Goal: Task Accomplishment & Management: Complete application form

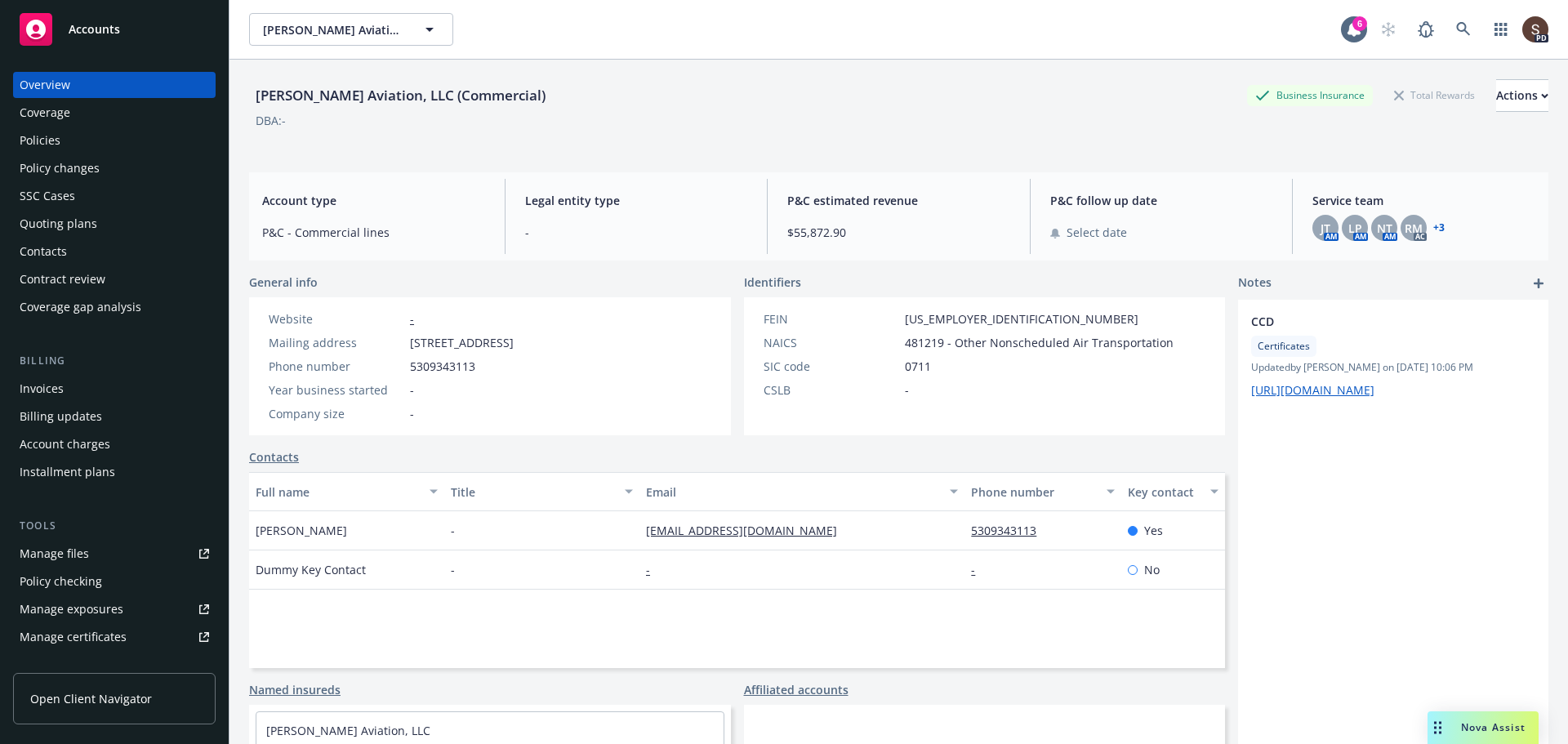
click at [45, 145] on div "Policies" at bounding box center [40, 141] width 41 height 26
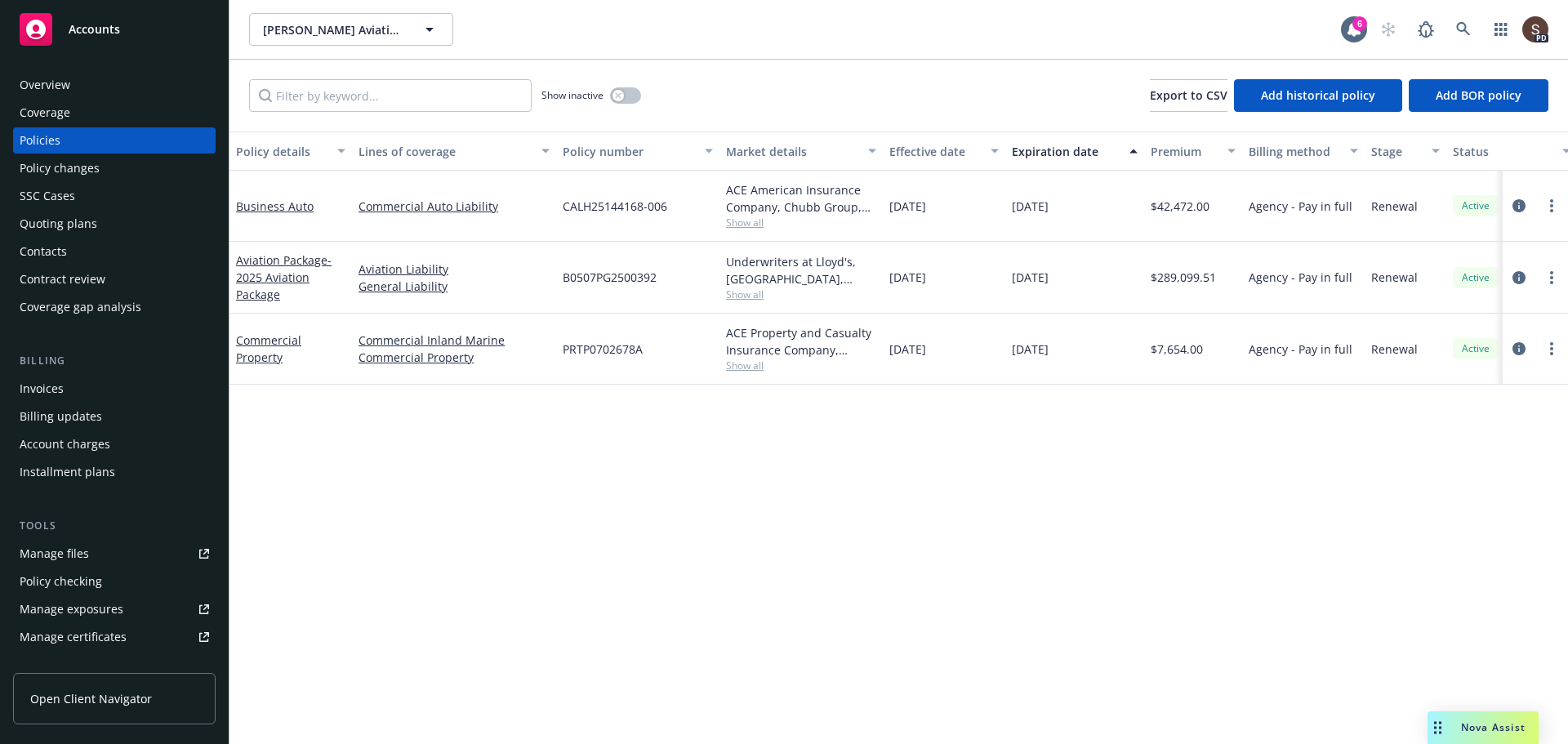
click at [80, 224] on div "Quoting plans" at bounding box center [58, 223] width 78 height 26
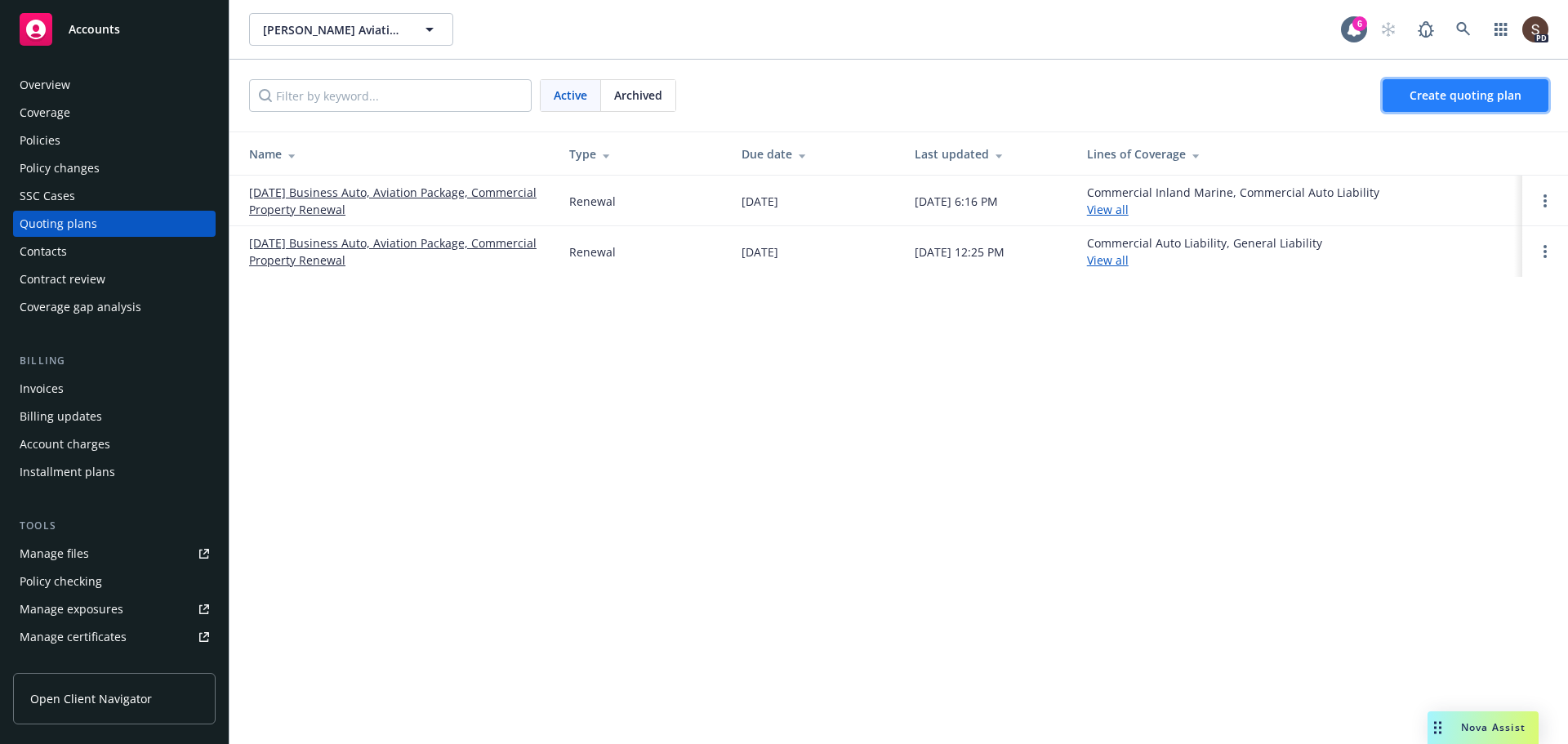
click at [1500, 105] on link "Create quoting plan" at bounding box center [1464, 95] width 166 height 32
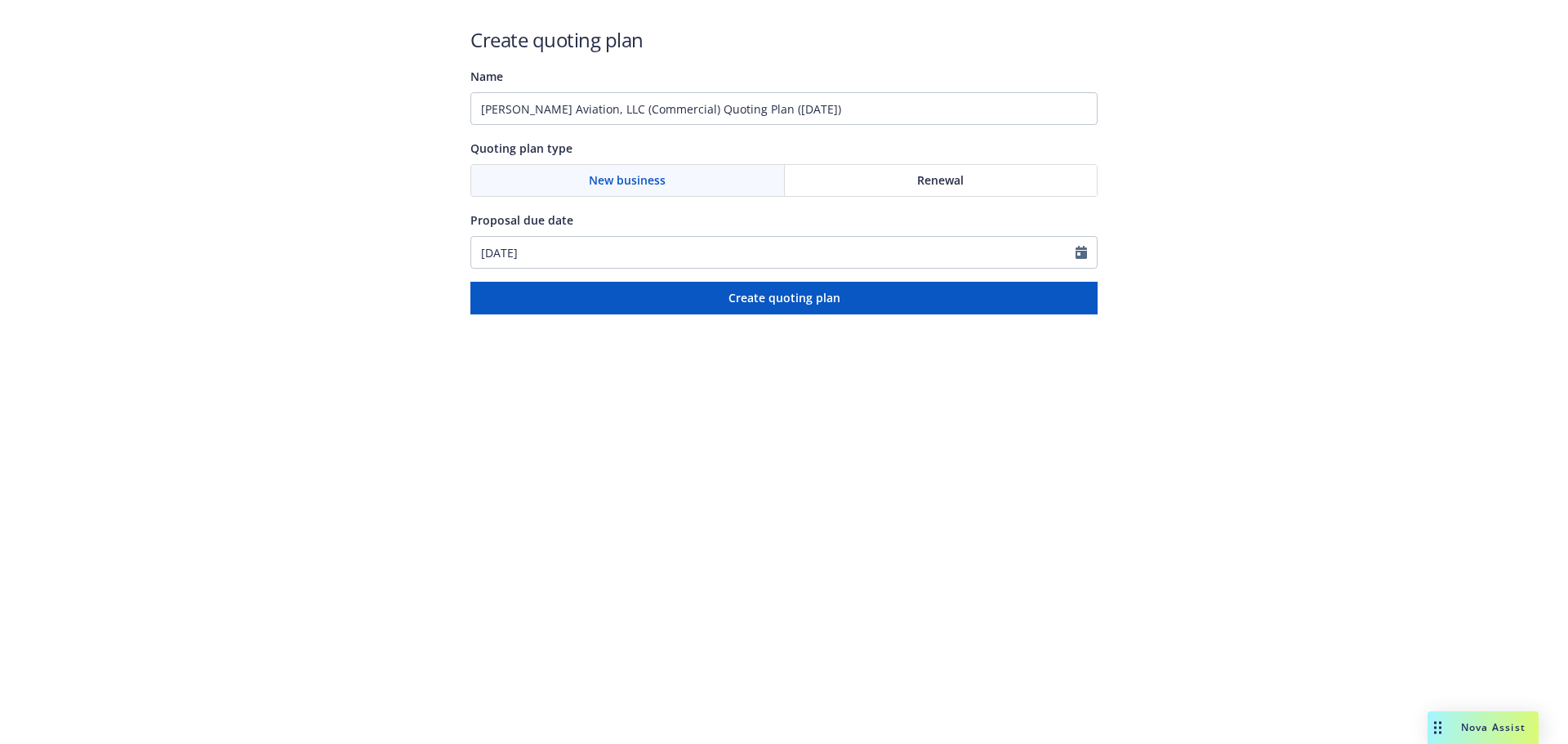
click at [608, 182] on span "New business" at bounding box center [627, 180] width 77 height 18
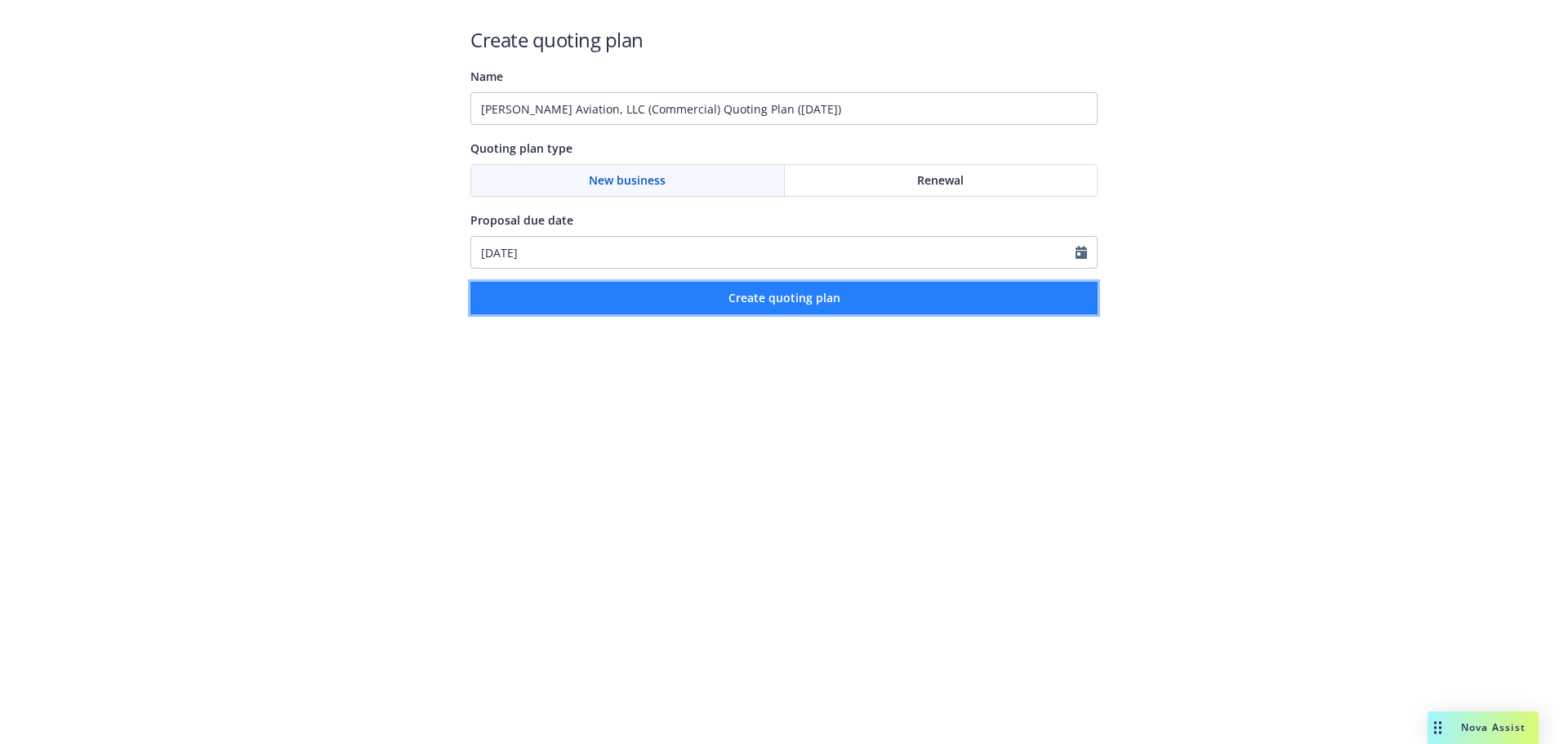
click at [716, 289] on button "Create quoting plan" at bounding box center [784, 297] width 627 height 32
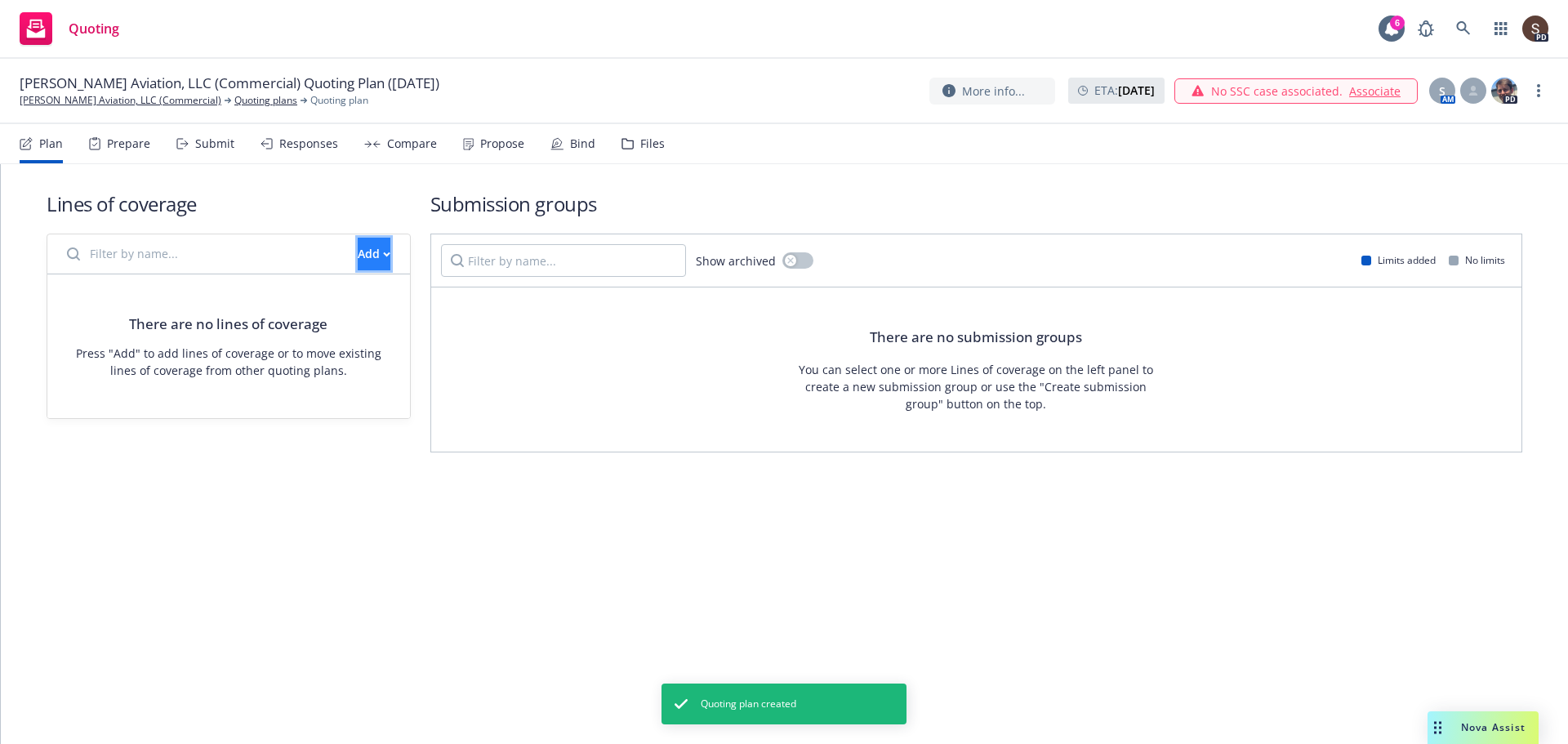
click at [358, 245] on button "Add" at bounding box center [373, 254] width 32 height 32
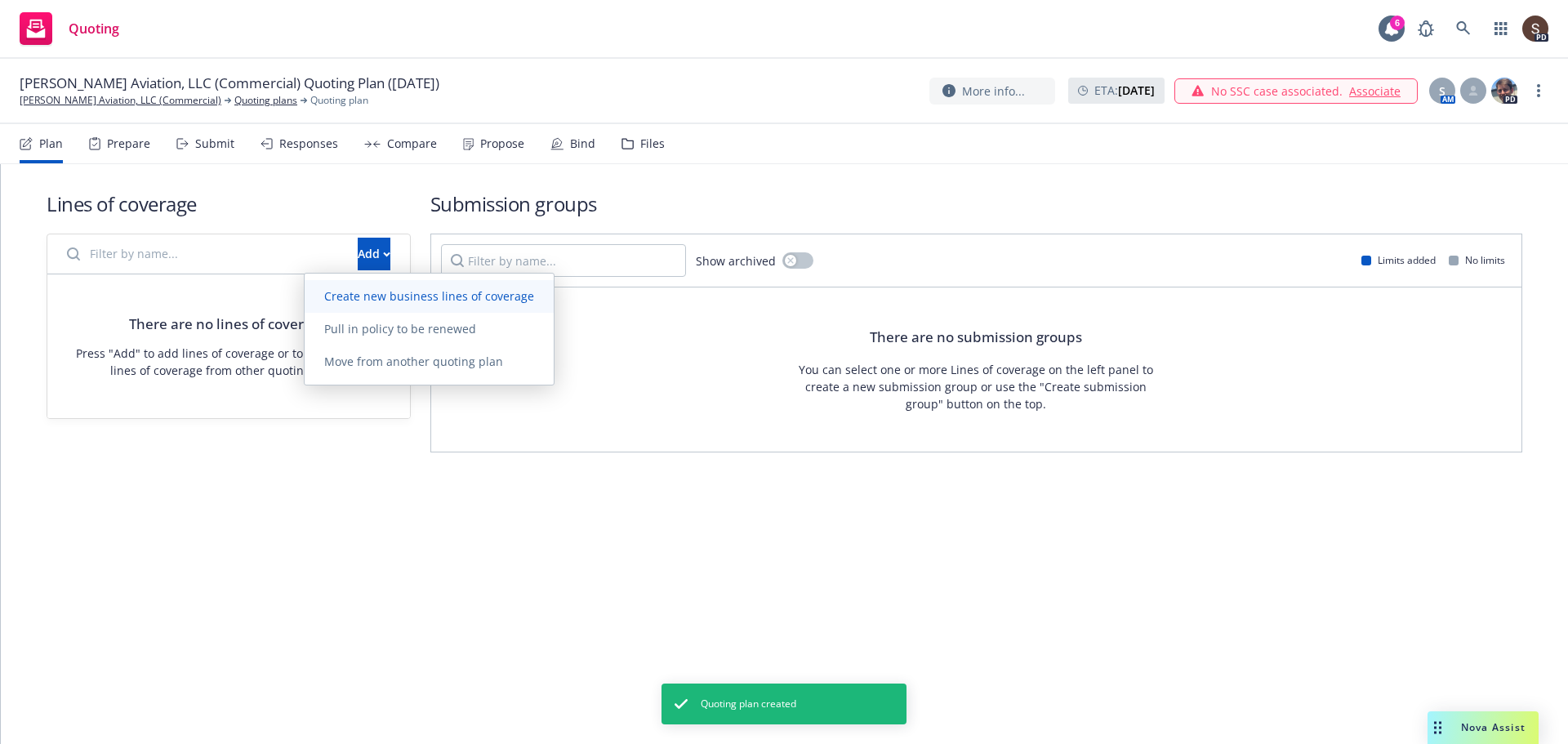
click at [341, 296] on span "Create new business lines of coverage" at bounding box center [429, 296] width 249 height 16
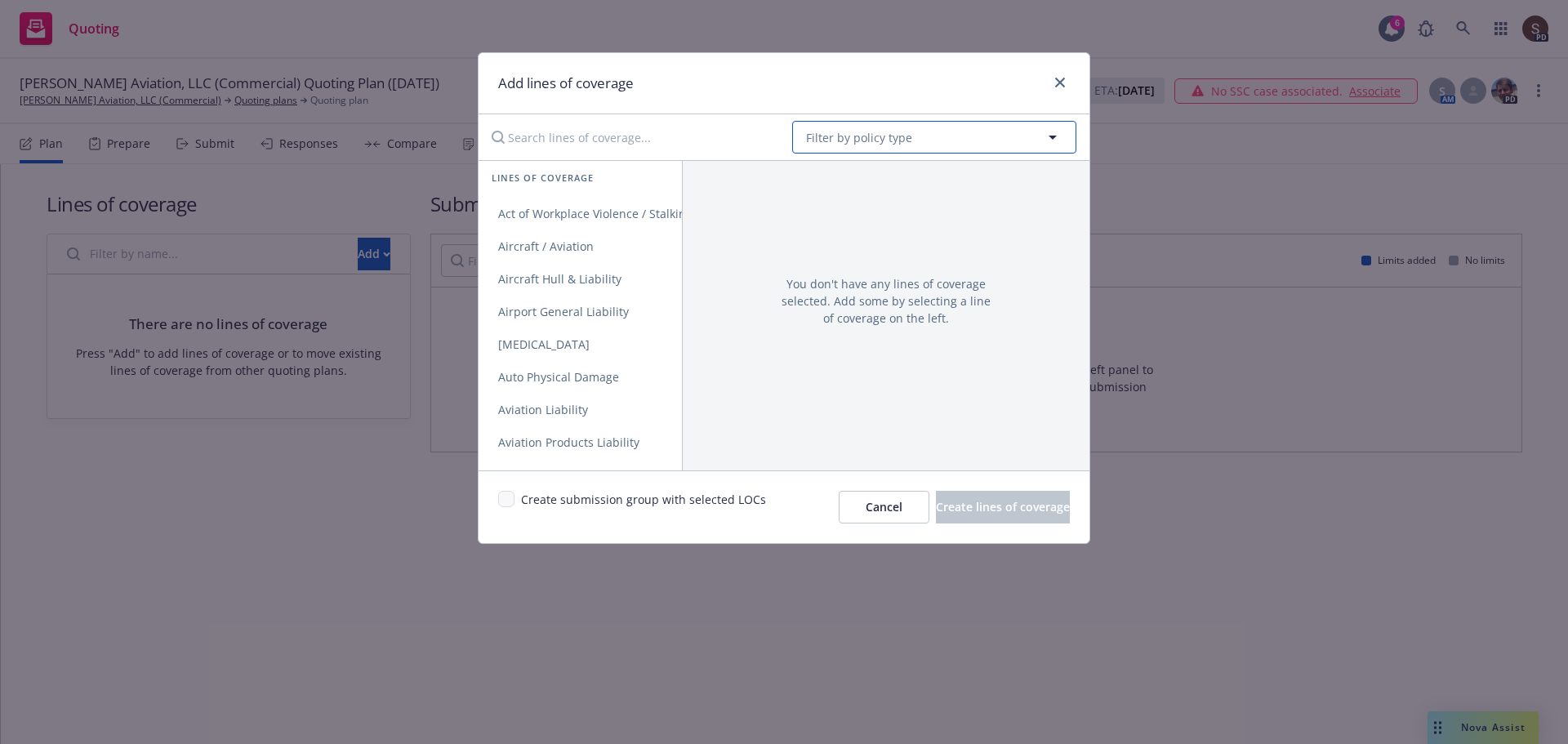
click at [821, 141] on span "Filter by policy type" at bounding box center [859, 137] width 107 height 18
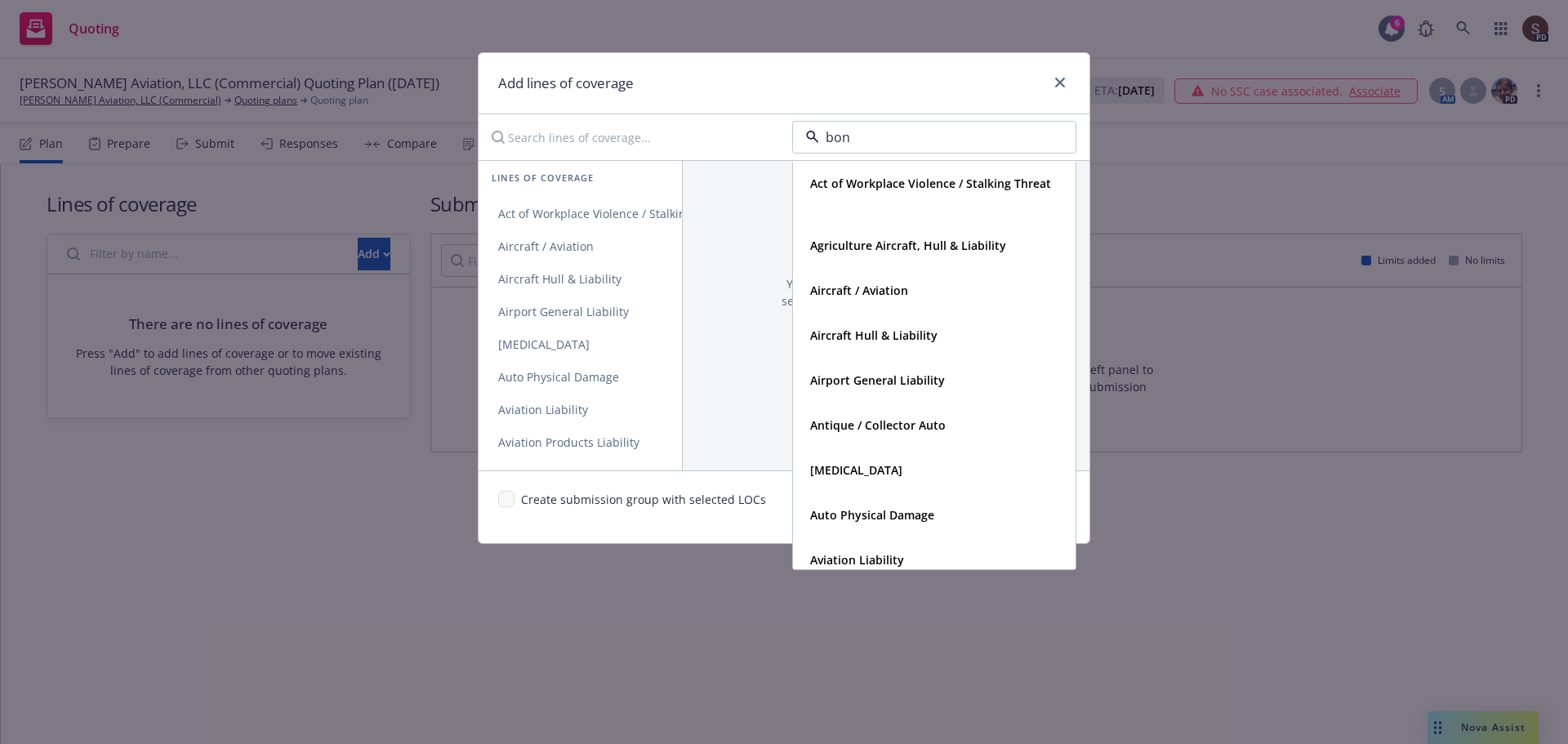
type input "bond"
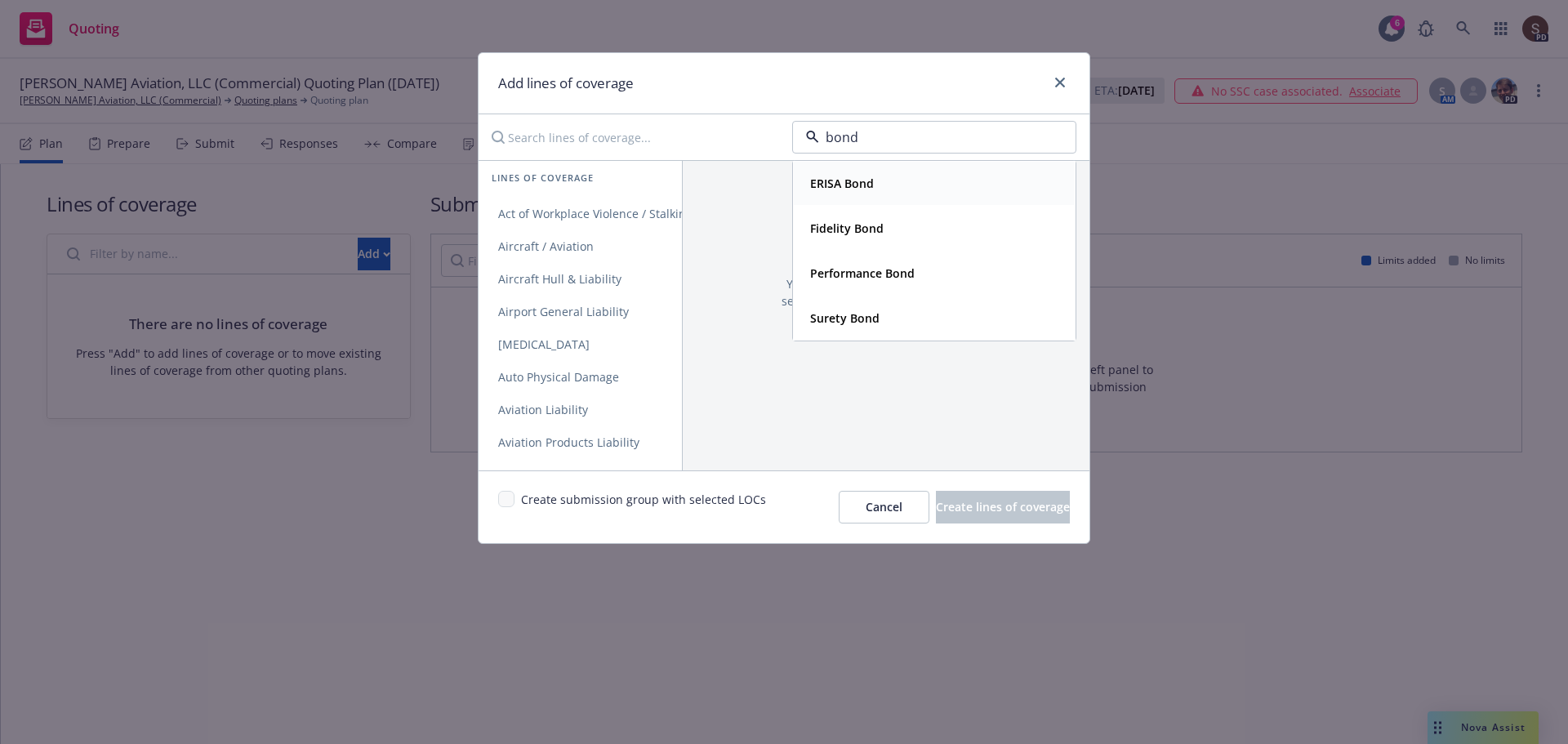
click at [833, 183] on strong "ERISA Bond" at bounding box center [841, 183] width 64 height 16
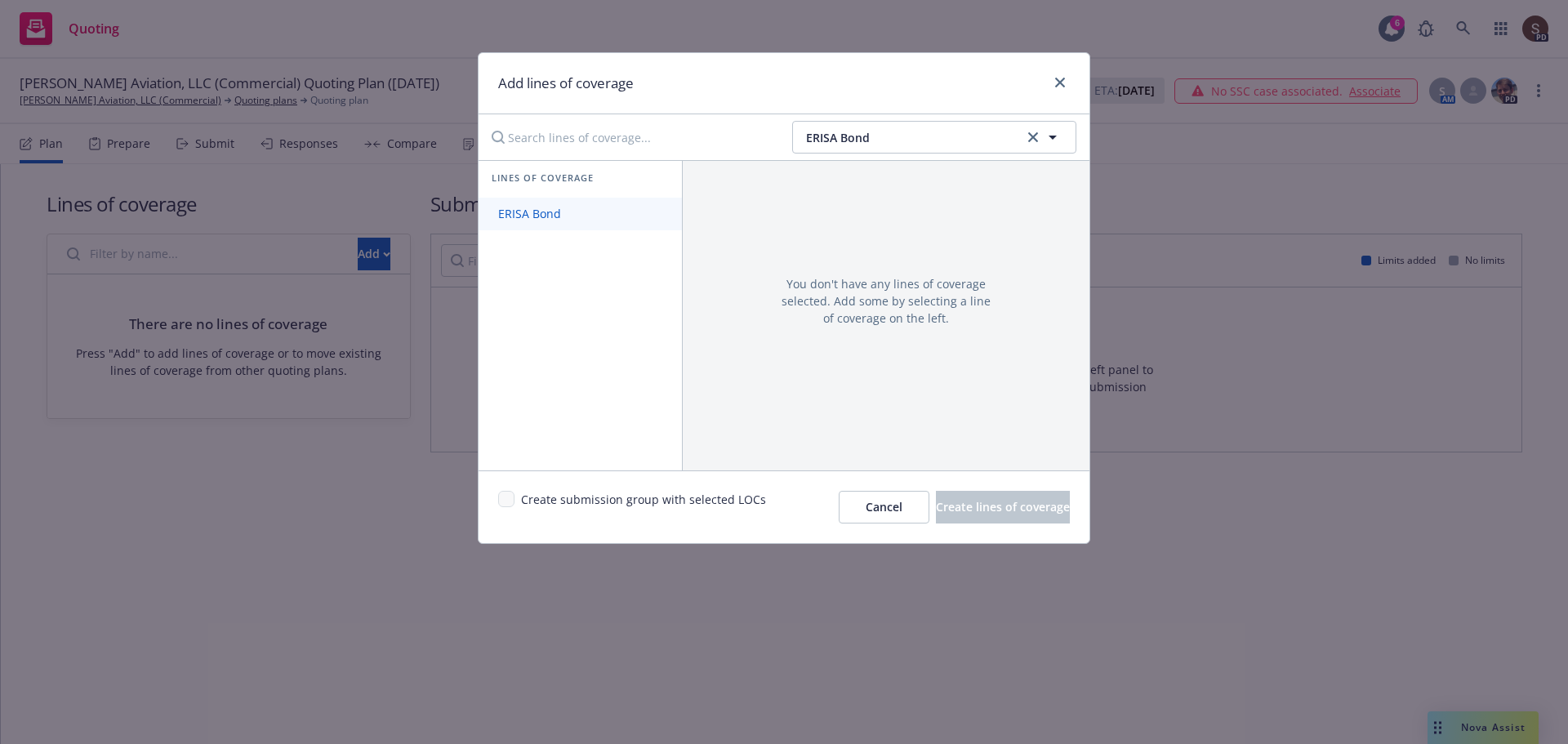
click at [500, 210] on span "ERISA Bond" at bounding box center [530, 213] width 102 height 16
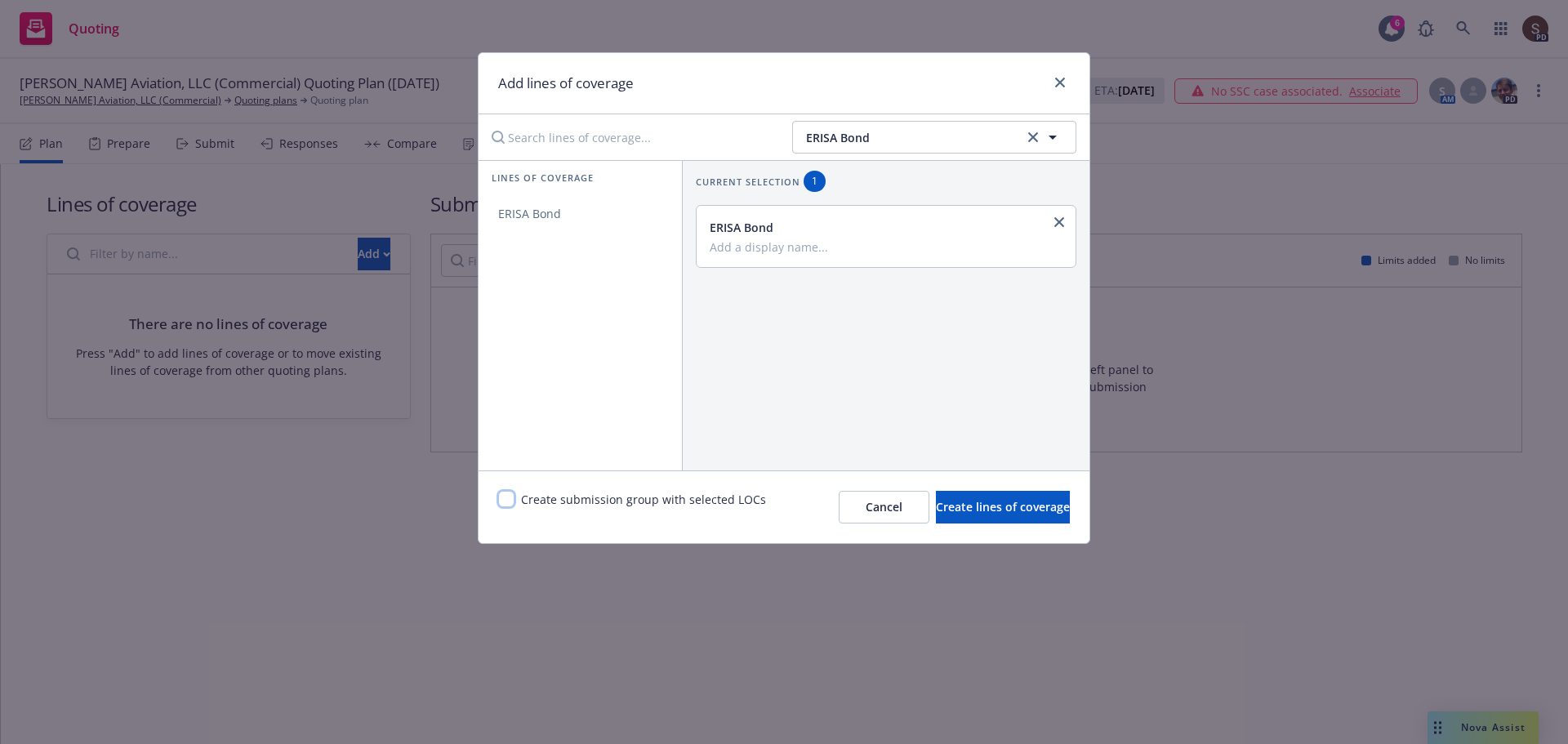
click at [502, 497] on input "checkbox" at bounding box center [507, 499] width 17 height 17
checkbox input "true"
click at [985, 511] on span "Create lines of coverage" at bounding box center [1002, 507] width 134 height 16
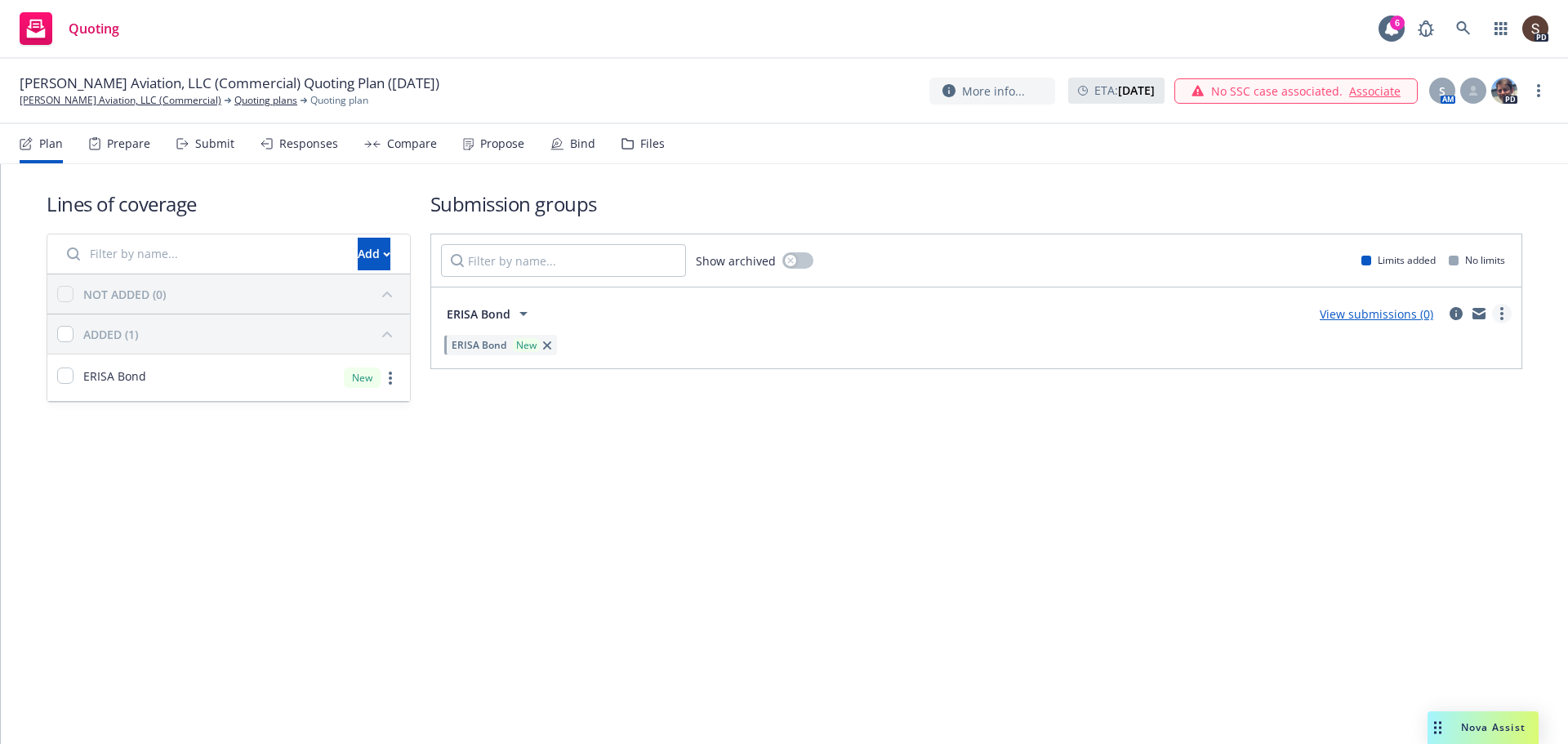
click at [1505, 310] on link "more" at bounding box center [1501, 313] width 19 height 19
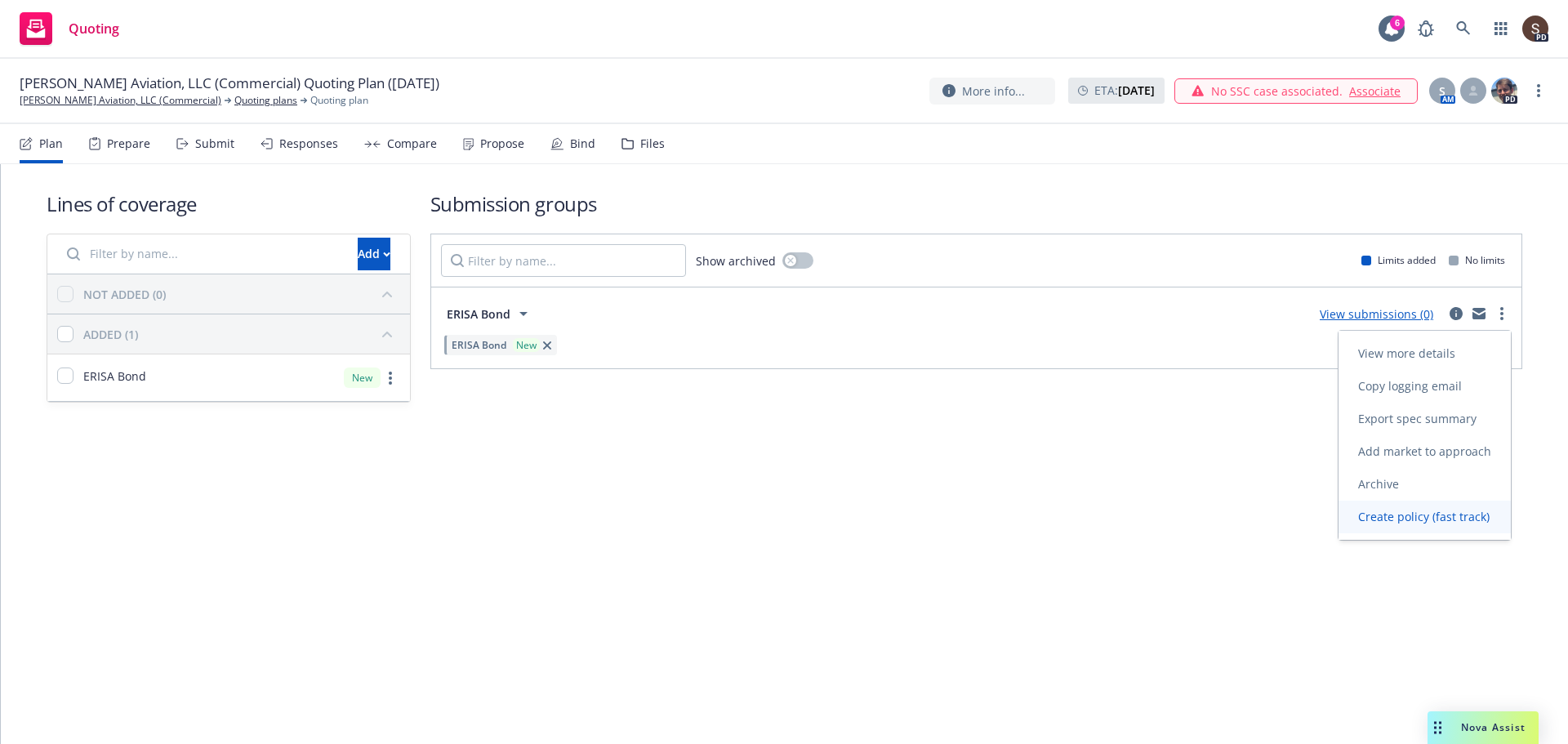
click at [1399, 509] on span "Create policy (fast track)" at bounding box center [1424, 516] width 170 height 16
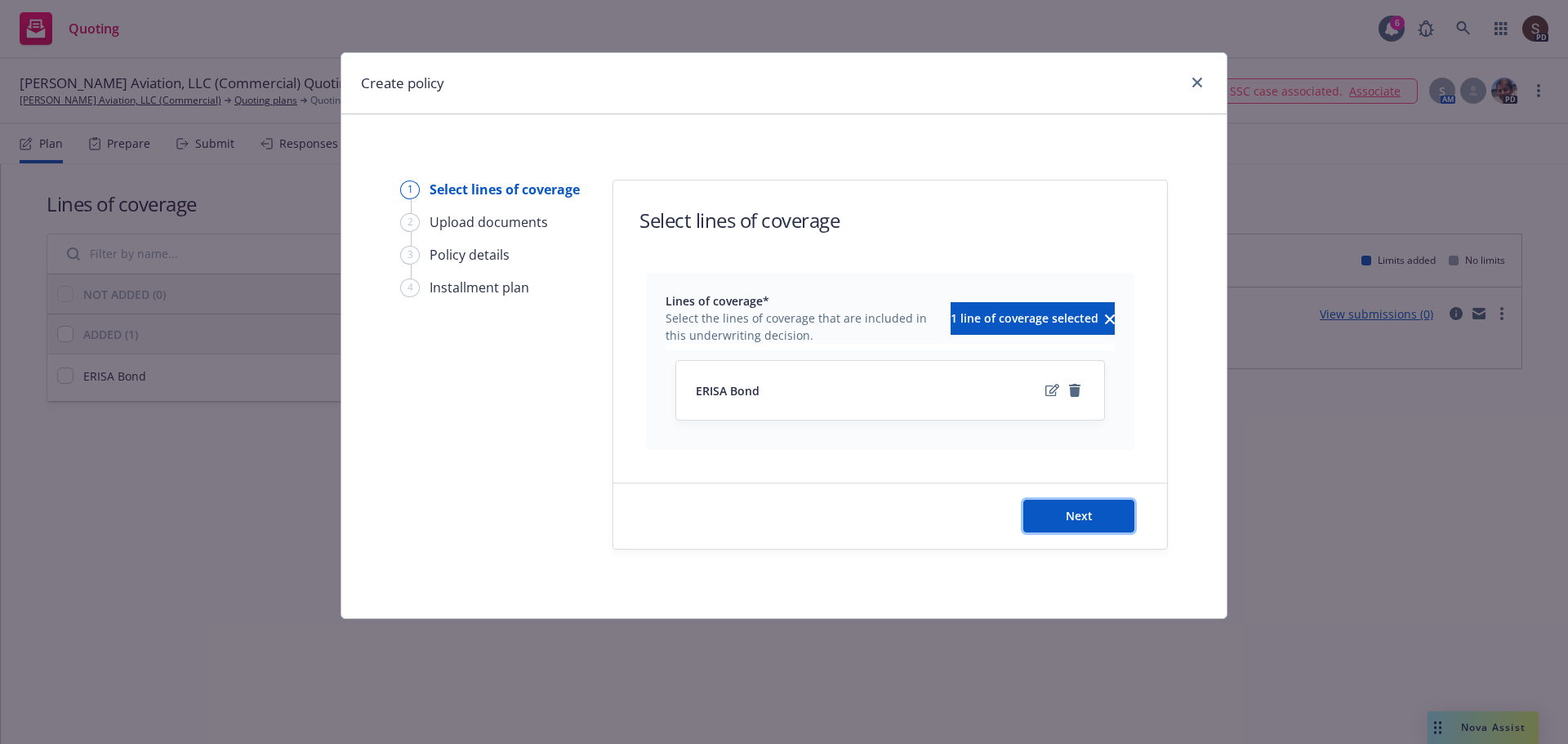
drag, startPoint x: 1110, startPoint y: 524, endPoint x: 1185, endPoint y: 523, distance: 75.0
click at [1111, 524] on button "Next" at bounding box center [1079, 516] width 111 height 32
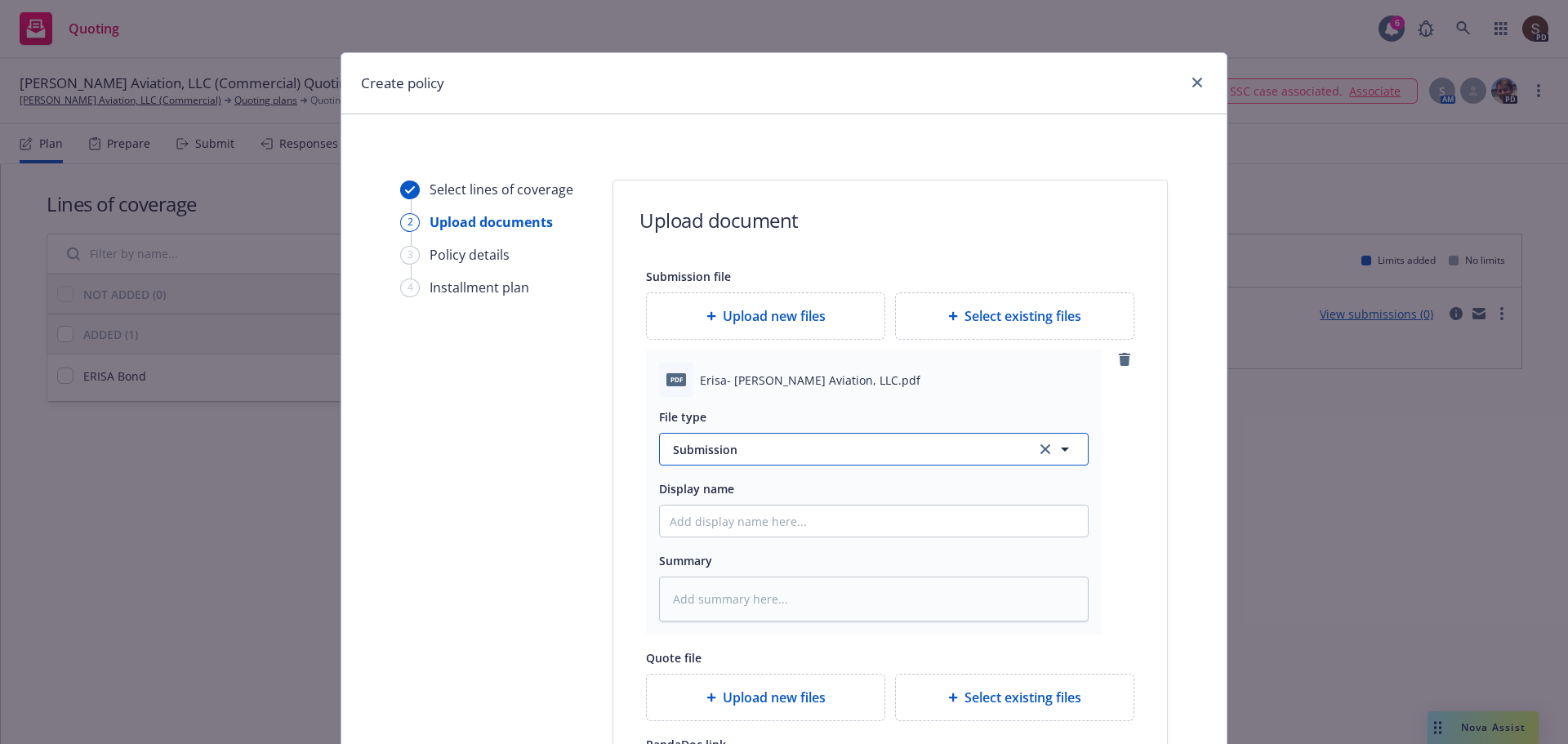
click at [710, 438] on button "Submission" at bounding box center [873, 448] width 430 height 32
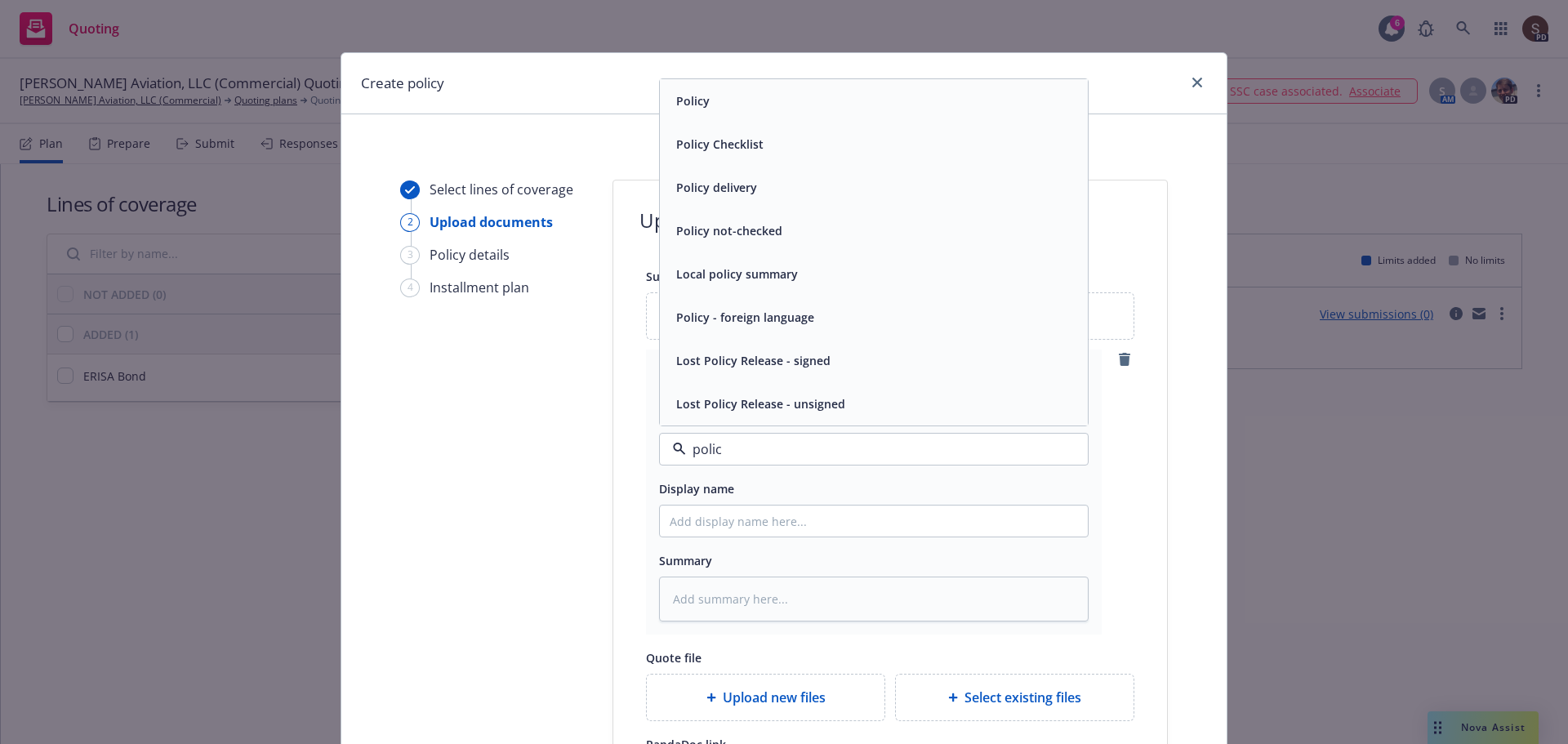
type input "policy"
click at [747, 112] on div "Policy" at bounding box center [873, 101] width 408 height 24
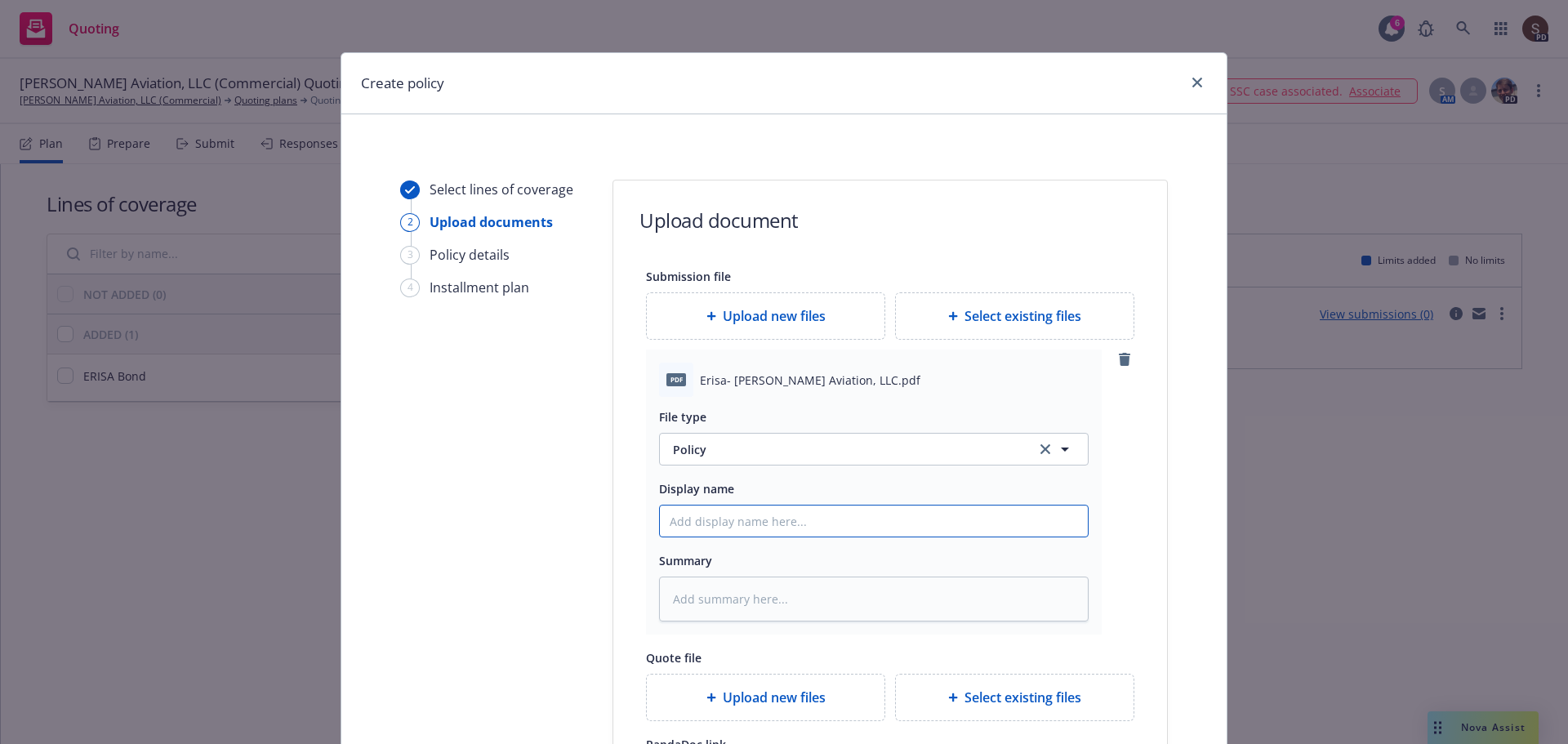
click at [684, 508] on input "Display name" at bounding box center [873, 521] width 428 height 31
type textarea "x"
type input "2"
type textarea "x"
type input "20"
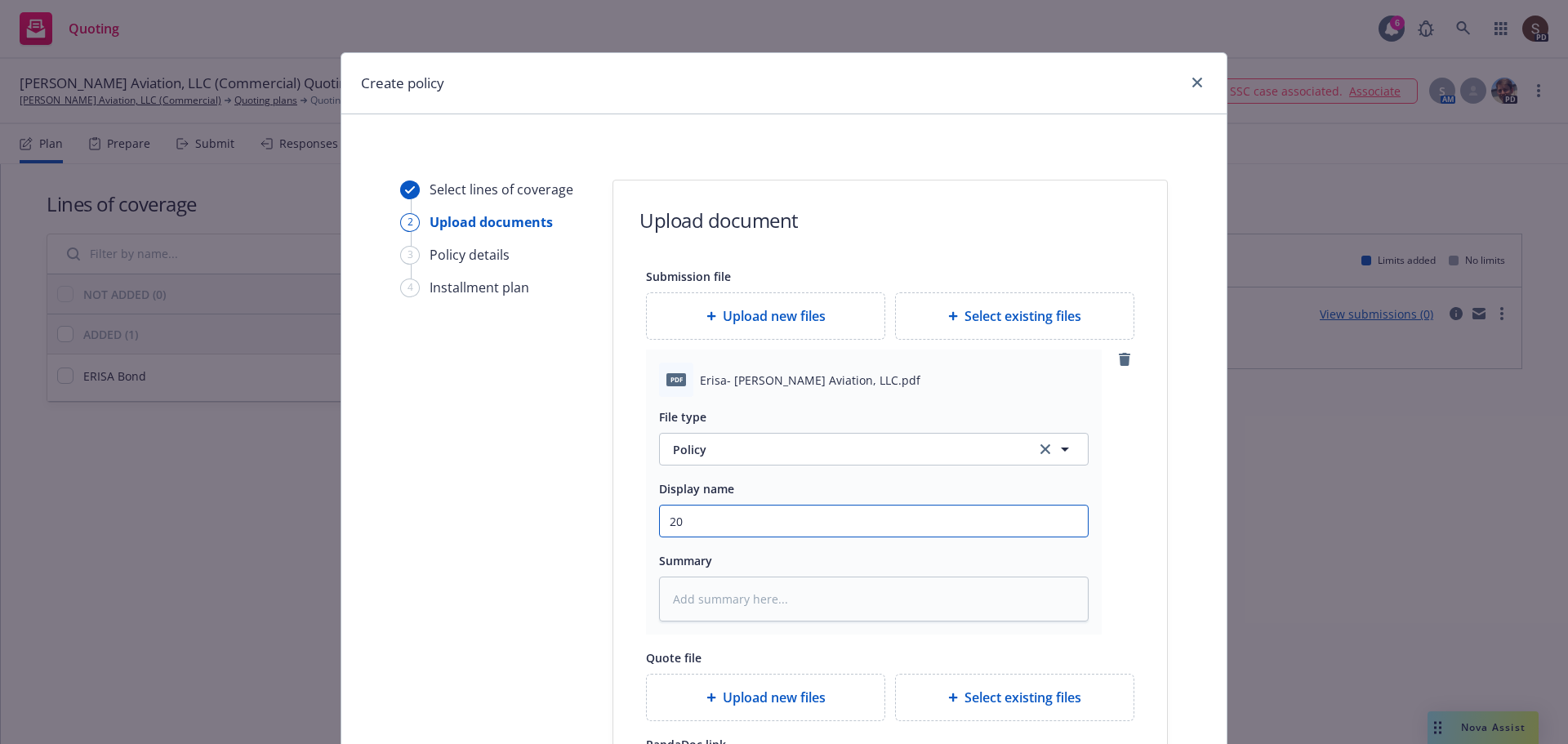
type textarea "x"
type input "202"
type textarea "x"
type input "2025"
type textarea "x"
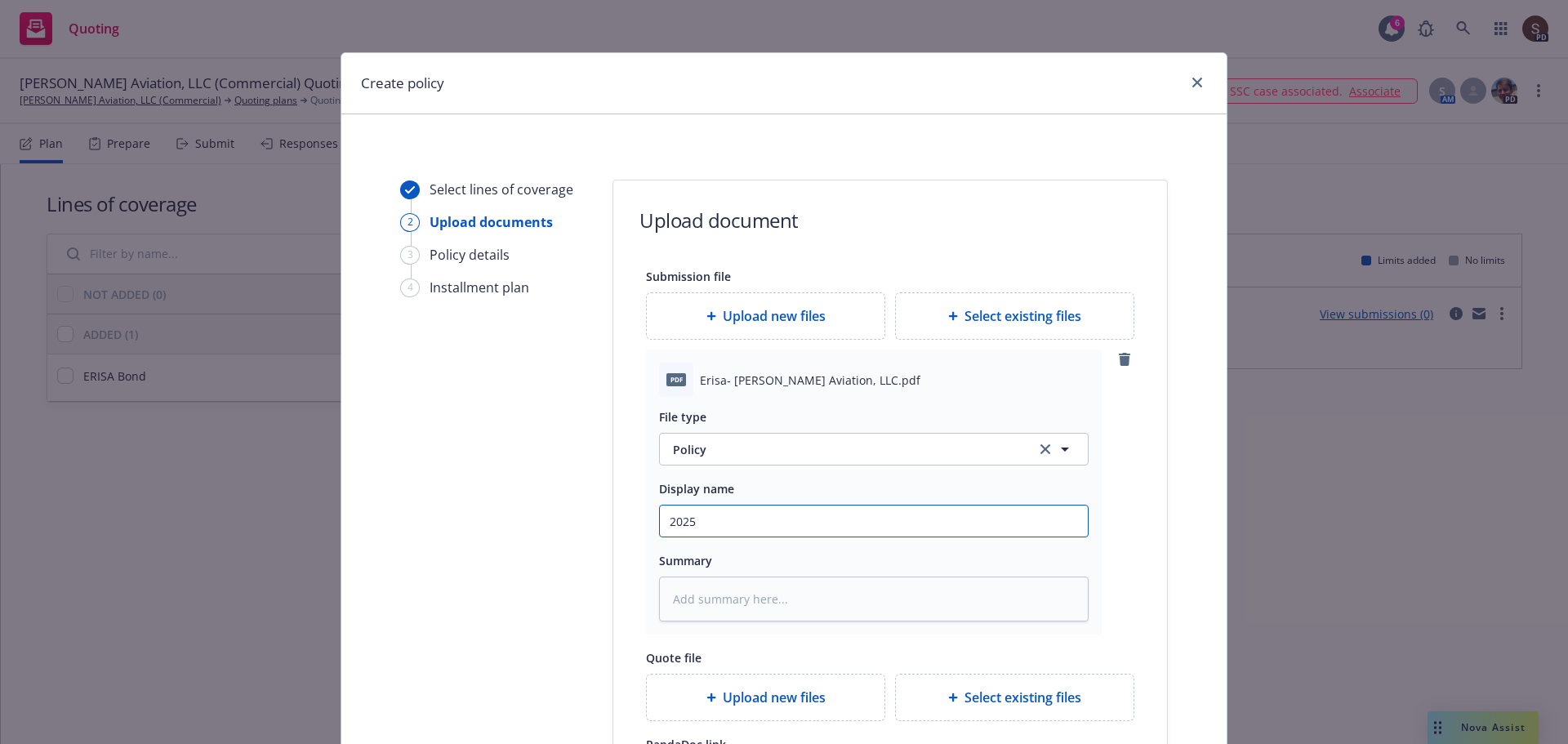
type input "2025"
type textarea "x"
type input "2025 E"
type textarea "x"
type input "2025 Er"
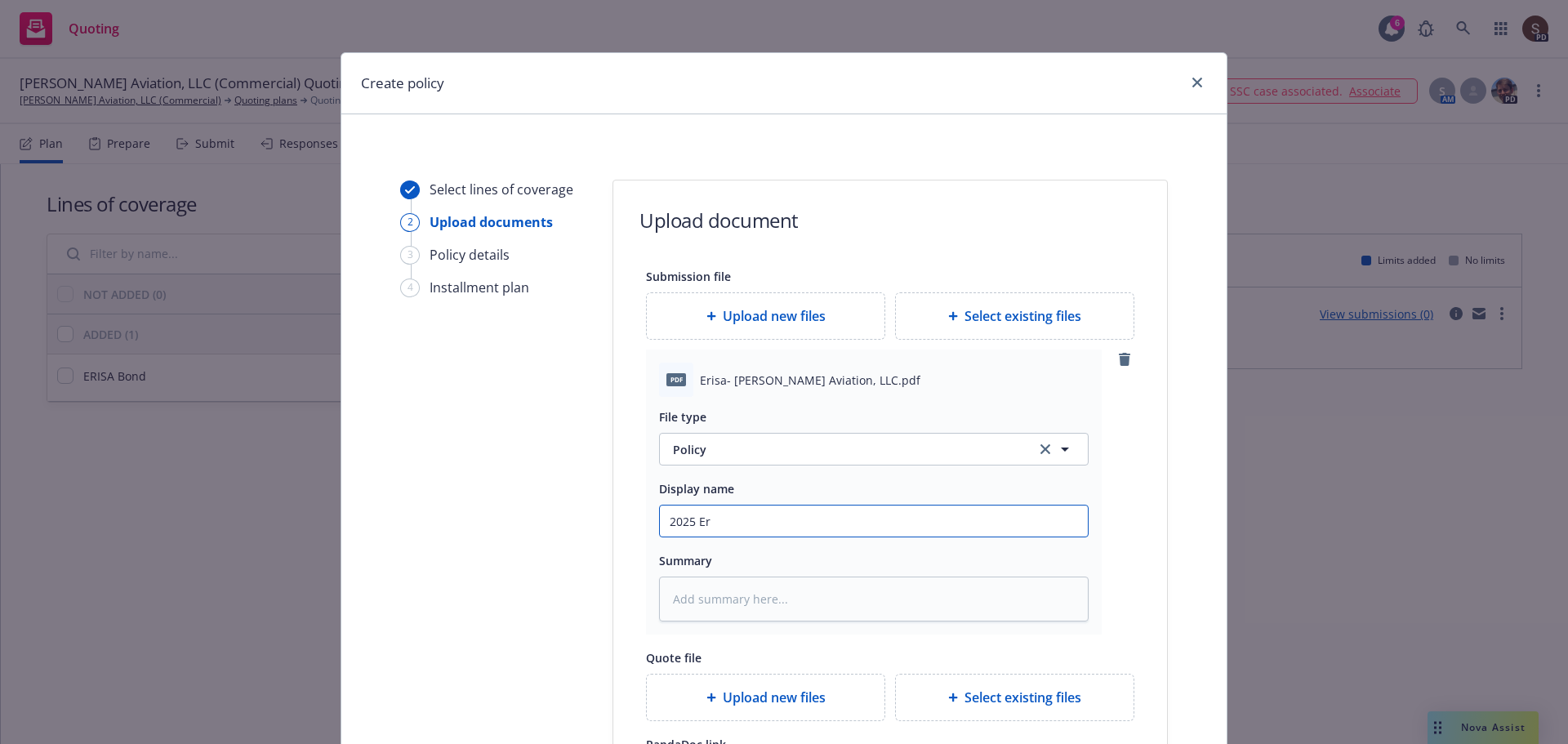
type textarea "x"
type input "2025 Eri"
type textarea "x"
type input "2025 Eris"
type textarea "x"
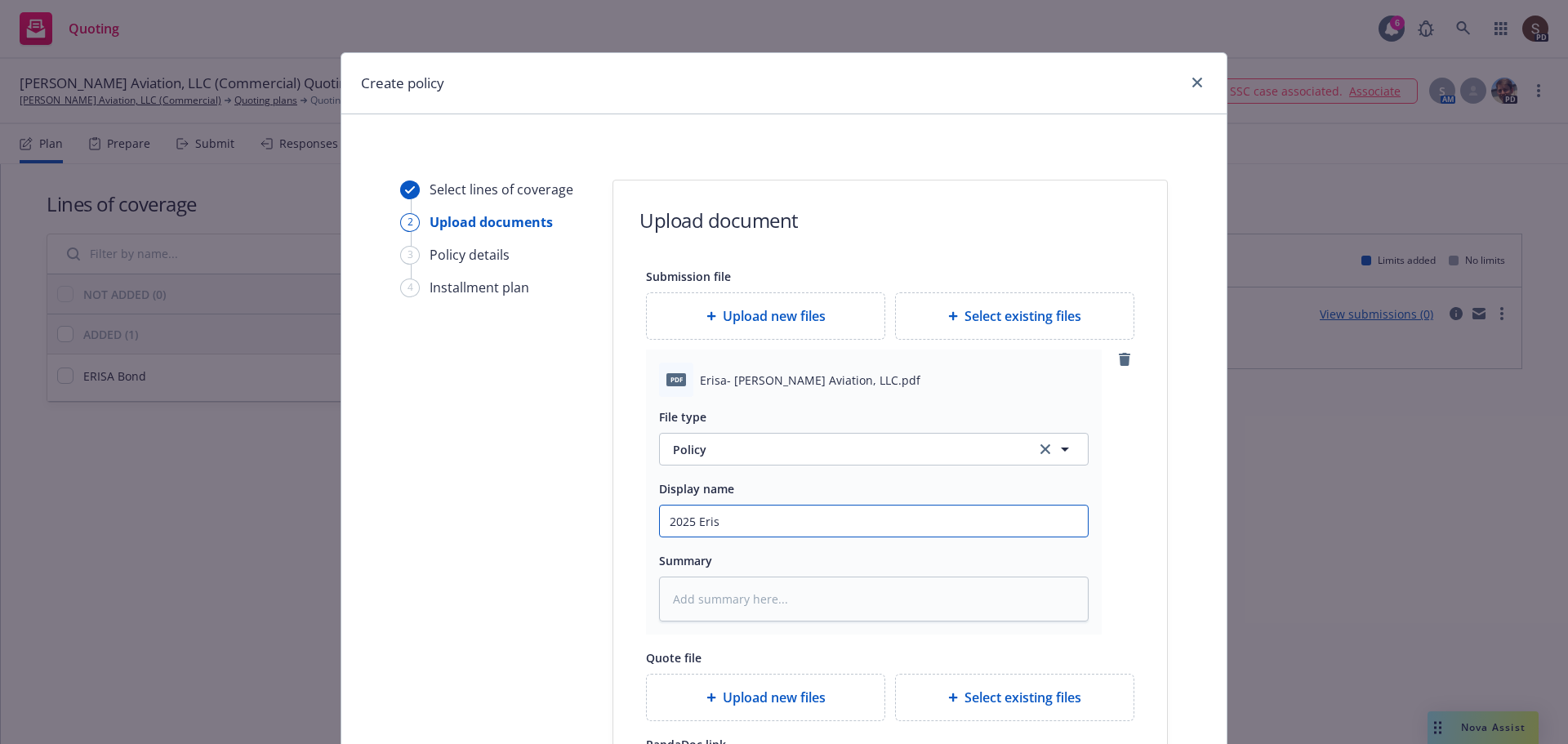
type input "2025 Eriss"
type textarea "x"
type input "2025 Erissa"
type textarea "x"
type input "2025 Erissa"
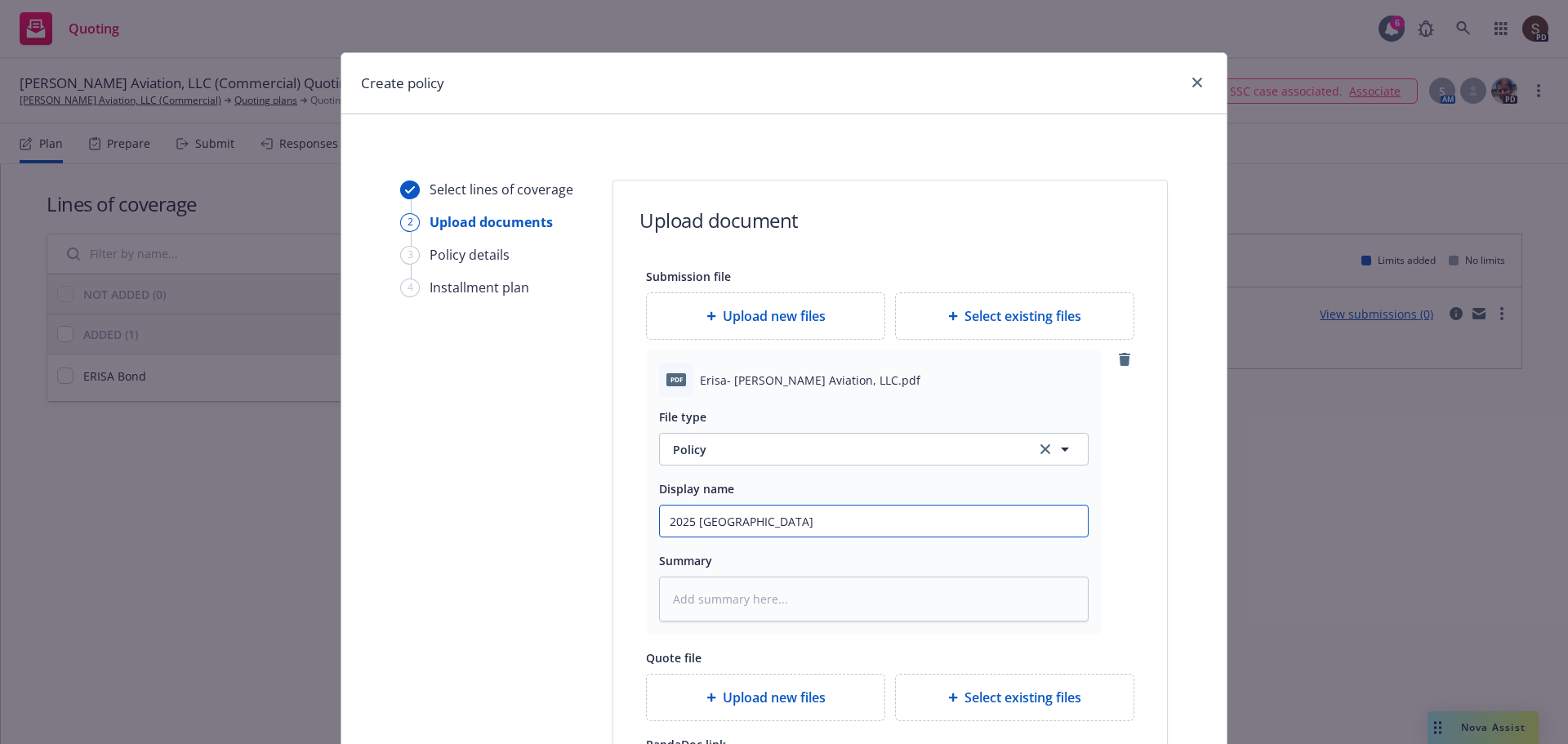
type textarea "x"
type input "2025 Erissa B"
type textarea "x"
type input "2025 Erissa Bo"
type textarea "x"
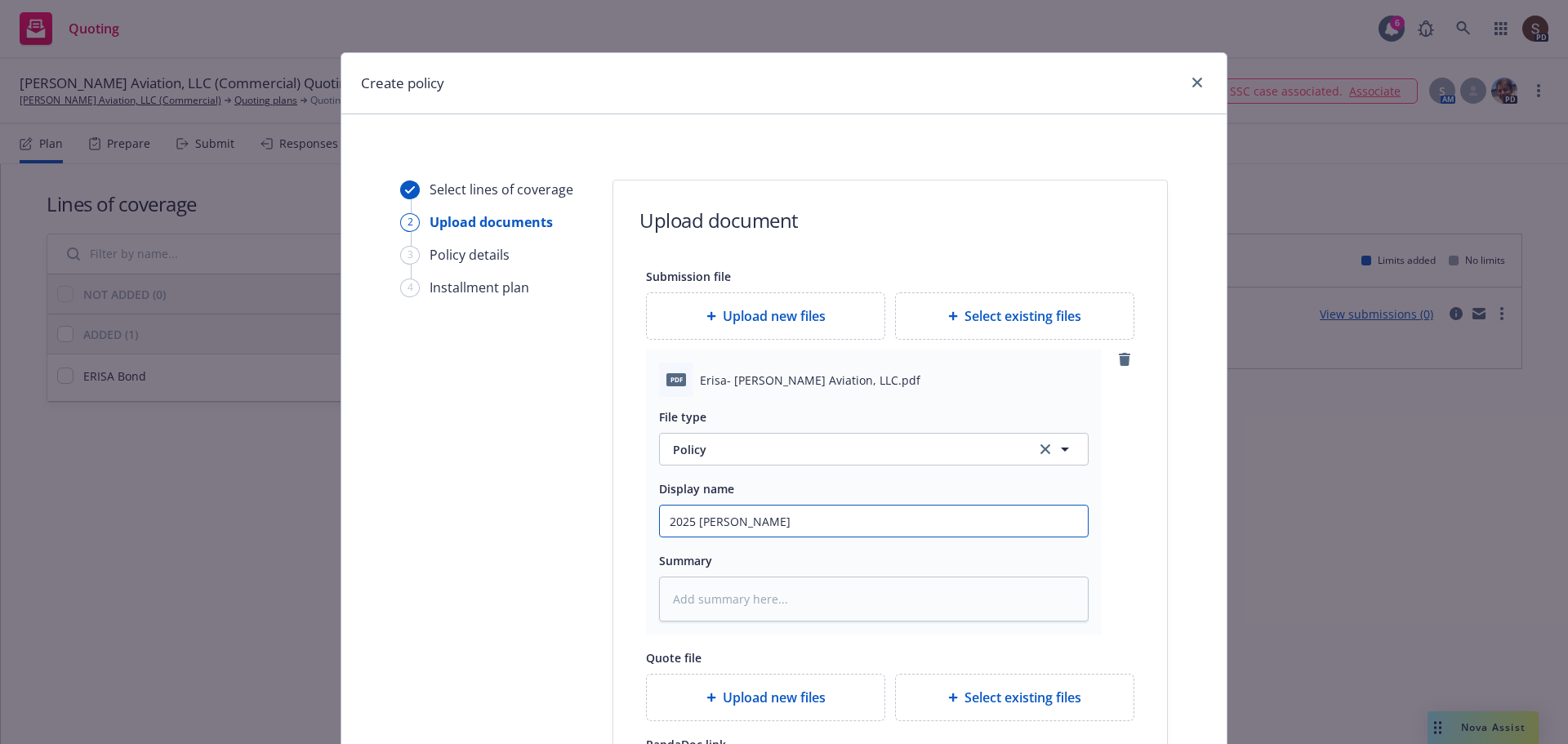
type input "2025 Erissa Bon"
type textarea "x"
click at [713, 527] on input "2025 Erissa Bond" at bounding box center [873, 521] width 428 height 31
type input "2025 Erissa Bond"
drag, startPoint x: 713, startPoint y: 527, endPoint x: 754, endPoint y: 561, distance: 53.3
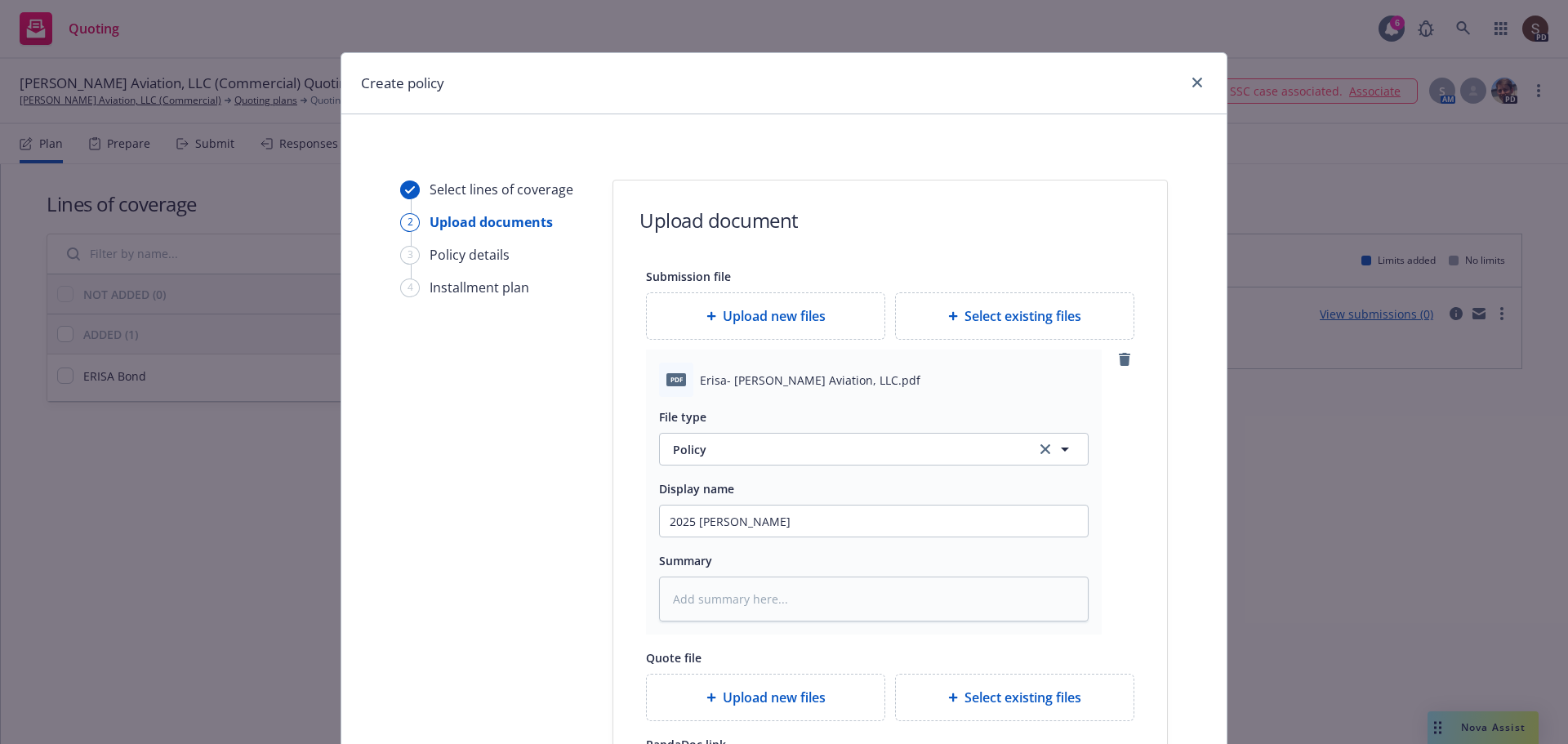
click at [754, 561] on div "Summary" at bounding box center [873, 560] width 430 height 19
click at [711, 519] on input "2025 Erissa Bond" at bounding box center [873, 521] width 428 height 31
type textarea "x"
type input "2025 Erisa Bond"
click at [707, 605] on textarea at bounding box center [873, 599] width 430 height 44
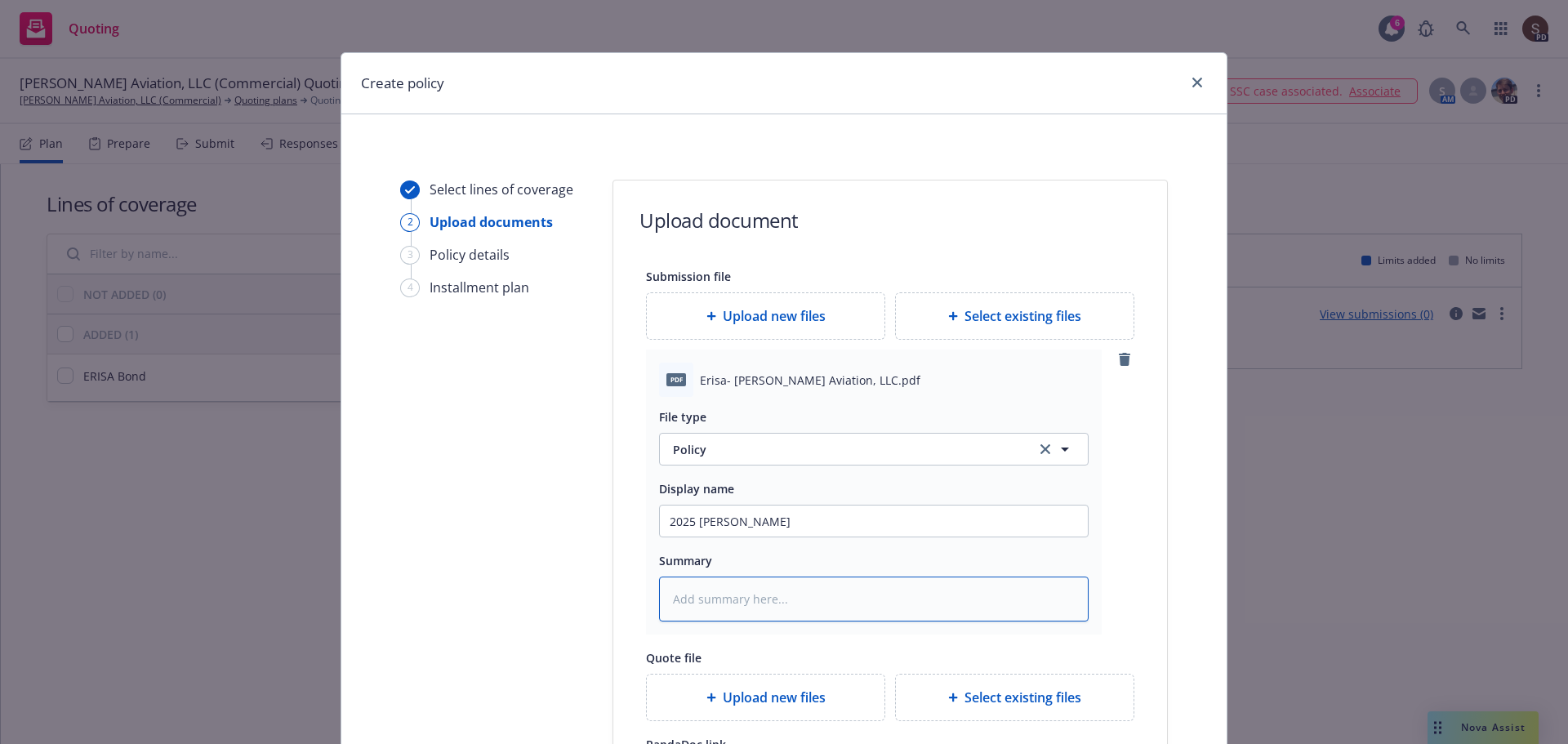
type textarea "x"
type textarea "2"
type textarea "x"
type textarea "25"
type textarea "x"
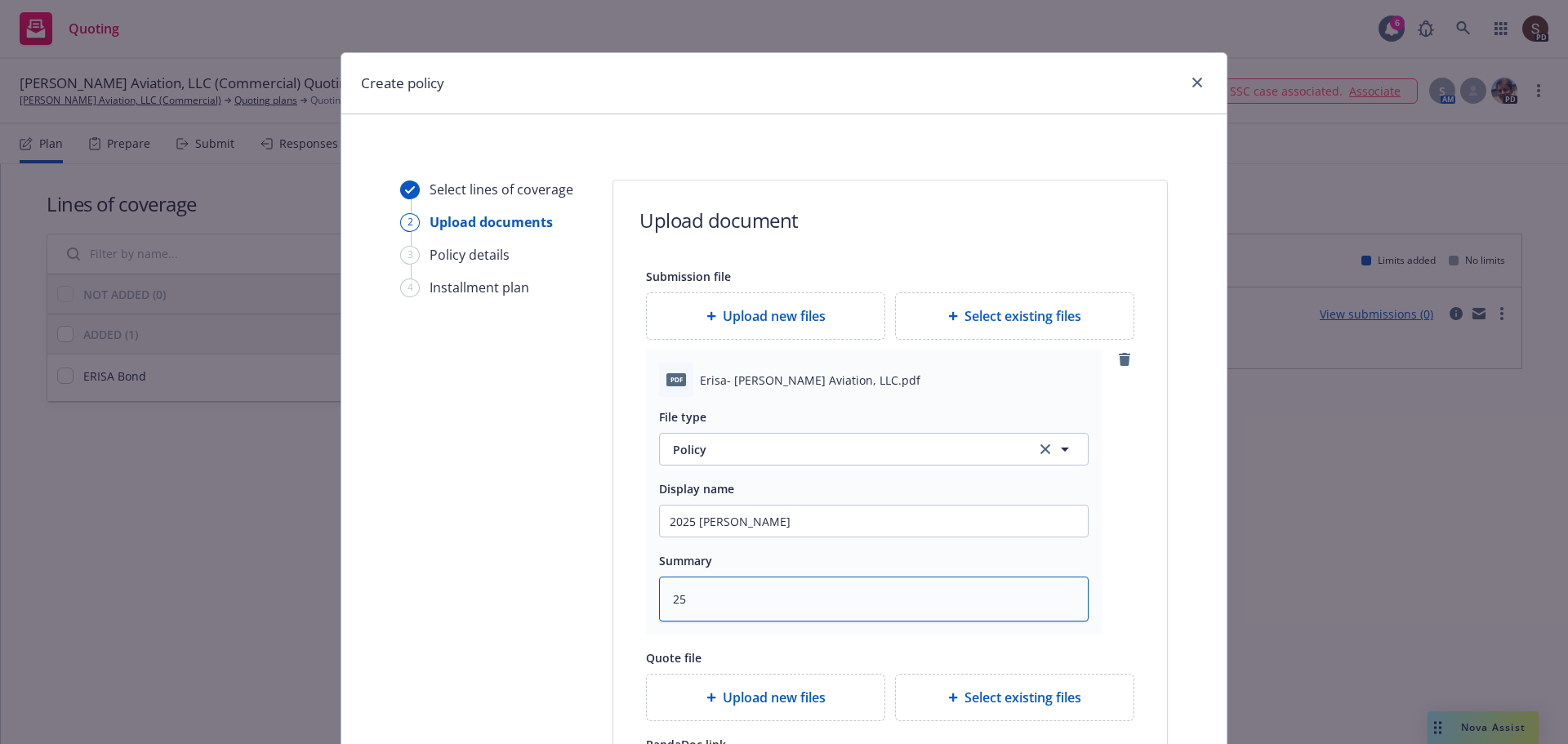
type textarea "25"
type textarea "x"
type textarea "25 B"
type textarea "x"
type textarea "25 BO"
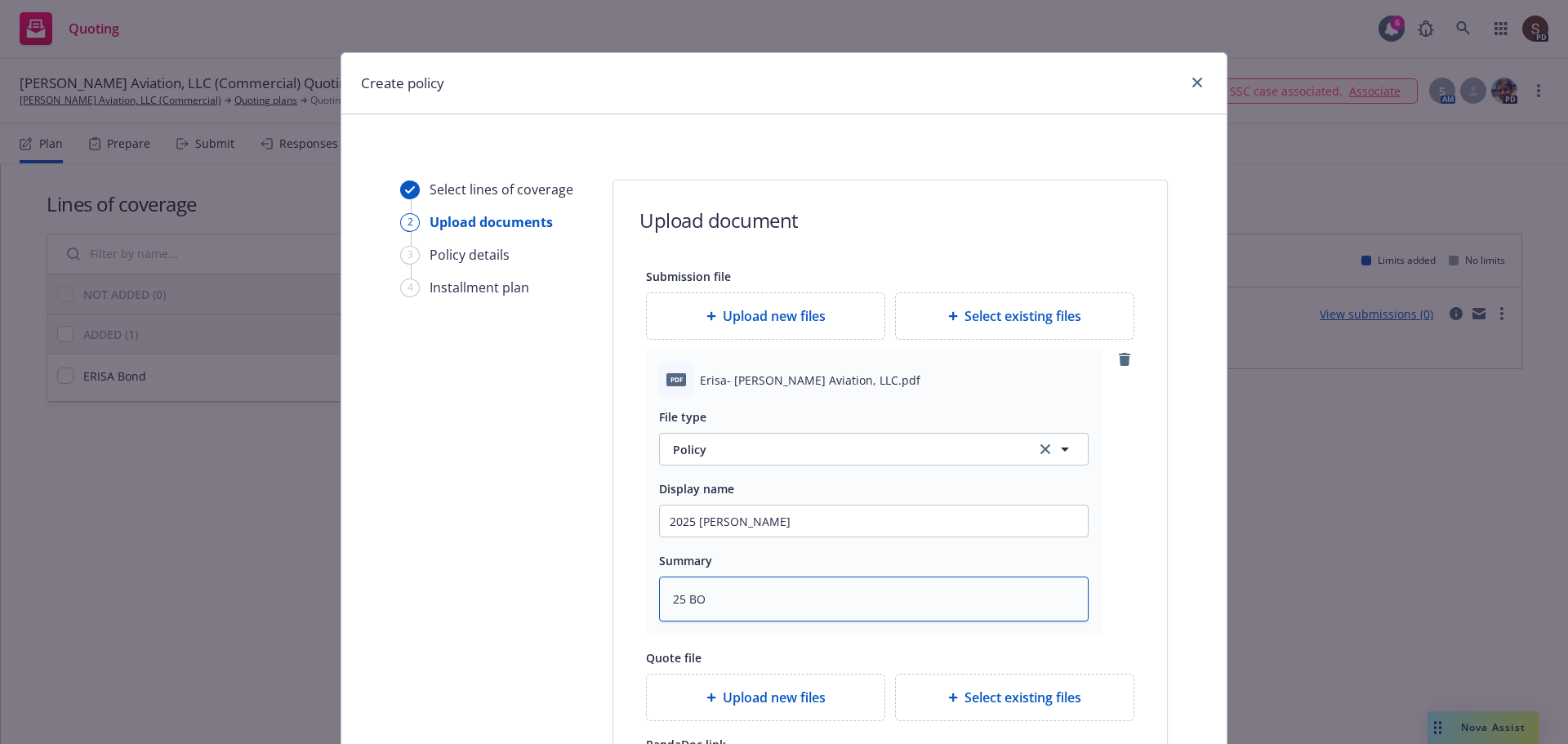
type textarea "x"
type textarea "25 BON"
type textarea "x"
type textarea "25 BOND"
type textarea "x"
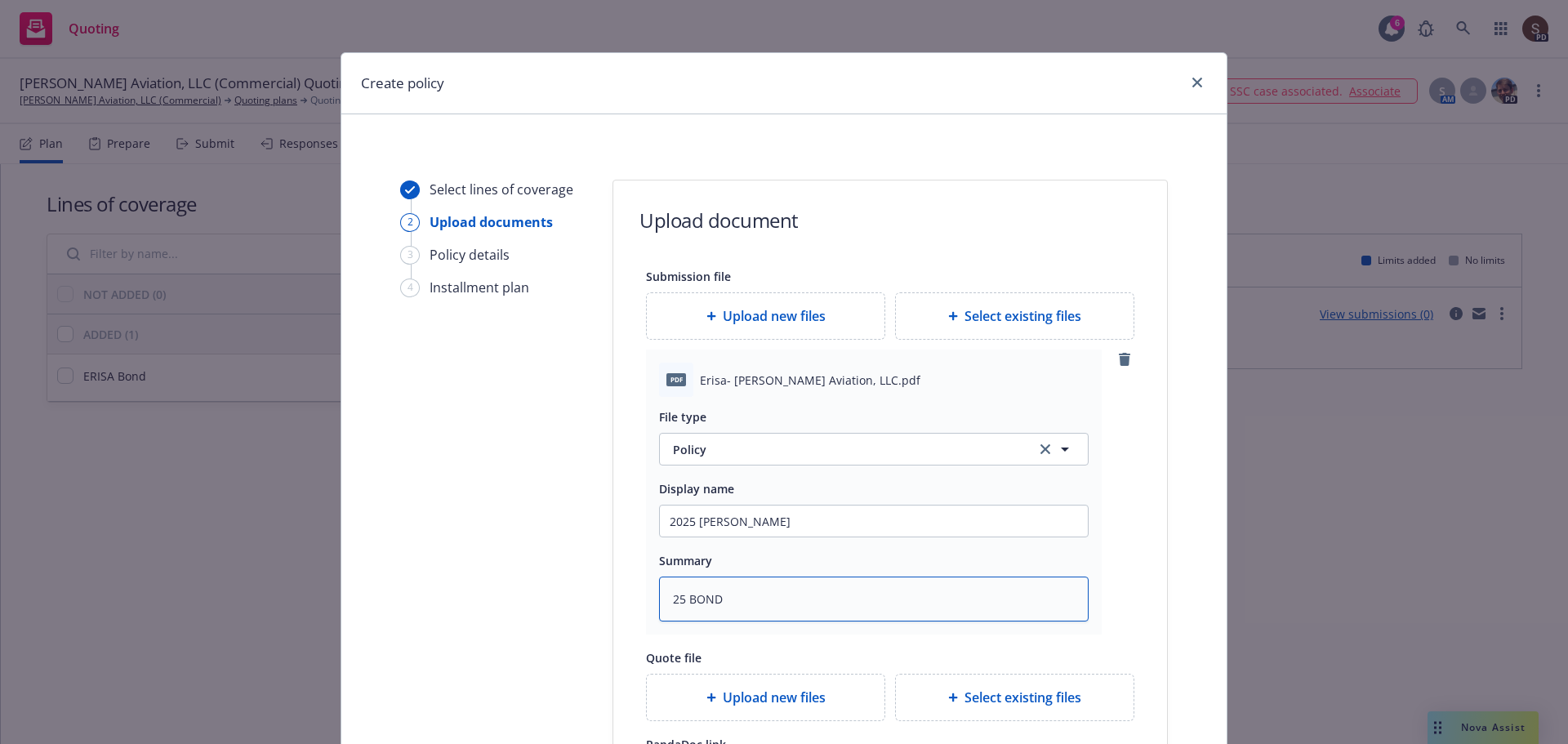
type textarea "25 BOND"
drag, startPoint x: 742, startPoint y: 602, endPoint x: 723, endPoint y: 589, distance: 23.0
click at [742, 602] on textarea "25 BOND" at bounding box center [873, 599] width 430 height 44
type textarea "x"
type textarea "25 BOND S"
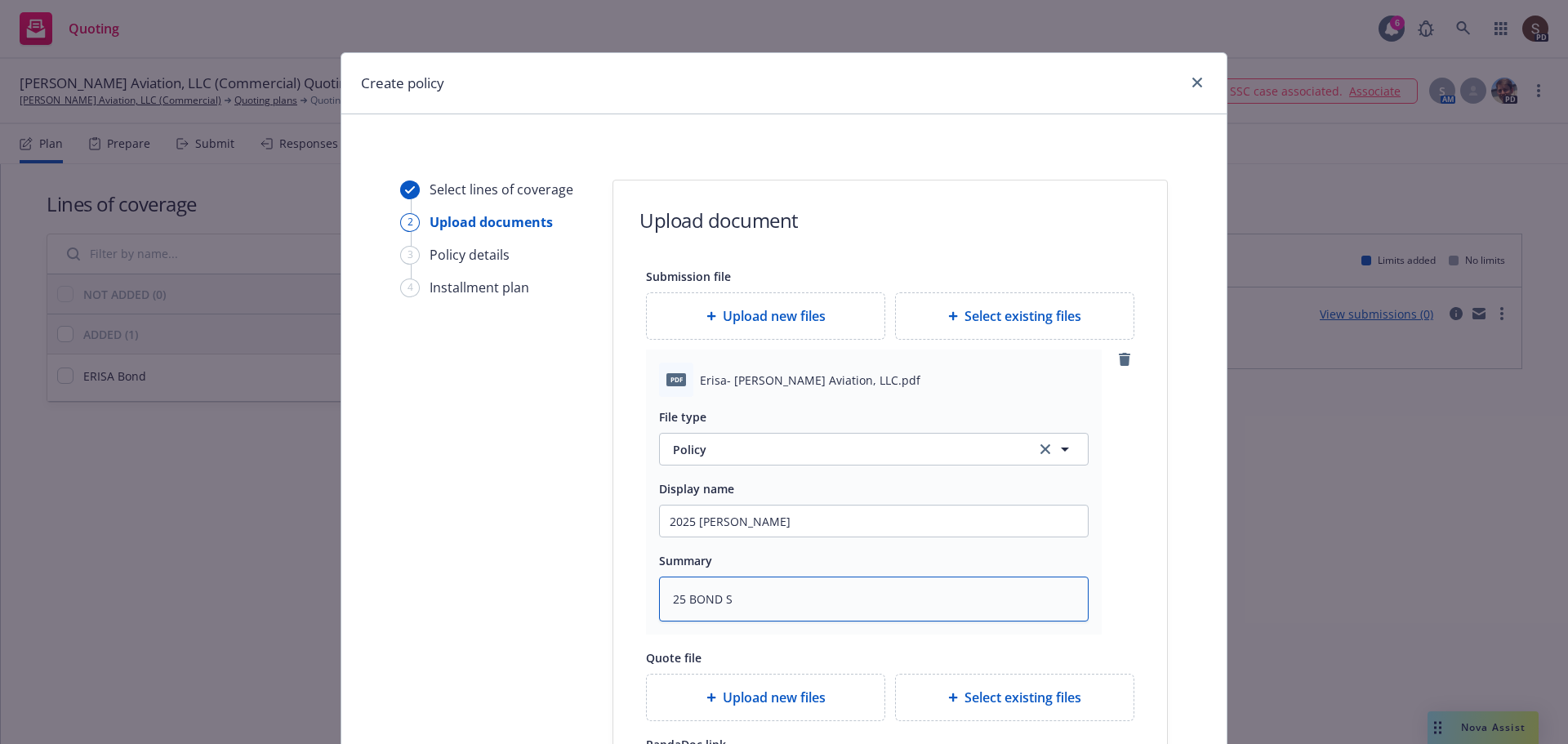
type textarea "x"
type textarea "25 BOND SU"
type textarea "x"
type textarea "25 BOND SUR"
type textarea "x"
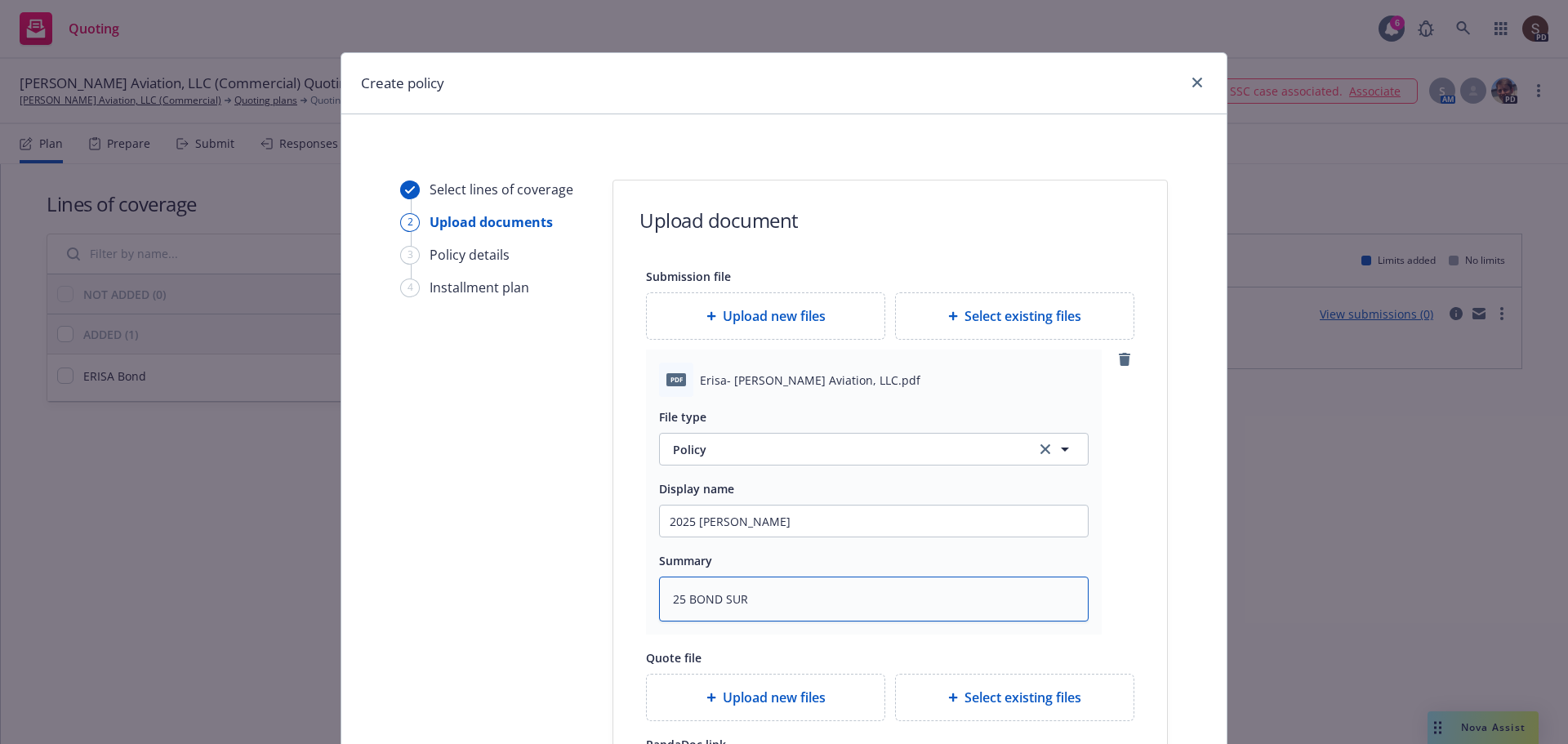
type textarea "25 BOND SURE"
type textarea "x"
type textarea "25 BOND SURET"
type textarea "x"
type textarea "25 BOND SURETA"
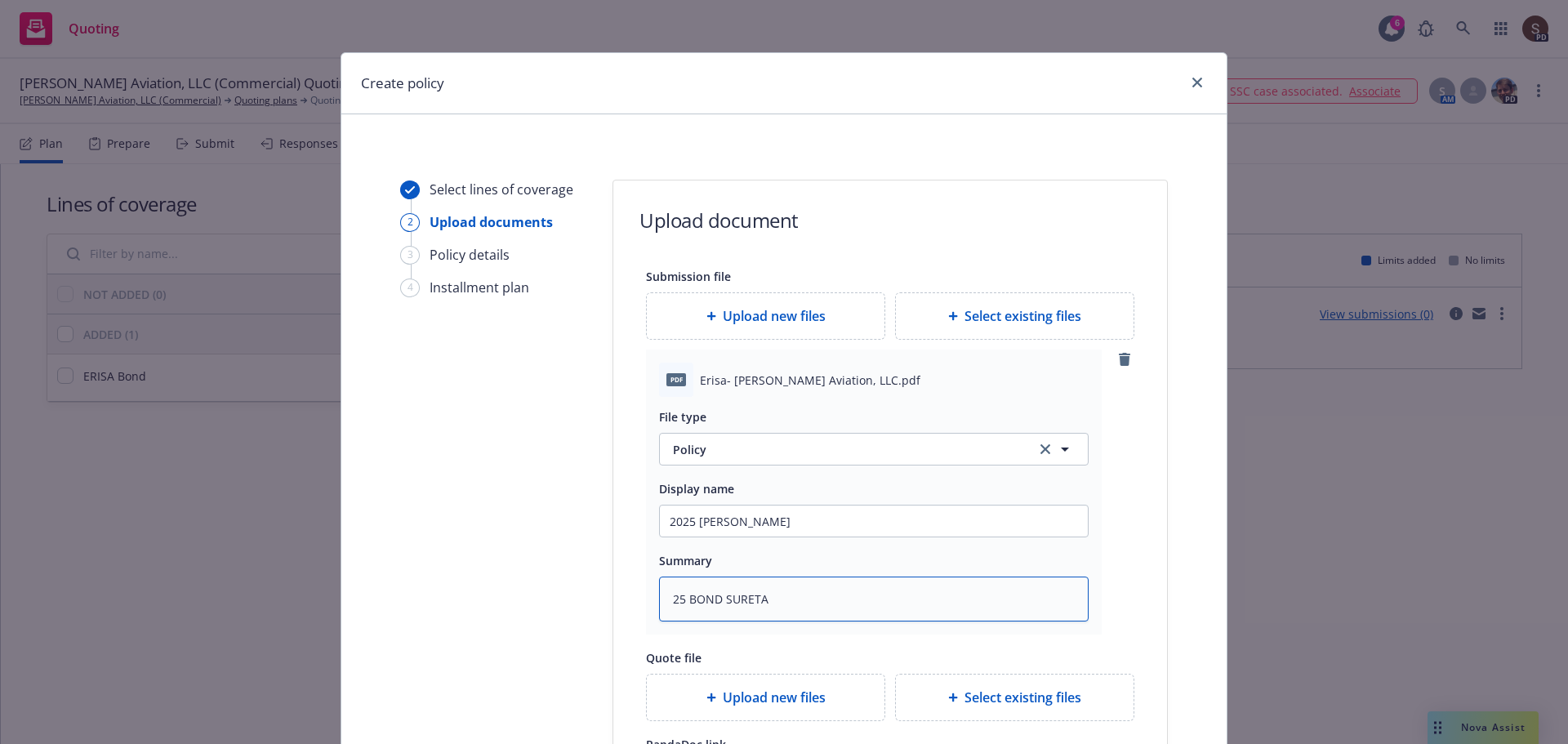
type textarea "x"
type textarea "25 BOND SURETACC"
type textarea "x"
type textarea "25 BOND SURETACCH"
type textarea "x"
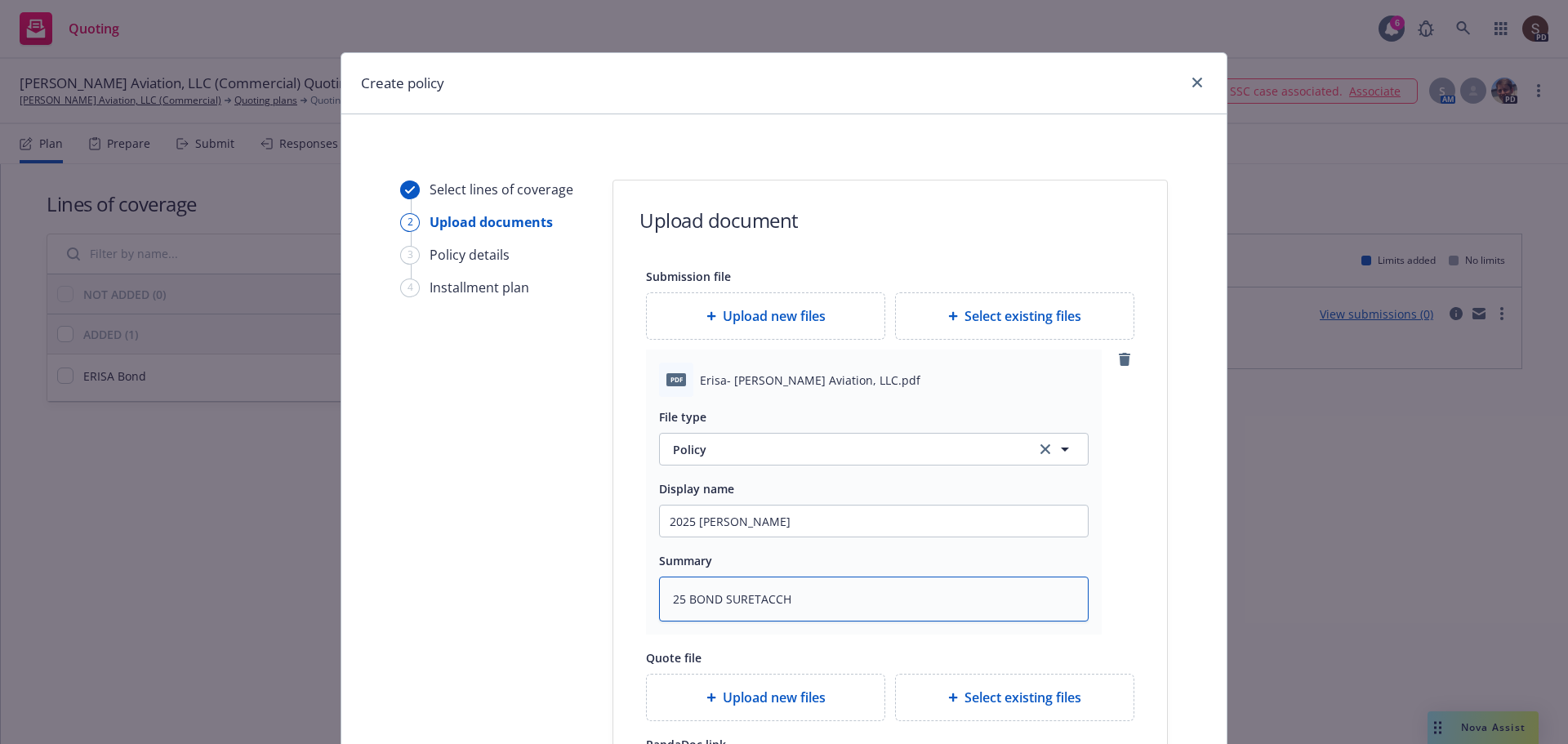
type textarea "25 BOND SURETACCH"
type textarea "x"
type textarea "25 BOND SURETACCH ="
type textarea "x"
type textarea "25 BOND SURETACCH =="
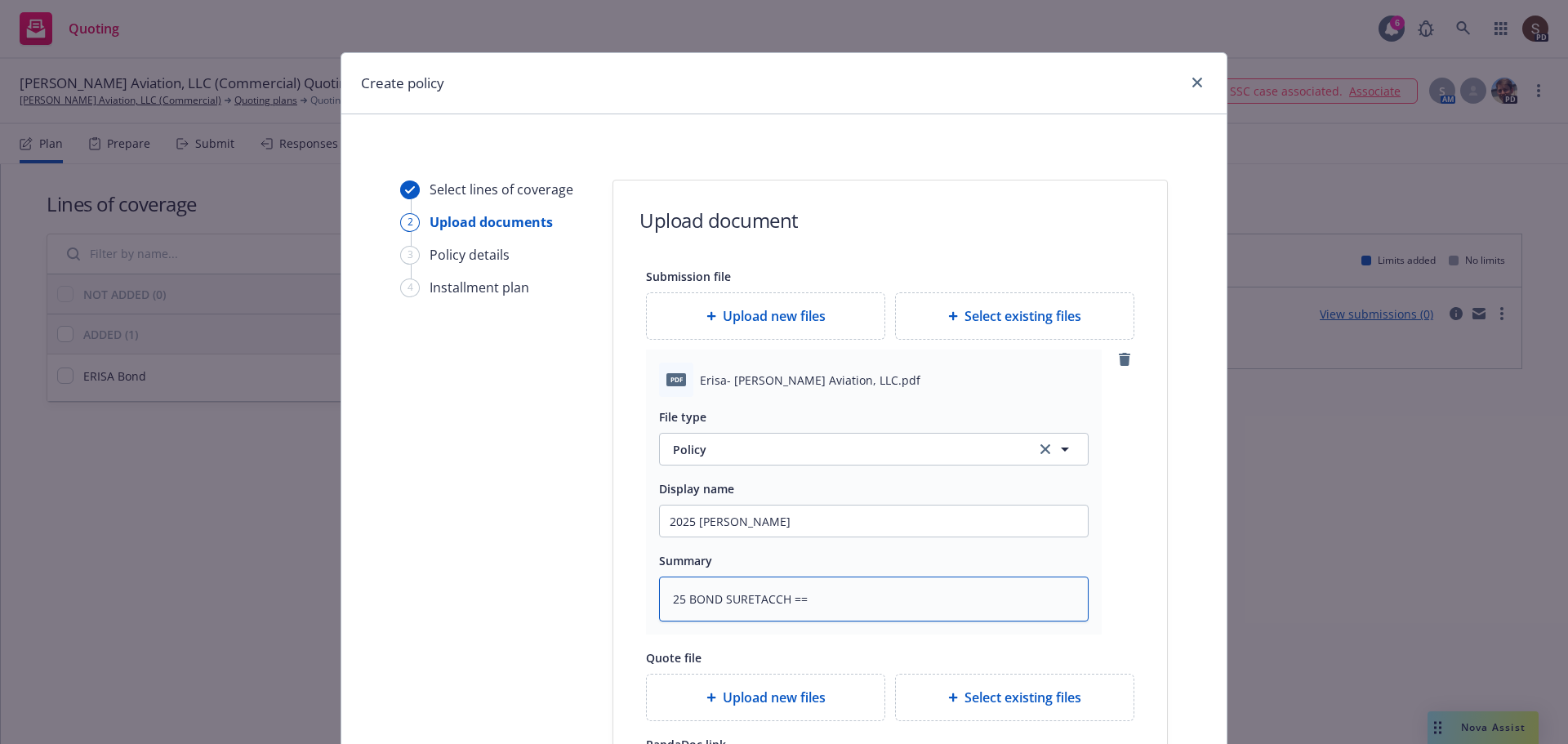
type textarea "x"
type textarea "25 BOND SURETACCH ==="
type textarea "x"
type textarea "25 BOND SURETACCH =="
type textarea "x"
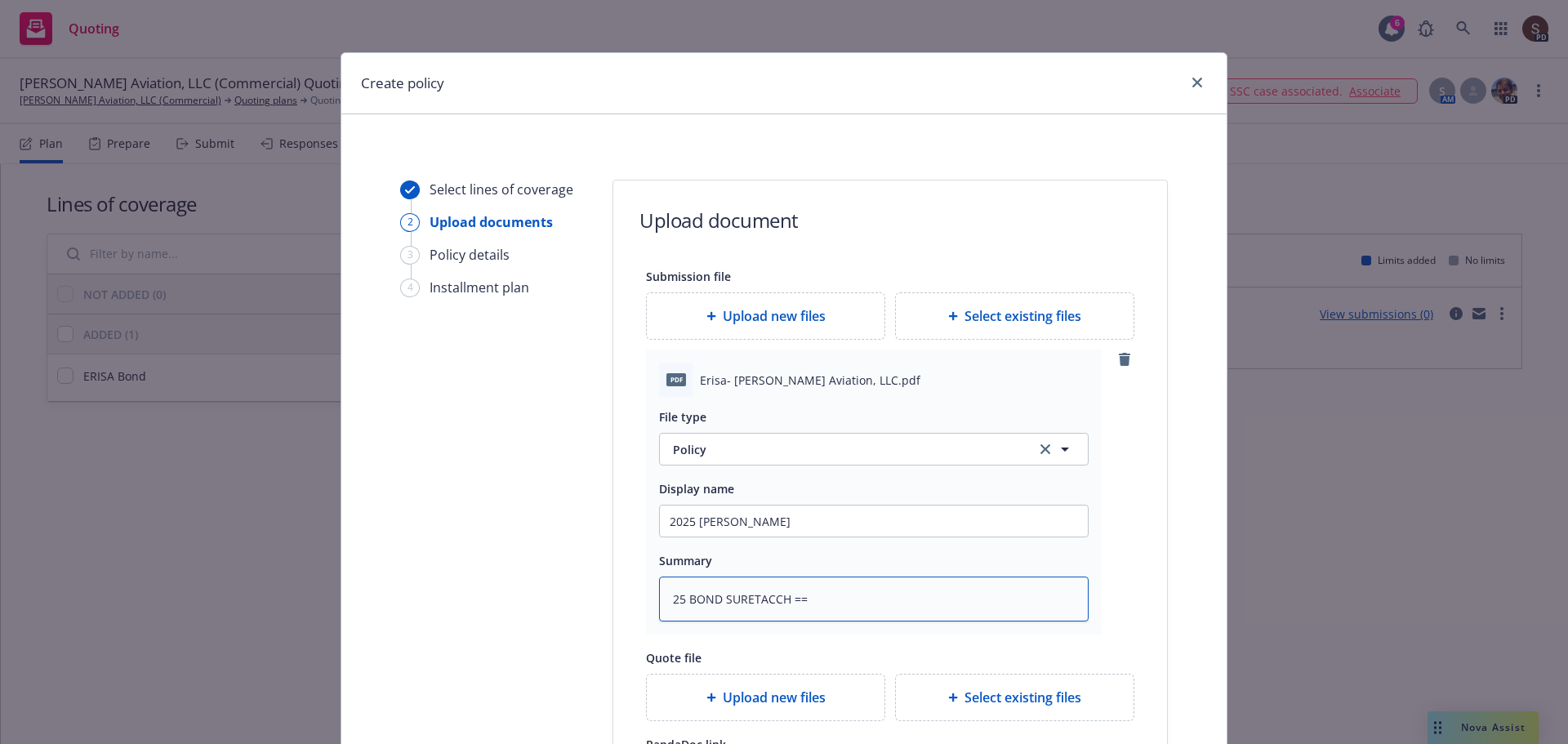
type textarea "25 BOND SURETACCH ="
type textarea "x"
type textarea "25 BOND SURETACCH"
type textarea "x"
type textarea "25 BOND SURETACCH"
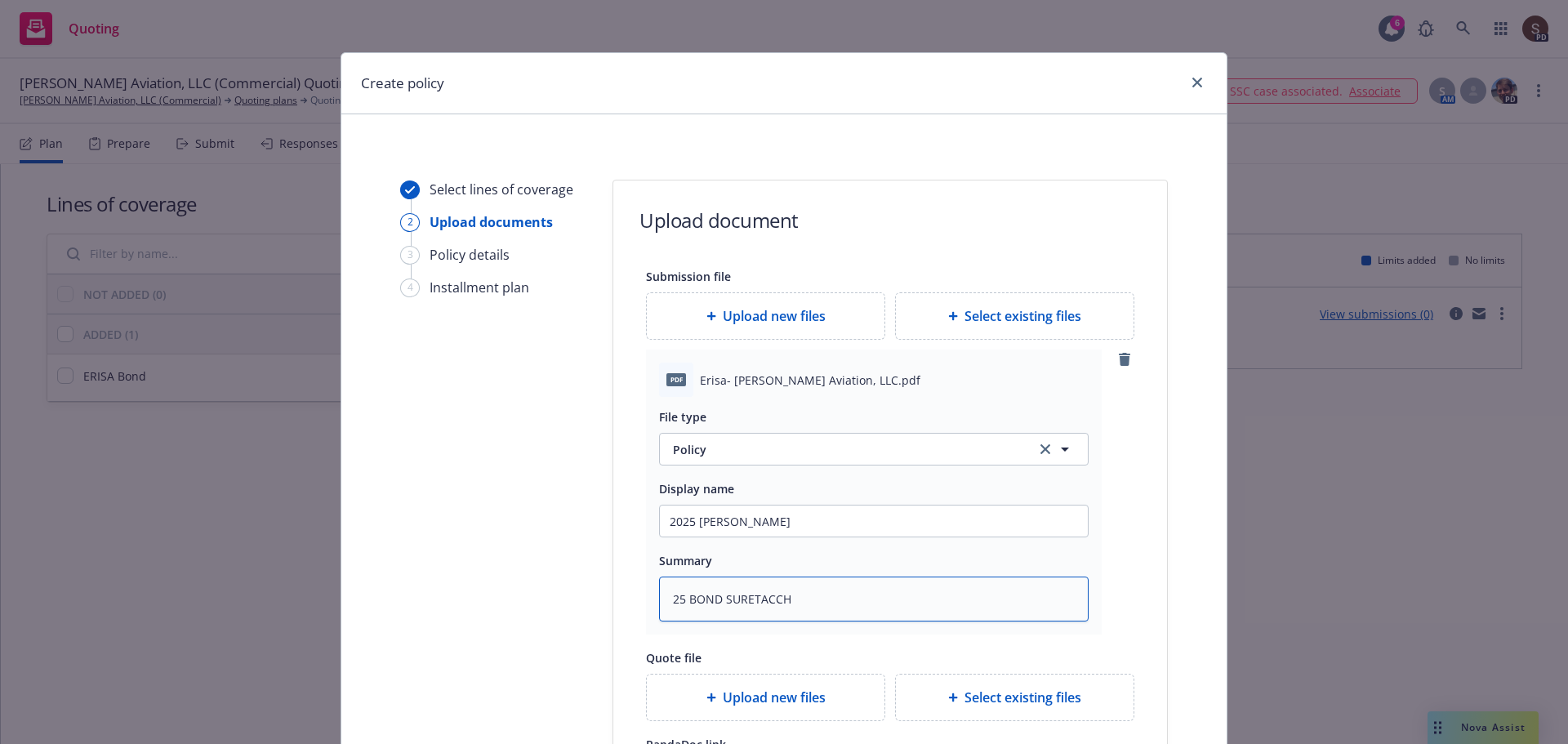
type textarea "x"
type textarea "25 BOND SURETACC"
type textarea "x"
type textarea "25 BOND SURETAC"
type textarea "x"
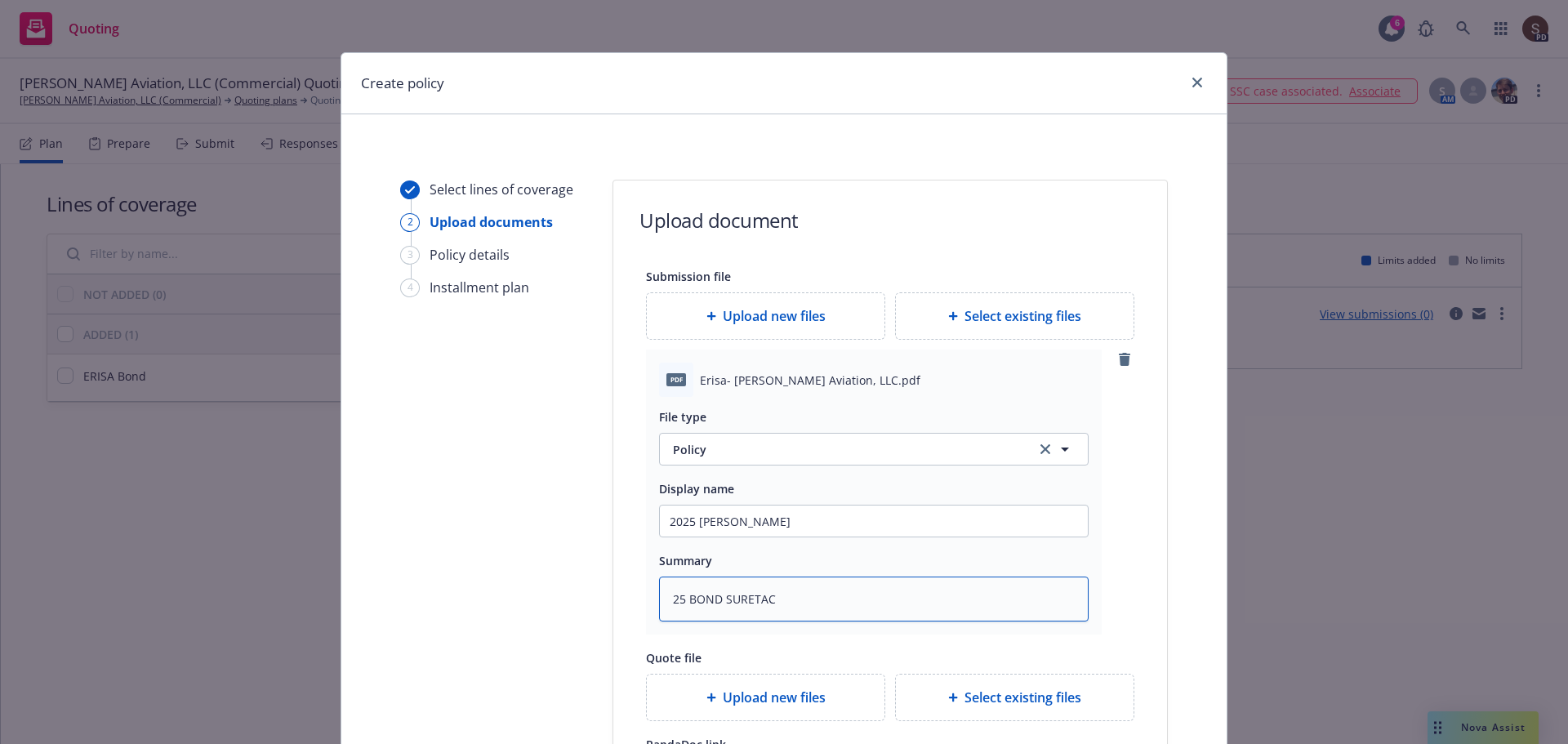
type textarea "25 BOND SURETA"
type textarea "x"
type textarea "25 BOND SURET"
type textarea "x"
type textarea "25 BOND SURETe"
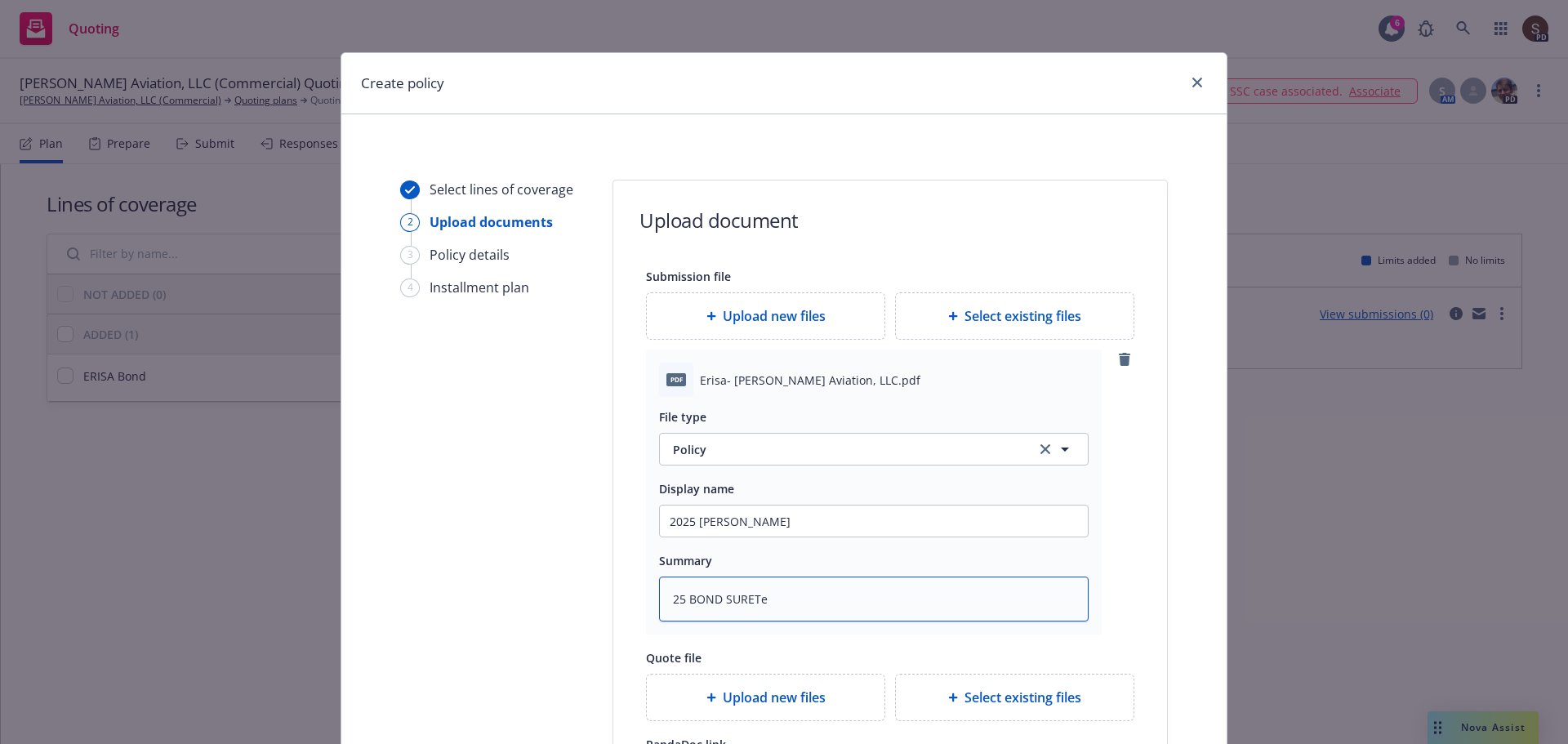
type textarea "x"
type textarea "25 BOND SURETec"
type textarea "x"
type textarea "25 BOND SURETech"
type textarea "x"
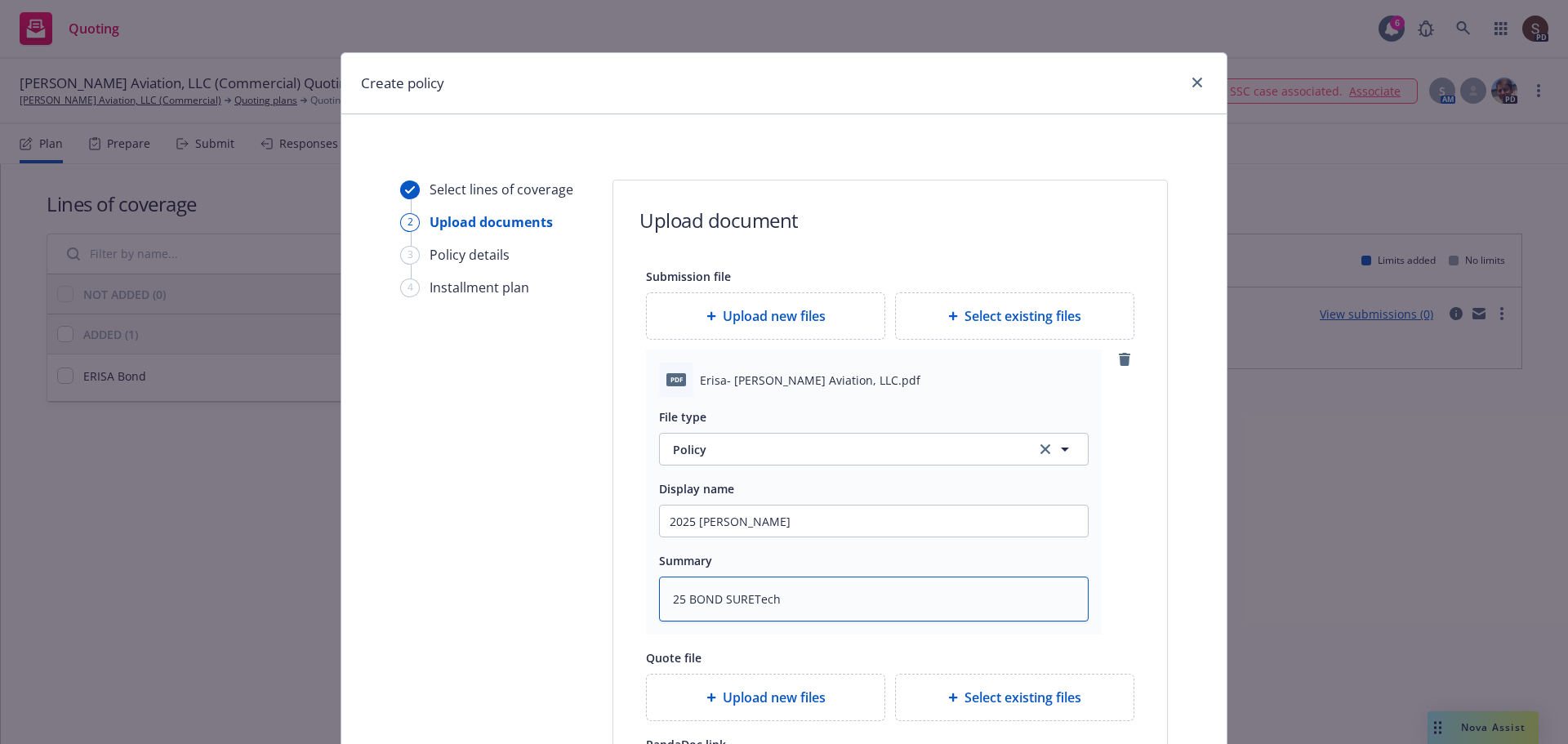
type textarea "25 BOND SURETech"
type textarea "x"
type textarea "25 BOND SURETech -"
type textarea "x"
type textarea "25 BOND SURETech -"
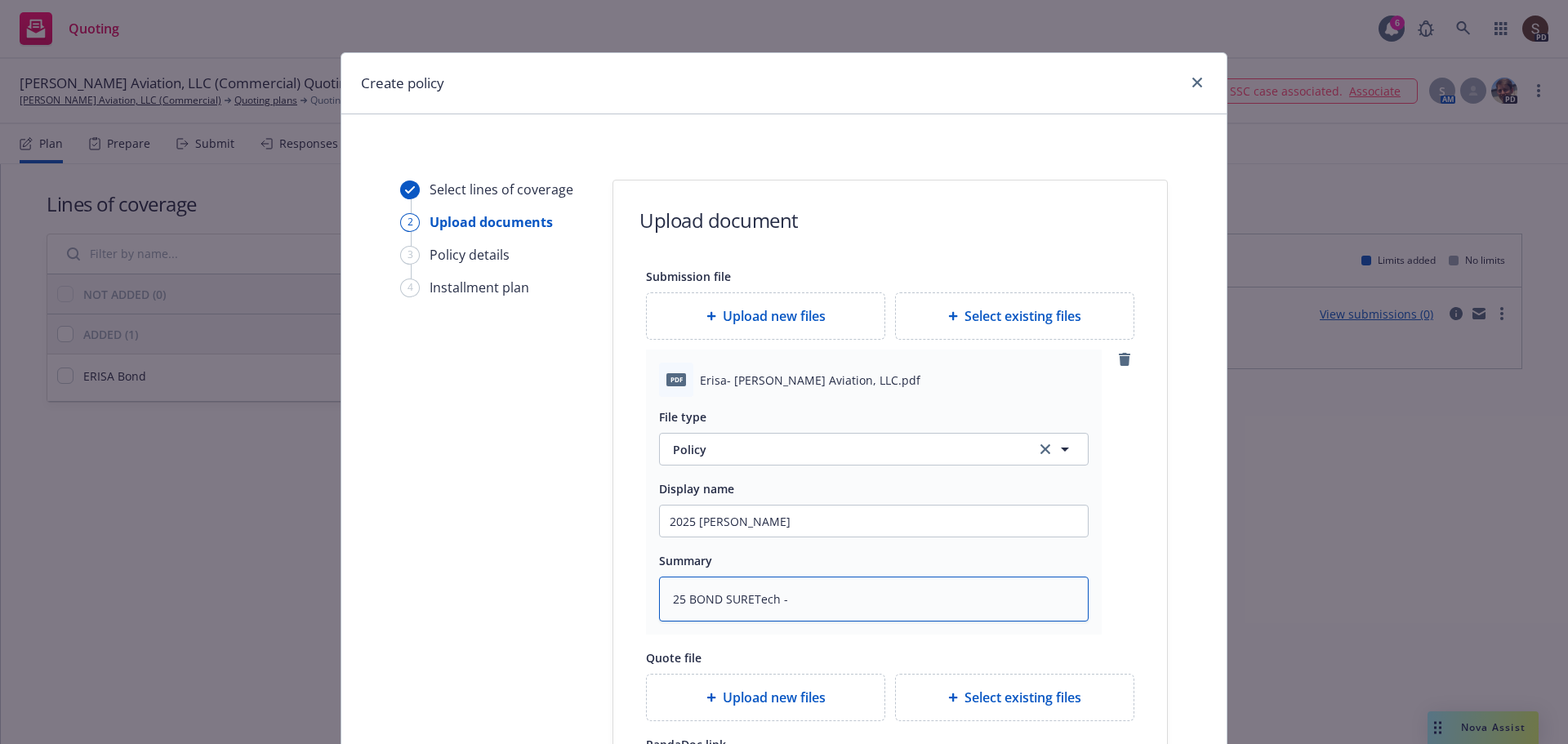
type textarea "x"
type textarea "25 BOND SURETech -"
type textarea "x"
type textarea "25 BOND SURETech"
type textarea "x"
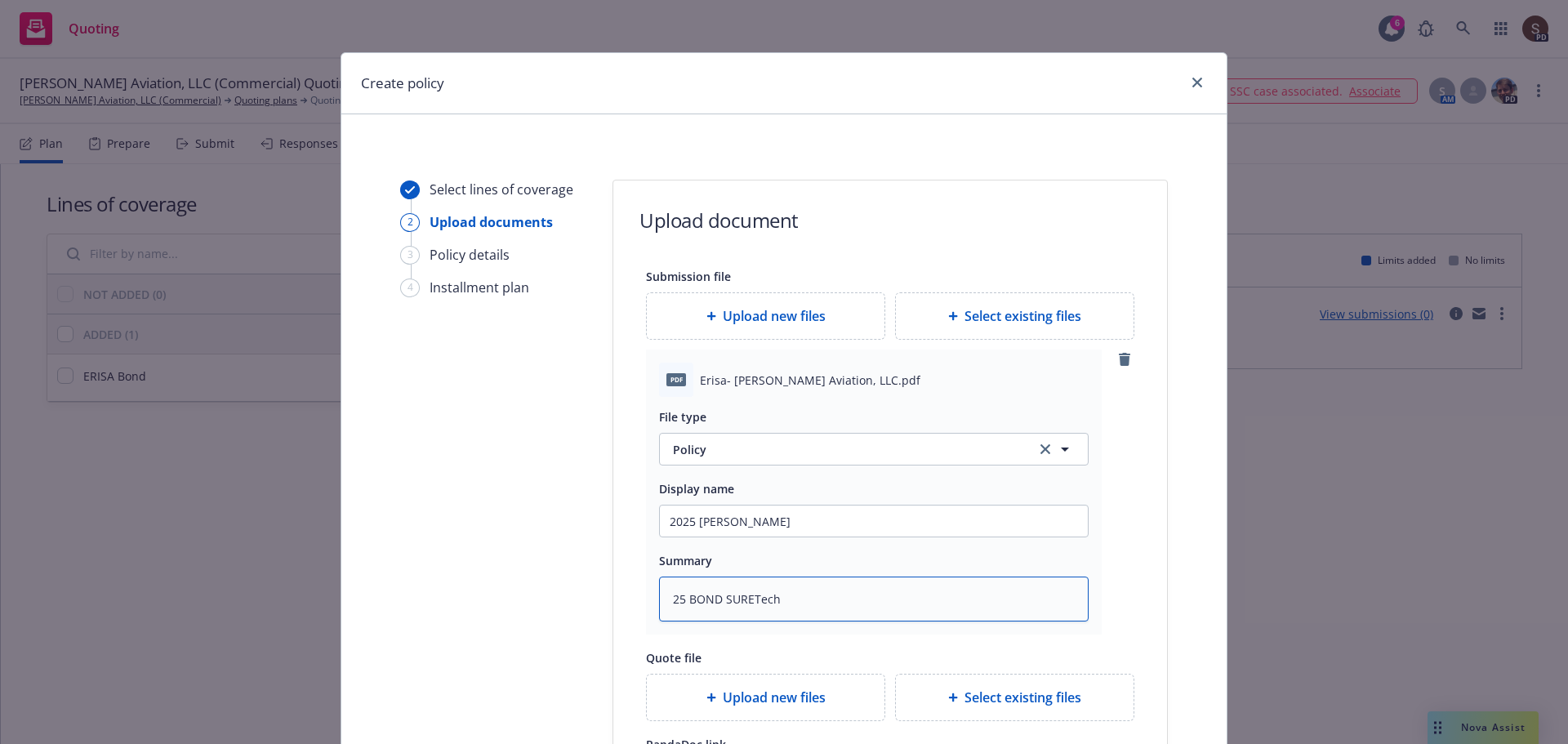
type textarea "25 BOND SURETech"
type textarea "x"
type textarea "25 BOND SURETec"
type textarea "x"
type textarea "25 BOND SURETe"
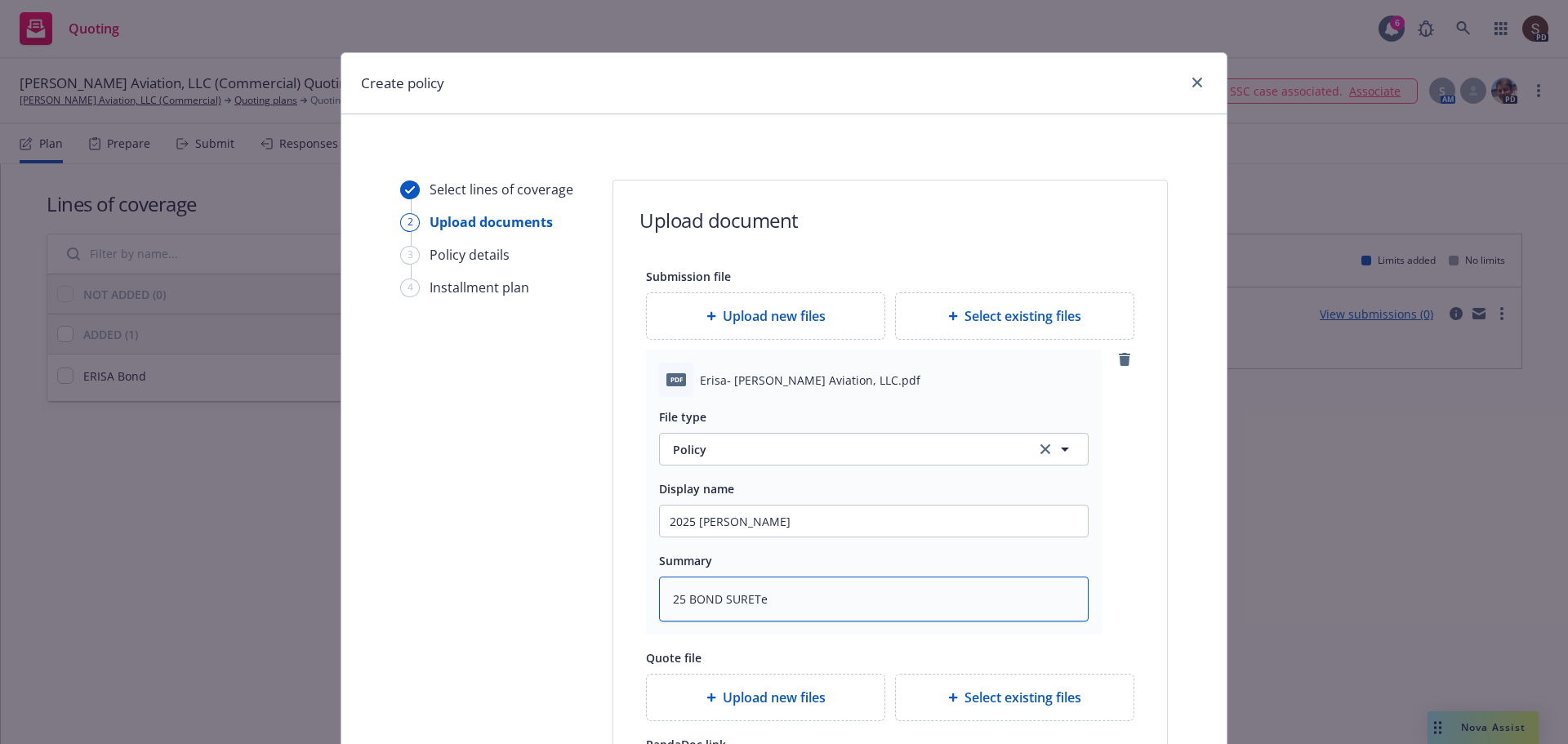
type textarea "x"
type textarea "25 BOND SURET"
type textarea "x"
type textarea "25 BOND SURETE"
type textarea "x"
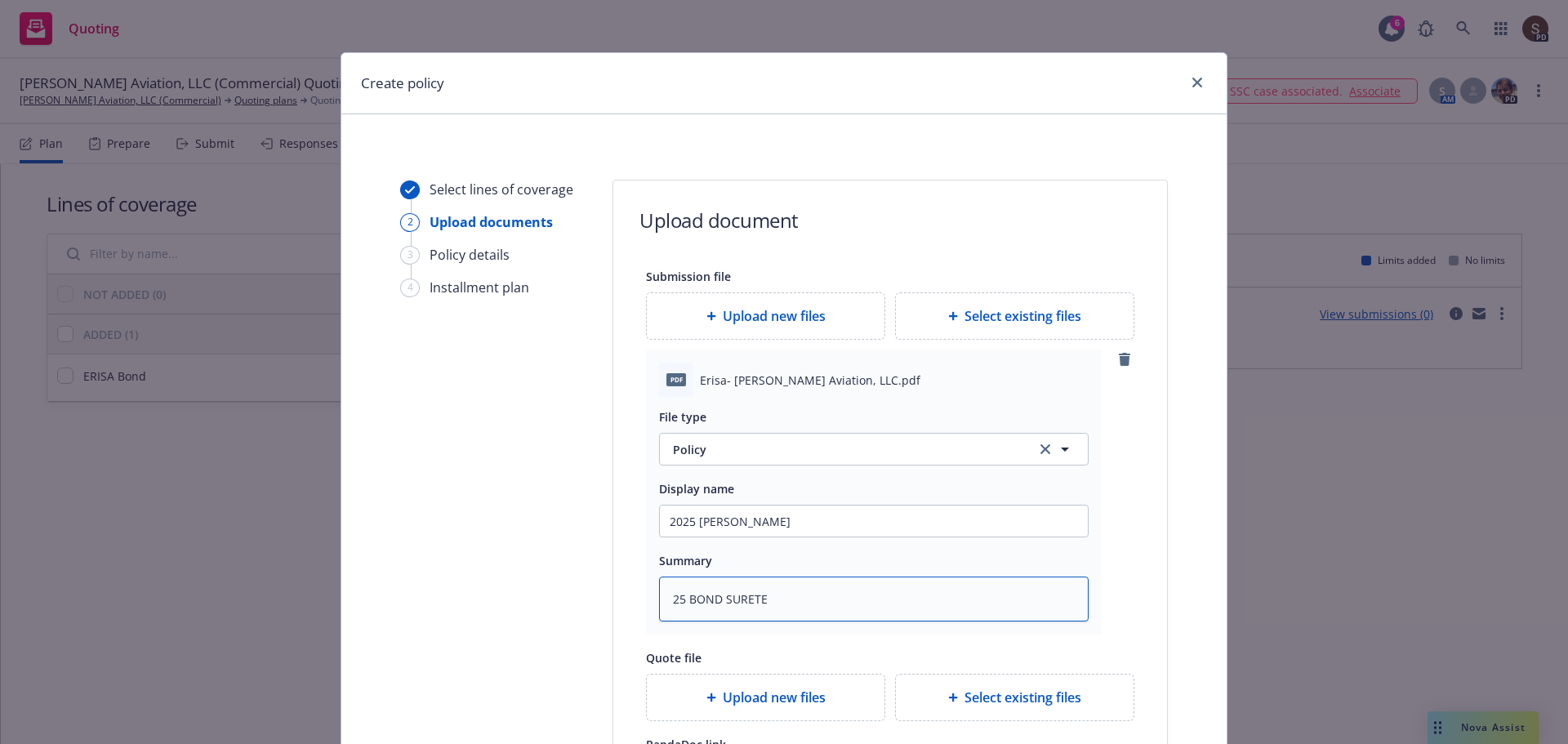
type textarea "25 BOND SURETEC"
type textarea "x"
type textarea "25 BOND SURETECh"
type textarea "x"
type textarea "25 BOND SURETECh"
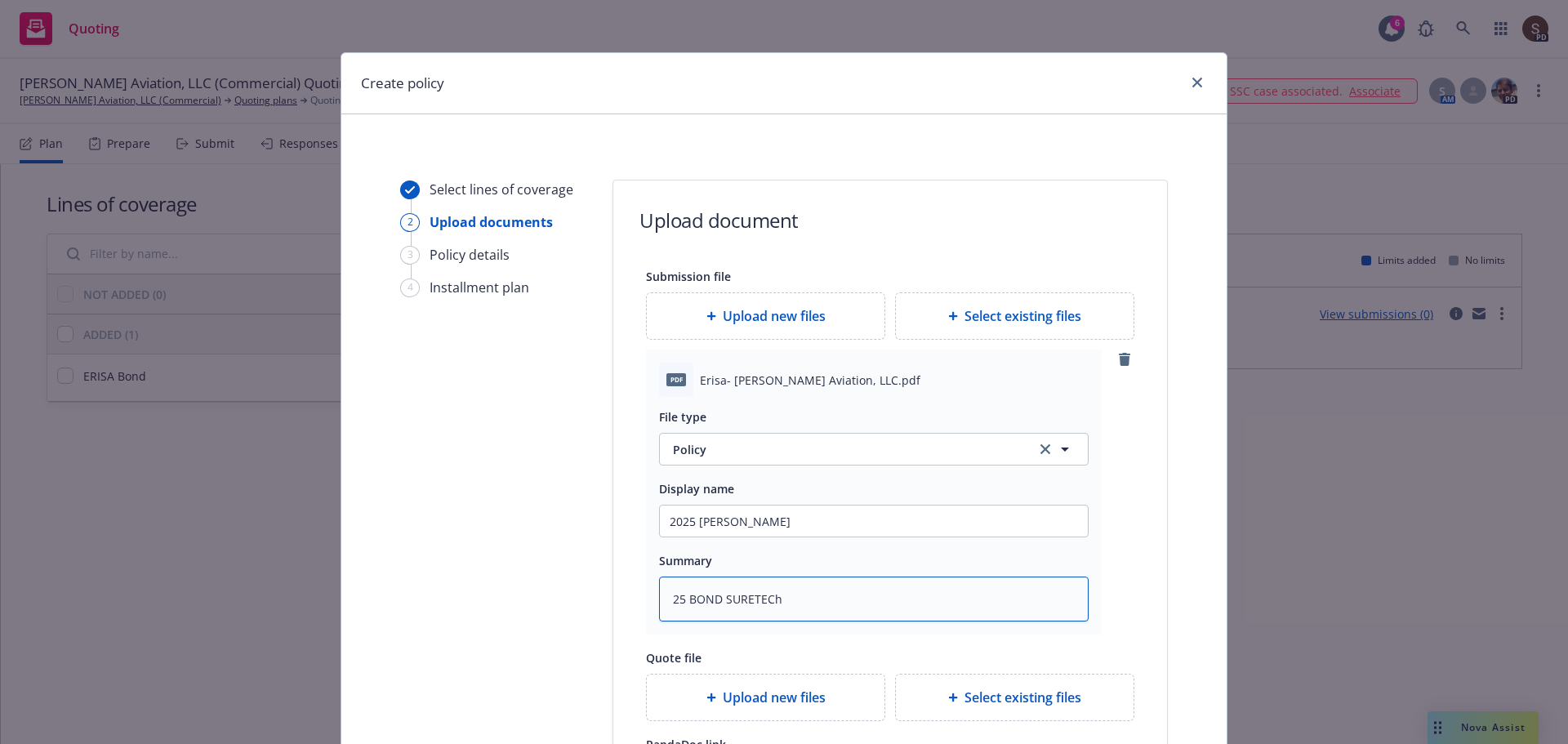
type textarea "x"
type textarea "25 BOND SURETECh -"
type textarea "x"
type textarea "25 BOND SURETECh -"
type textarea "x"
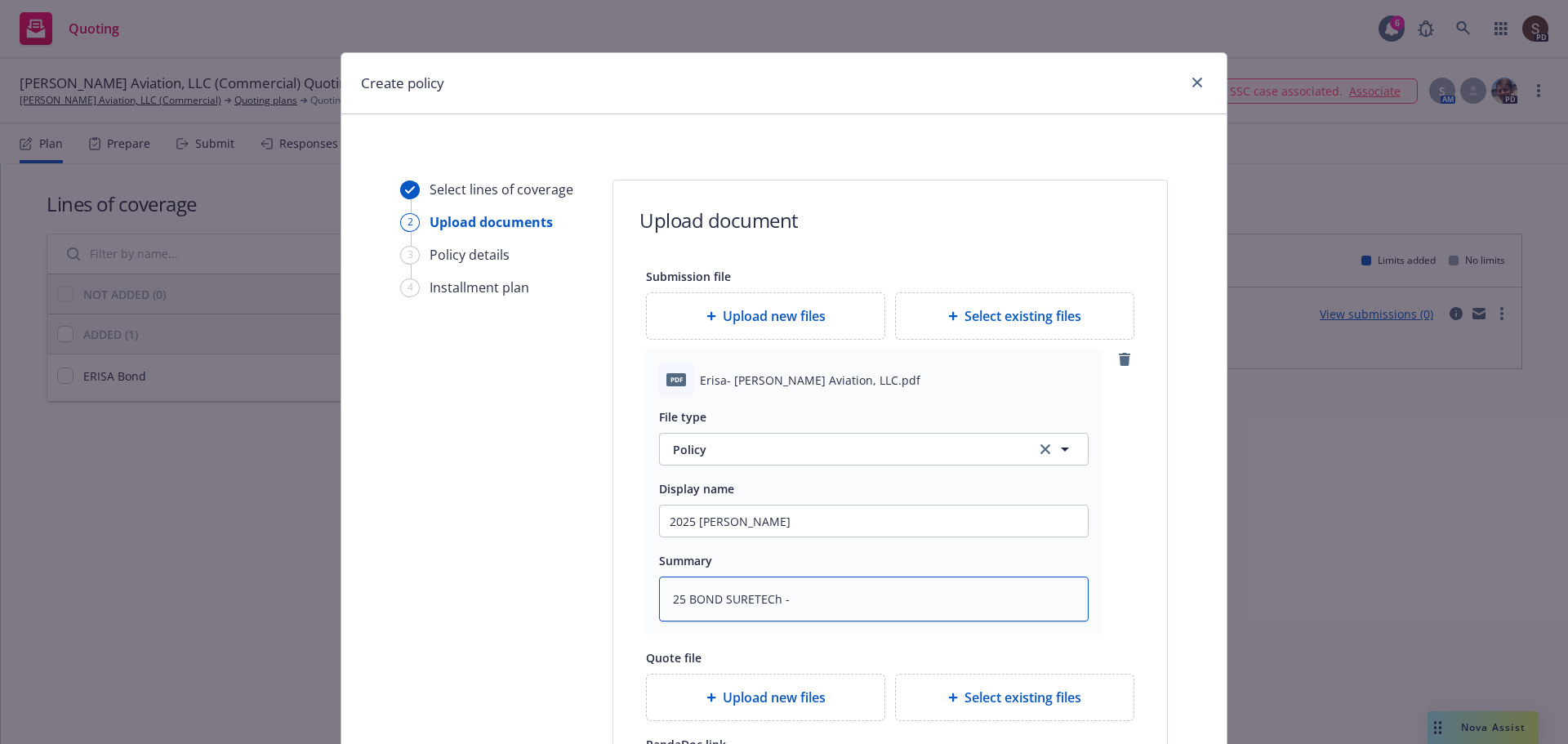
type textarea "25 BOND SURETECh -"
type textarea "x"
type textarea "25 BOND SURETECh"
type textarea "x"
type textarea "25 BOND SURETECh"
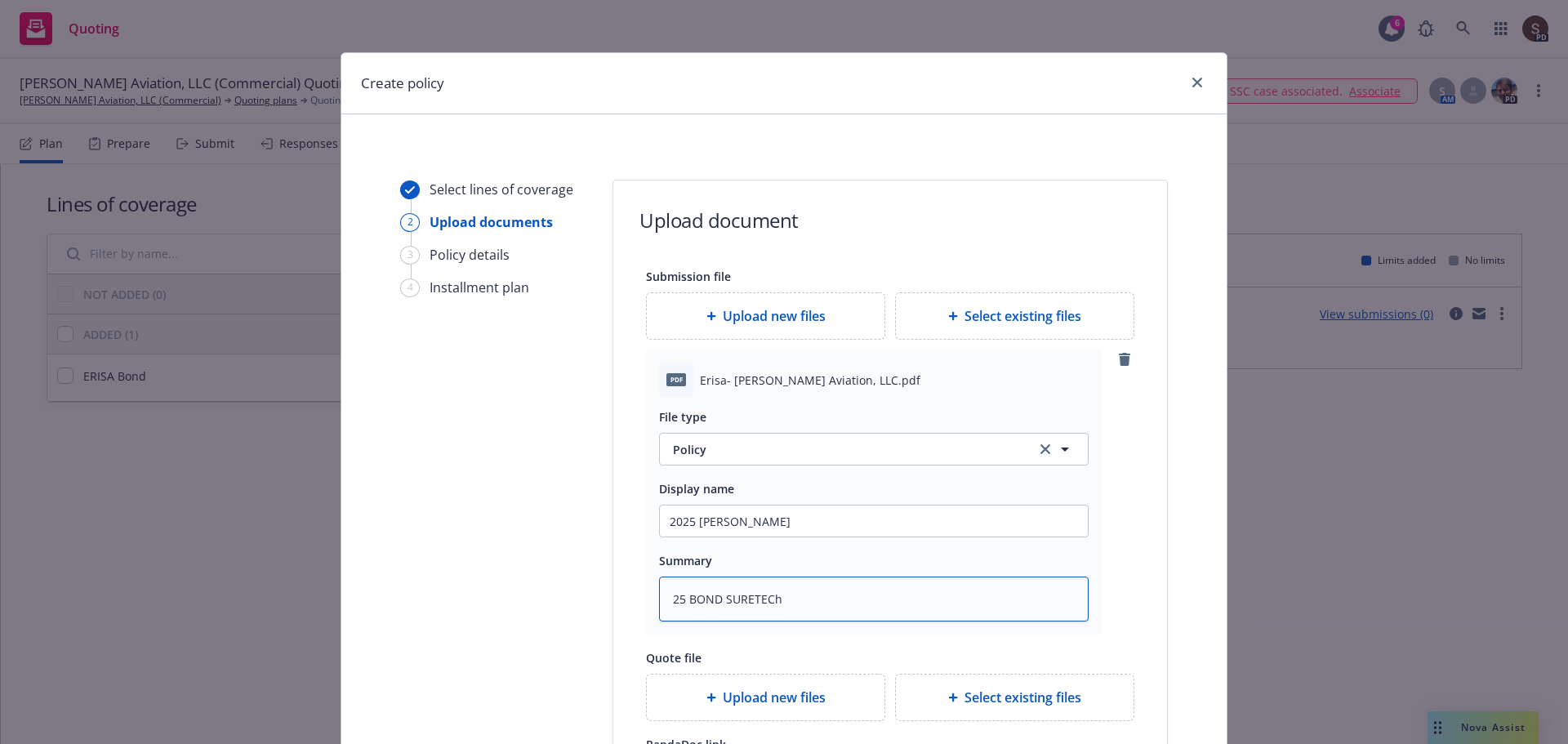
type textarea "x"
type textarea "25 BOND SURETEC"
type textarea "x"
type textarea "25 BOND SURETECH"
type textarea "x"
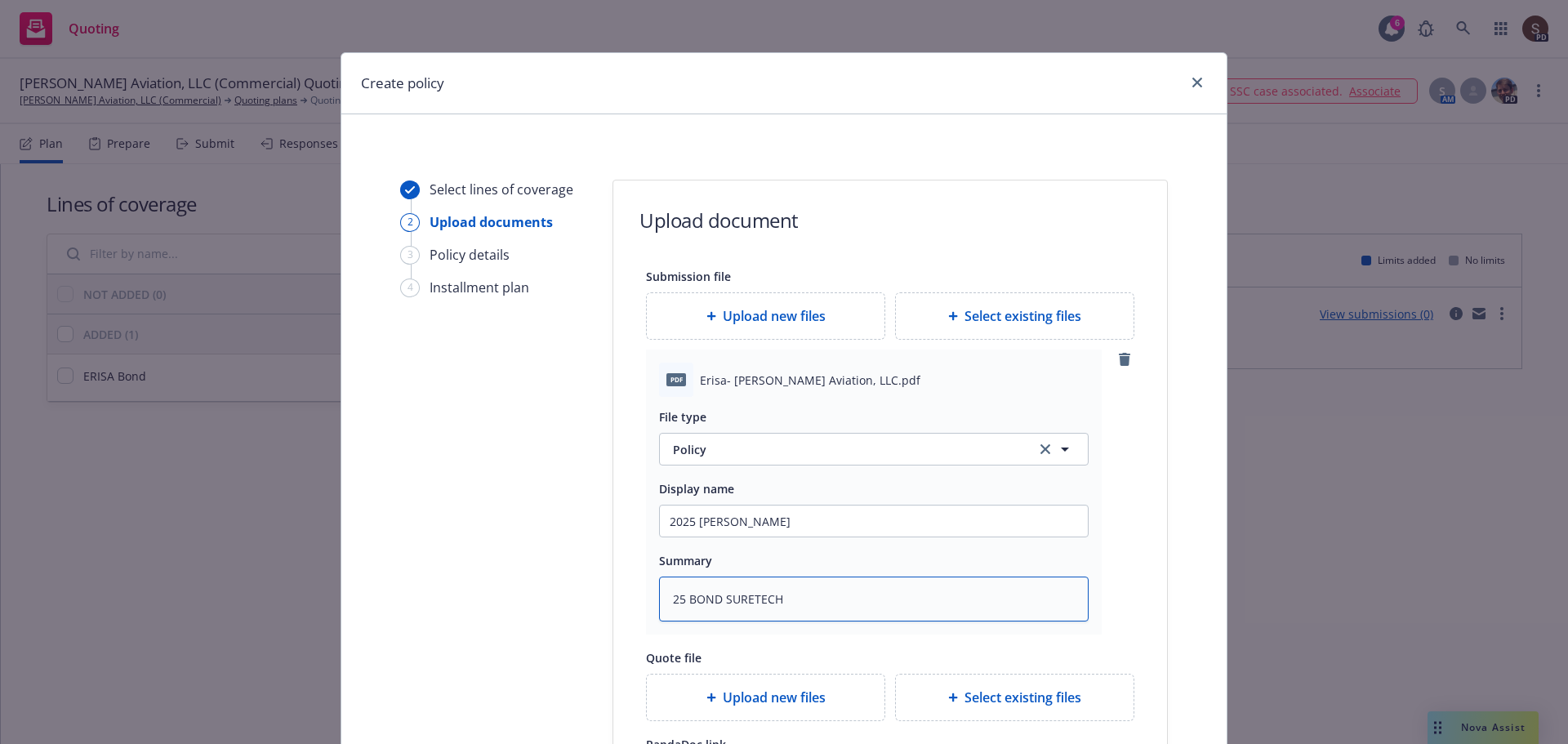
type textarea "25 BOND SURETECH"
click at [860, 448] on span "Policy" at bounding box center [844, 449] width 344 height 18
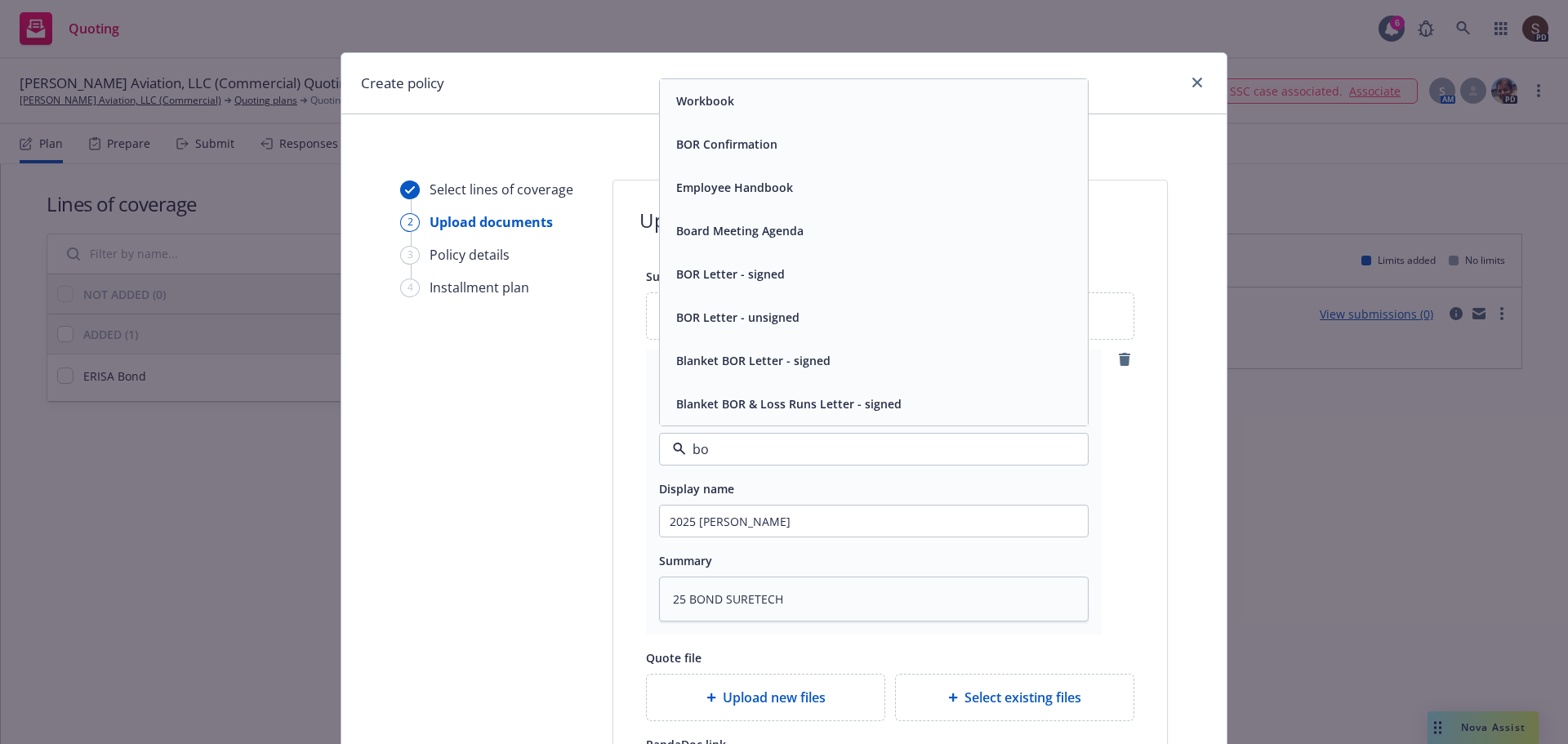
type input "b"
type input "policy"
click at [791, 118] on div "Policy" at bounding box center [873, 101] width 428 height 44
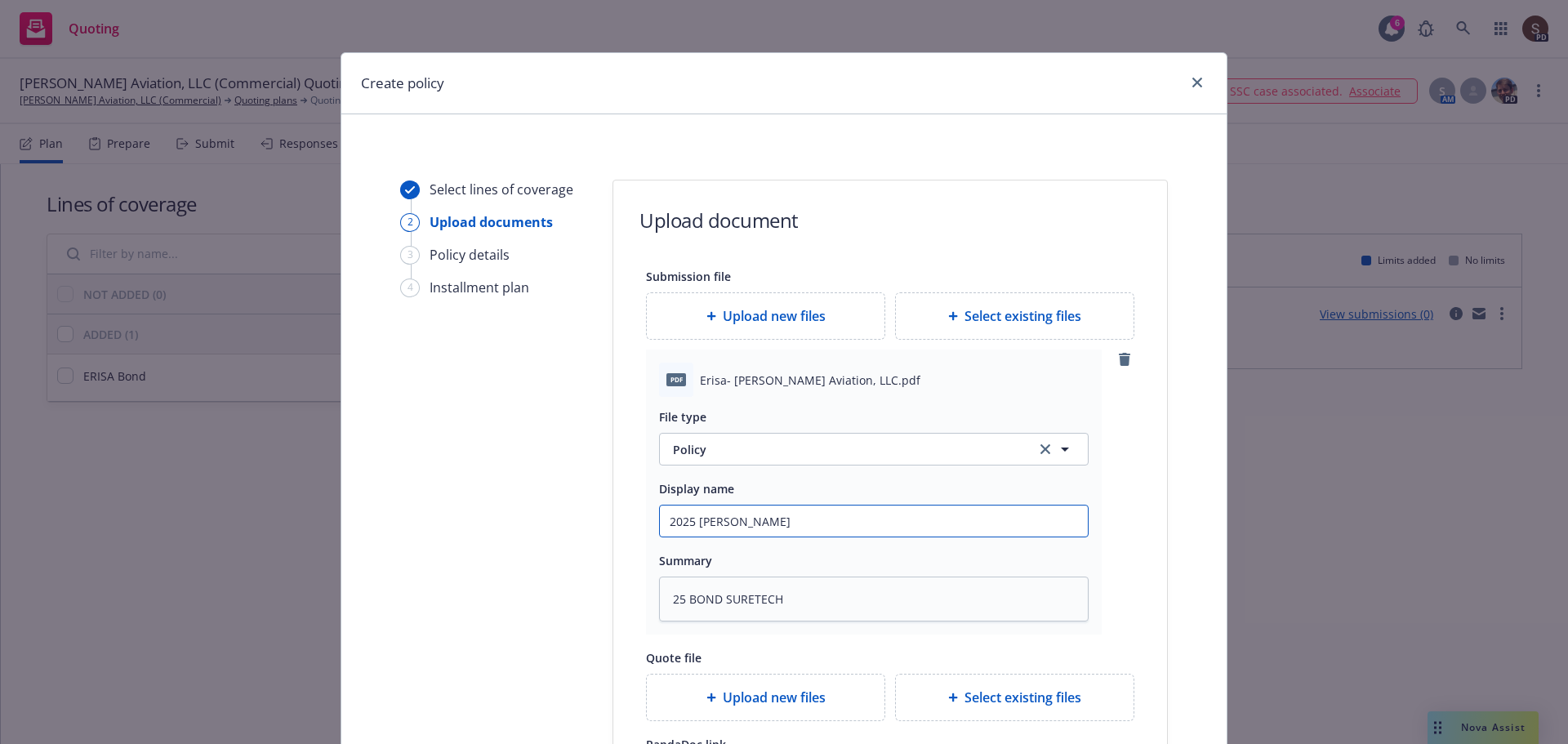
click at [833, 520] on input "2025 Erisa Bond" at bounding box center [873, 521] width 428 height 31
type textarea "x"
type input "2025 Erisa Bond"
type textarea "x"
type input "2025 Erisa Bond -"
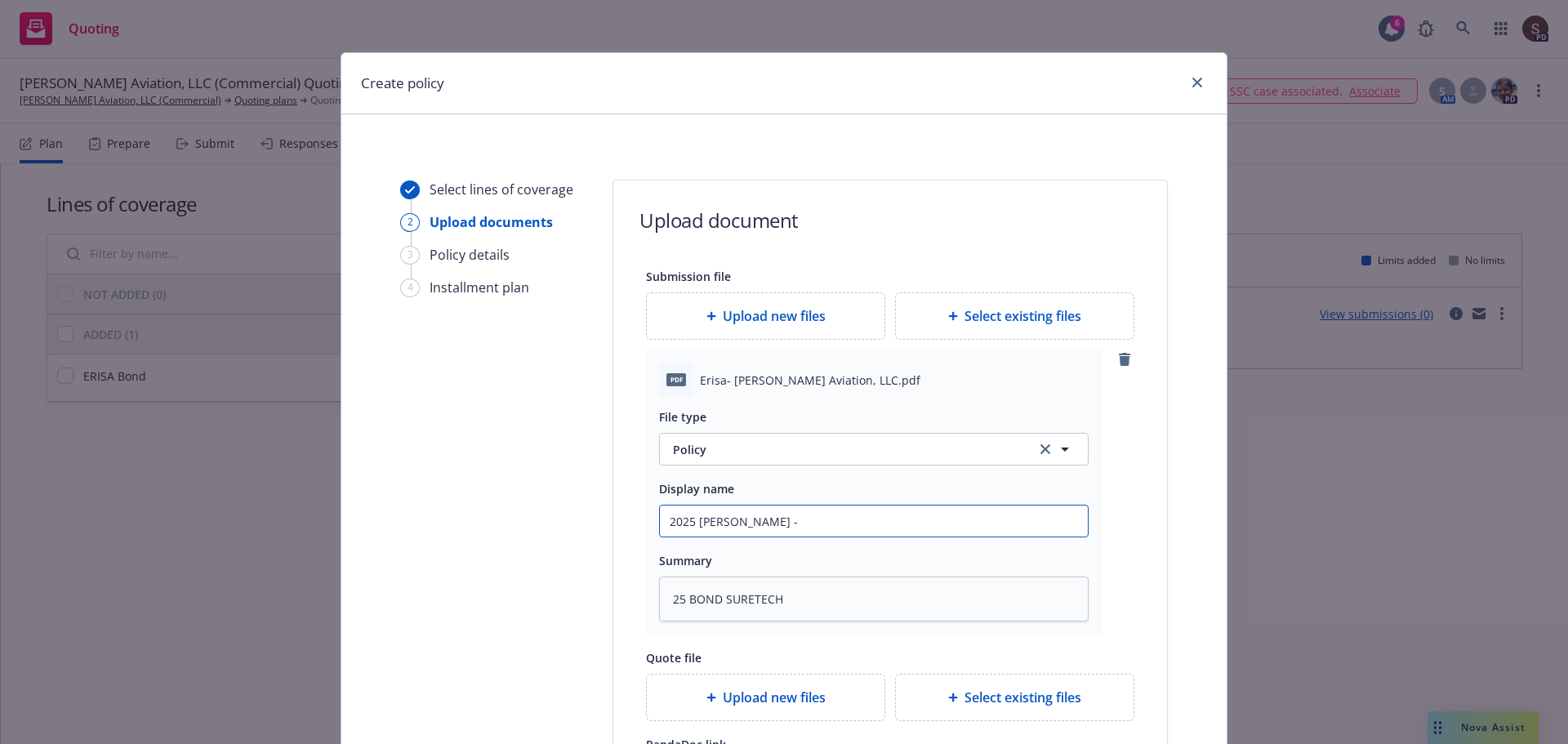
type textarea "x"
type input "2025 Erisa Bond -"
type textarea "x"
type input "2025 Erisa Bond - p"
type textarea "x"
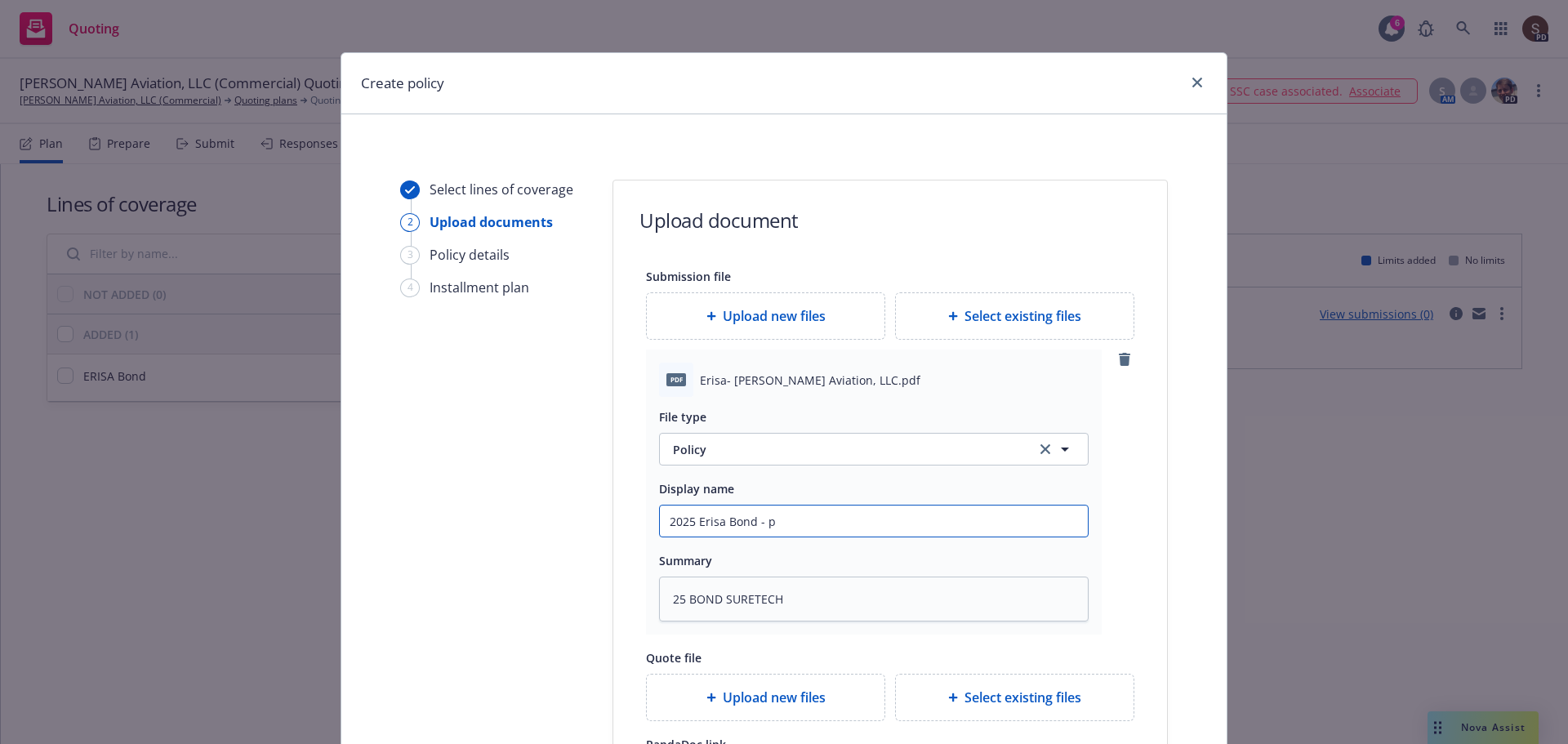
type input "2025 Erisa Bond - po"
type textarea "x"
type input "2025 Erisa Bond - pol"
type textarea "x"
type input "2025 Erisa Bond - poli"
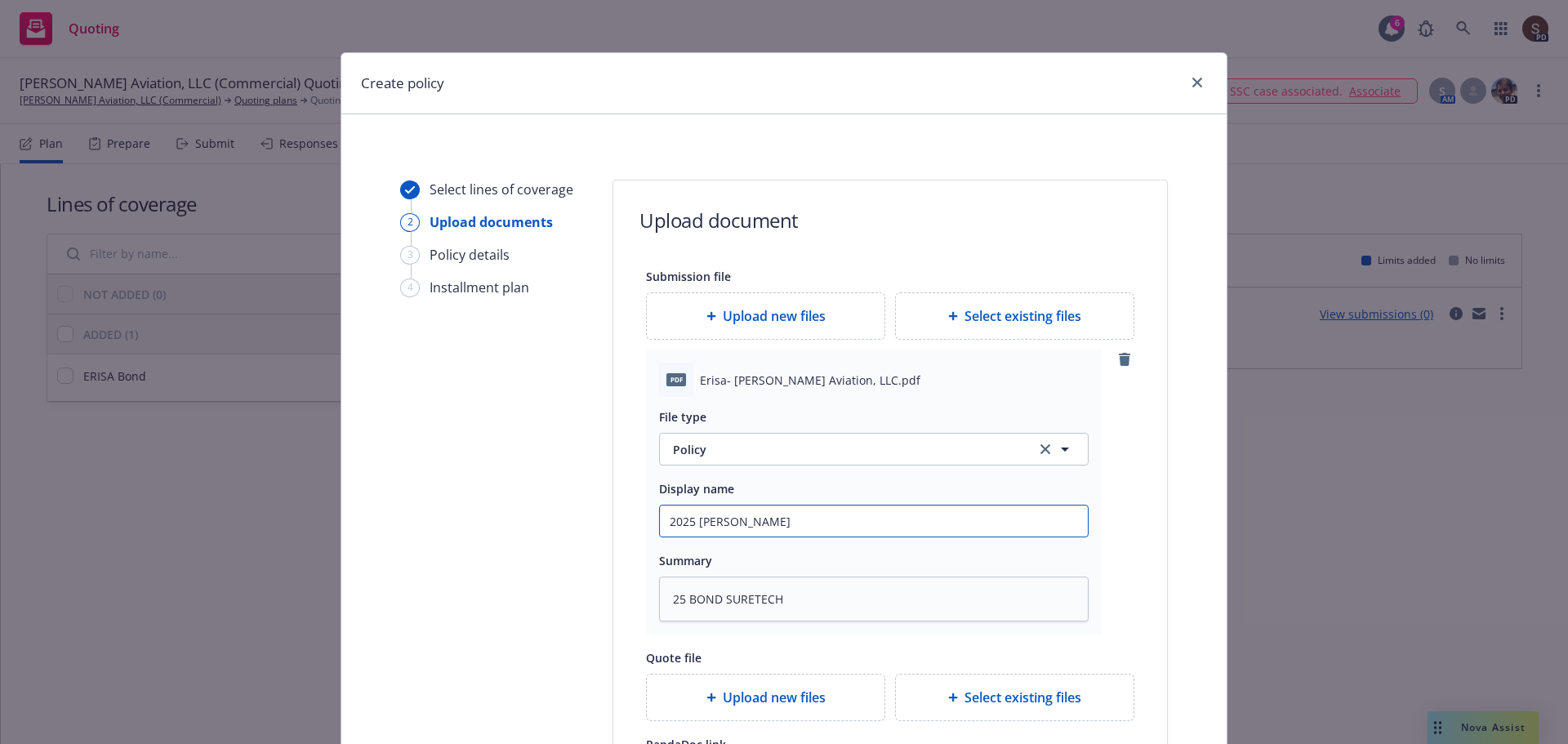
type textarea "x"
type input "2025 Erisa Bond - polic"
type textarea "x"
type input "2025 Erisa Bond - policy"
click at [797, 608] on textarea "25 BOND SURETECH" at bounding box center [873, 599] width 430 height 44
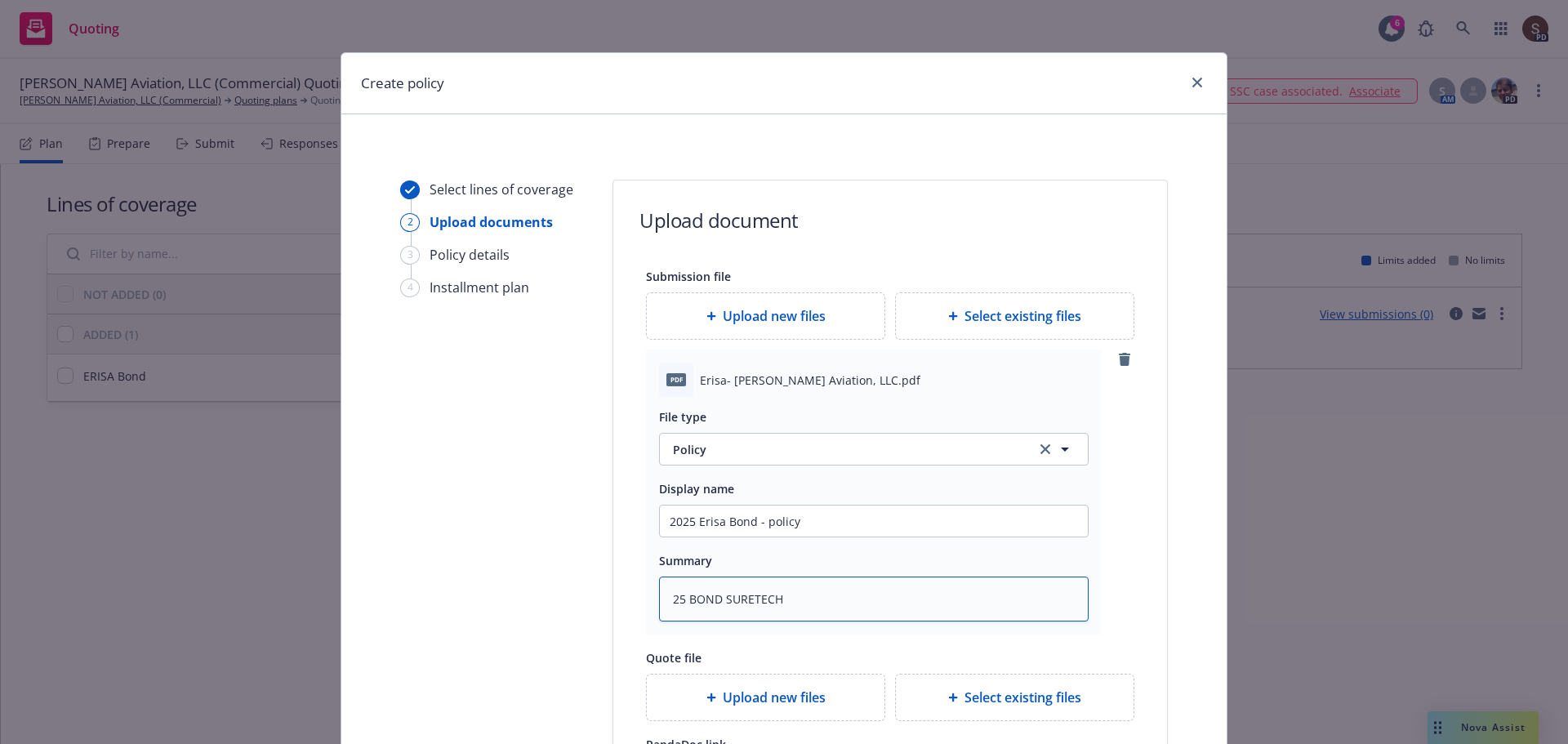
type textarea "x"
type textarea "25 BOND SURETECH -"
type textarea "x"
type textarea "25 BOND SURETECH -"
type textarea "x"
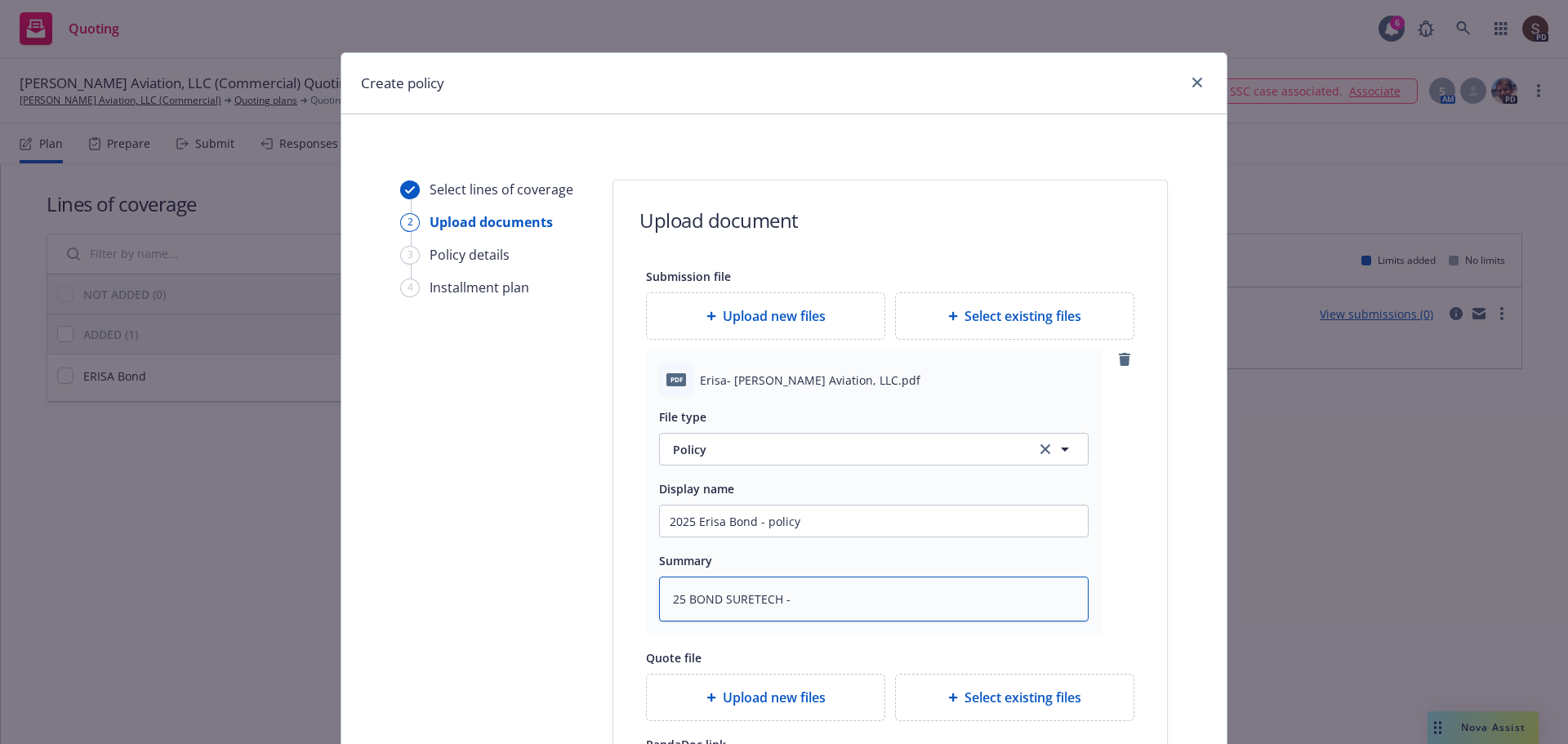
type textarea "25 BOND SURETECH - p"
type textarea "x"
type textarea "25 BOND SURETECH - pi"
type textarea "x"
type textarea "25 BOND SURETECH - pil"
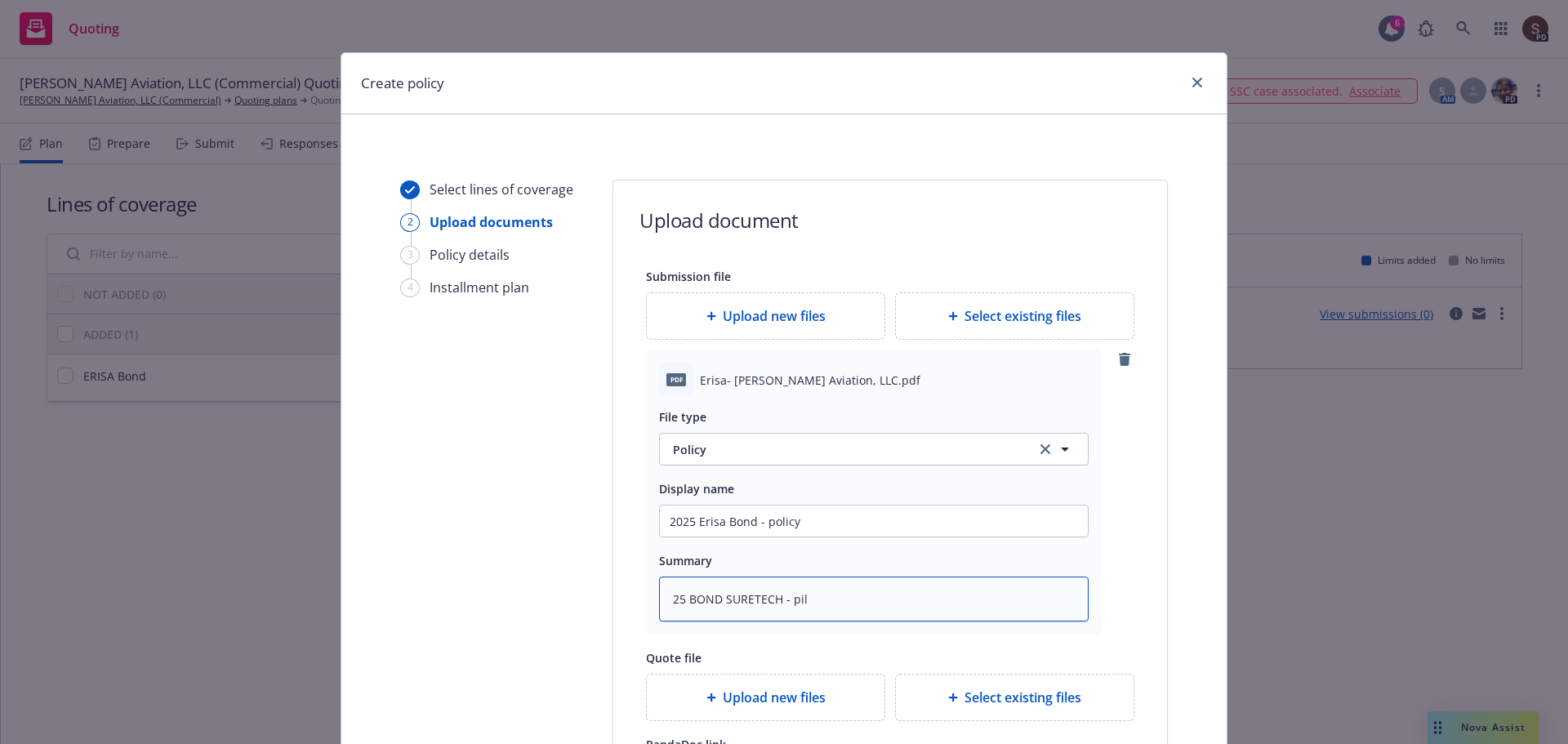
type textarea "x"
type textarea "25 BOND SURETECH - pi"
type textarea "x"
type textarea "25 BOND SURETECH - pio"
type textarea "x"
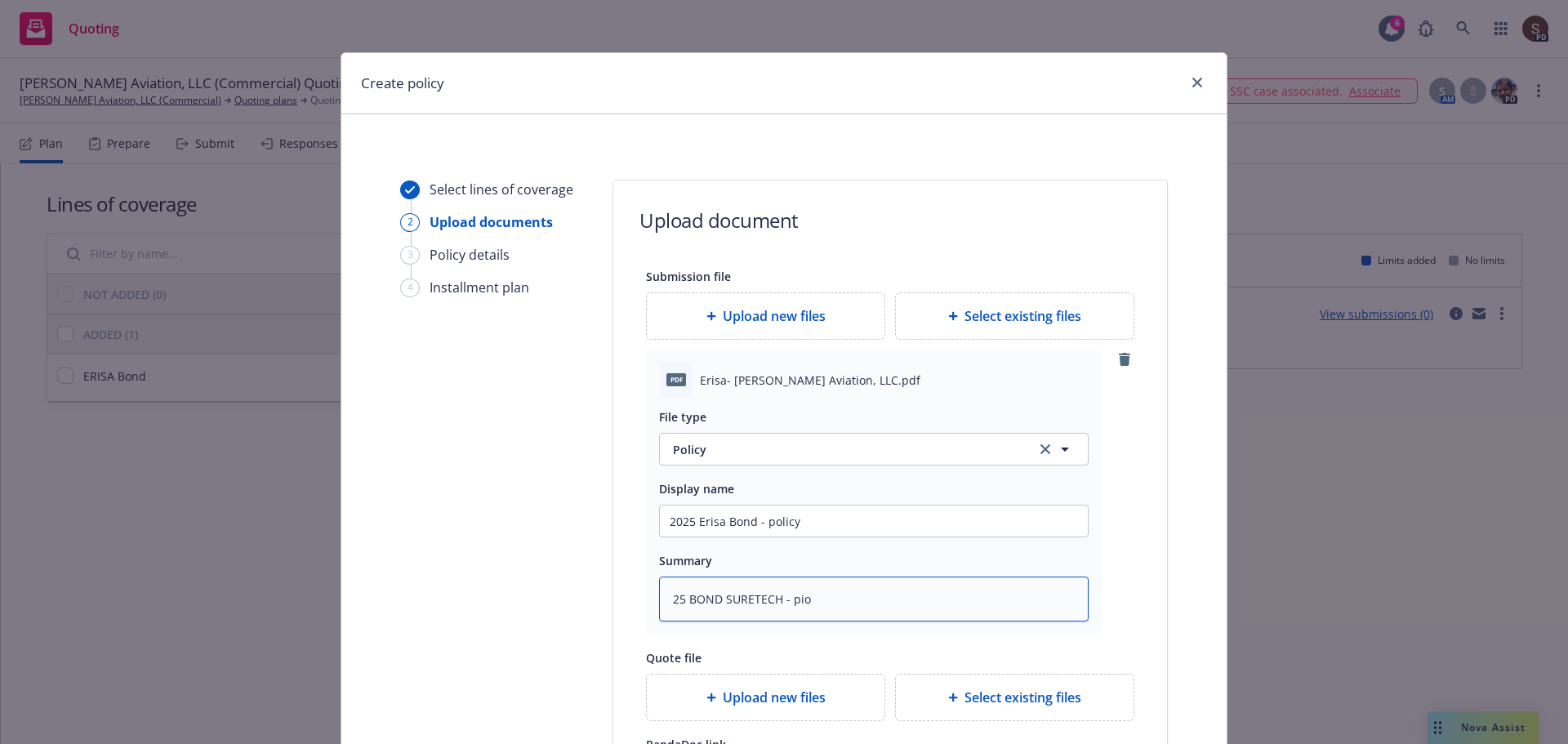
type textarea "25 BOND SURETECH - piol"
type textarea "x"
type textarea "25 BOND SURETECH - pioli"
type textarea "x"
type textarea "25 BOND SURETECH - piol"
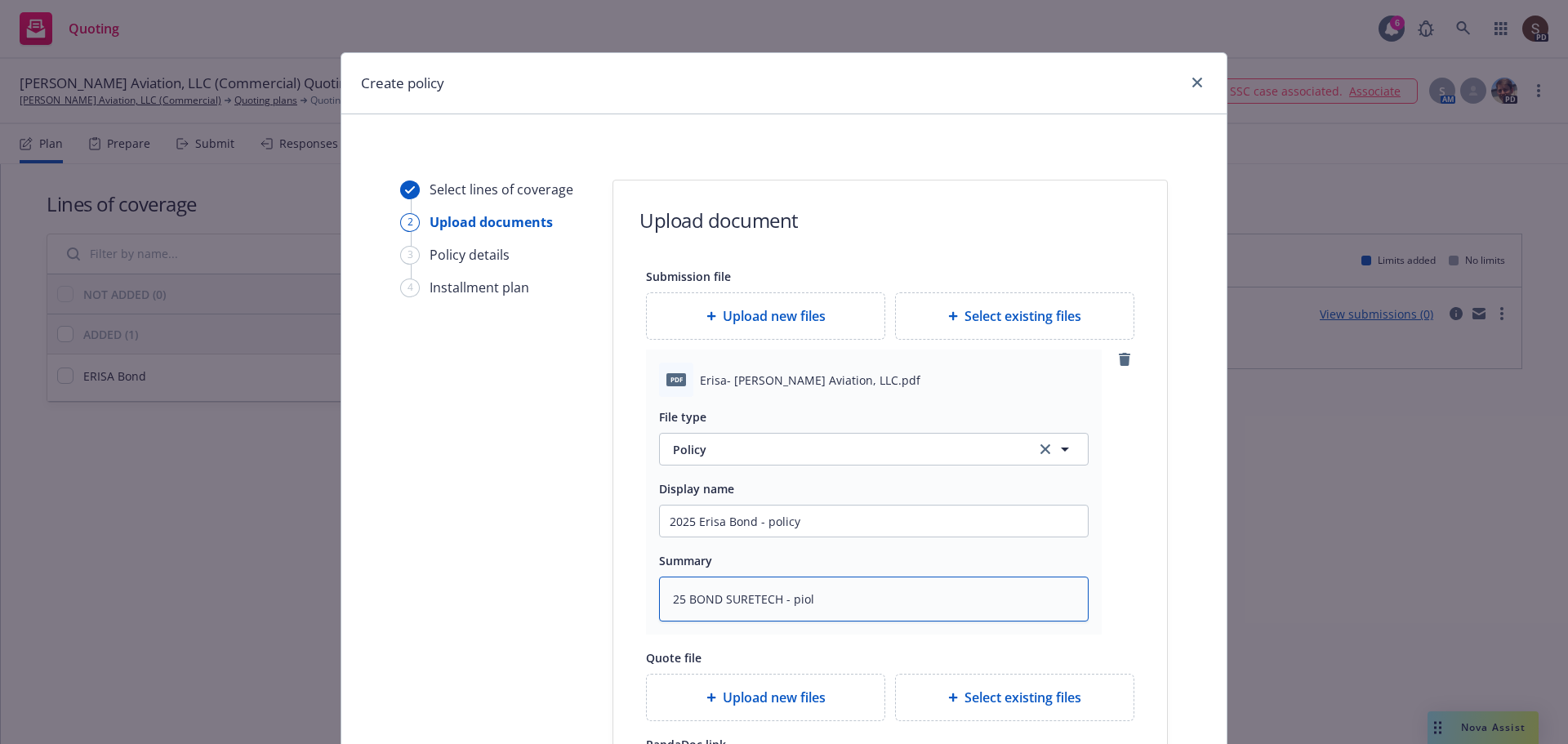
type textarea "x"
type textarea "25 BOND SURETECH - pio"
type textarea "x"
type textarea "25 BOND SURETECH - pi"
type textarea "x"
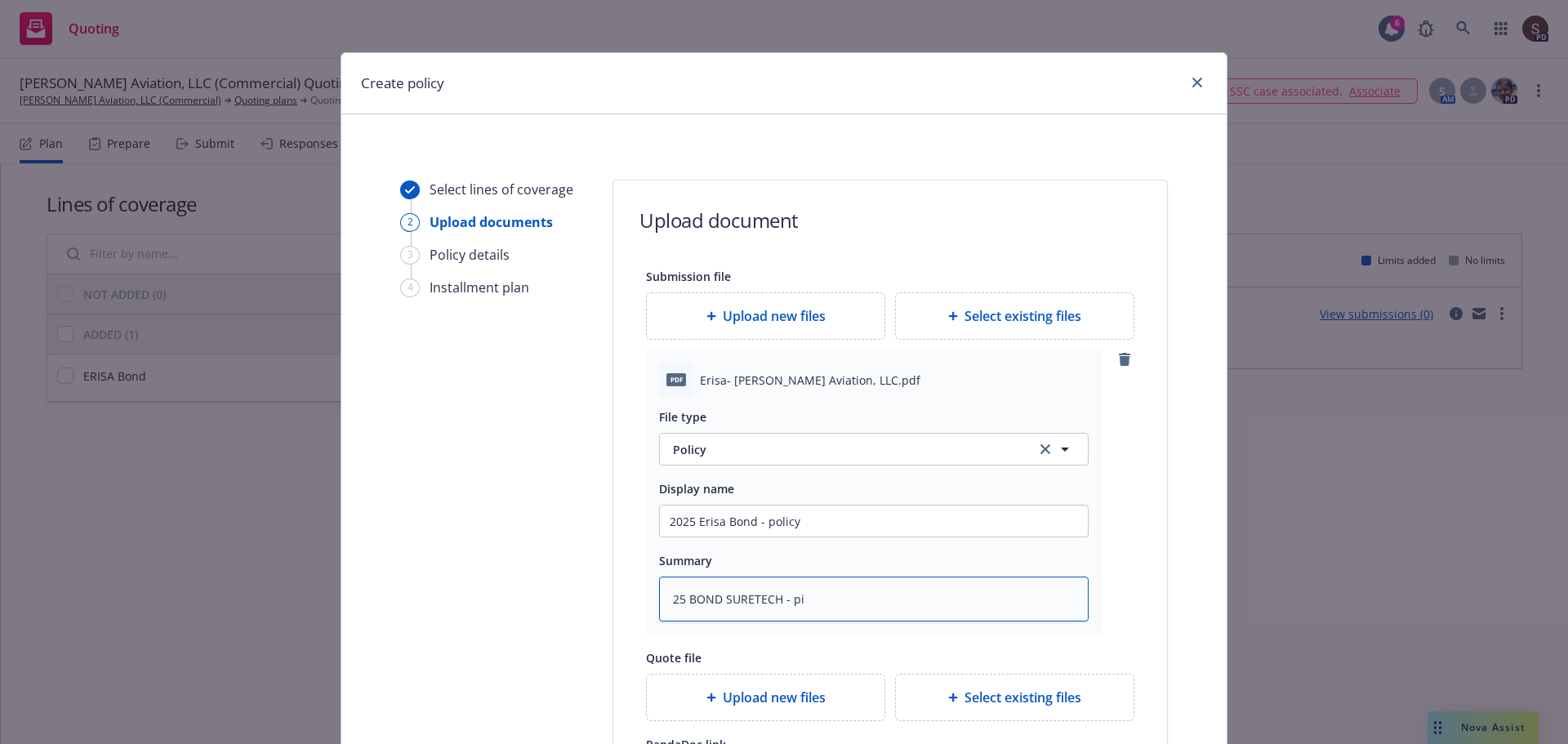
type textarea "25 BOND SURETECH - p"
type textarea "x"
type textarea "25 BOND SURETECH - po"
type textarea "x"
type textarea "25 BOND SURETECH - pol"
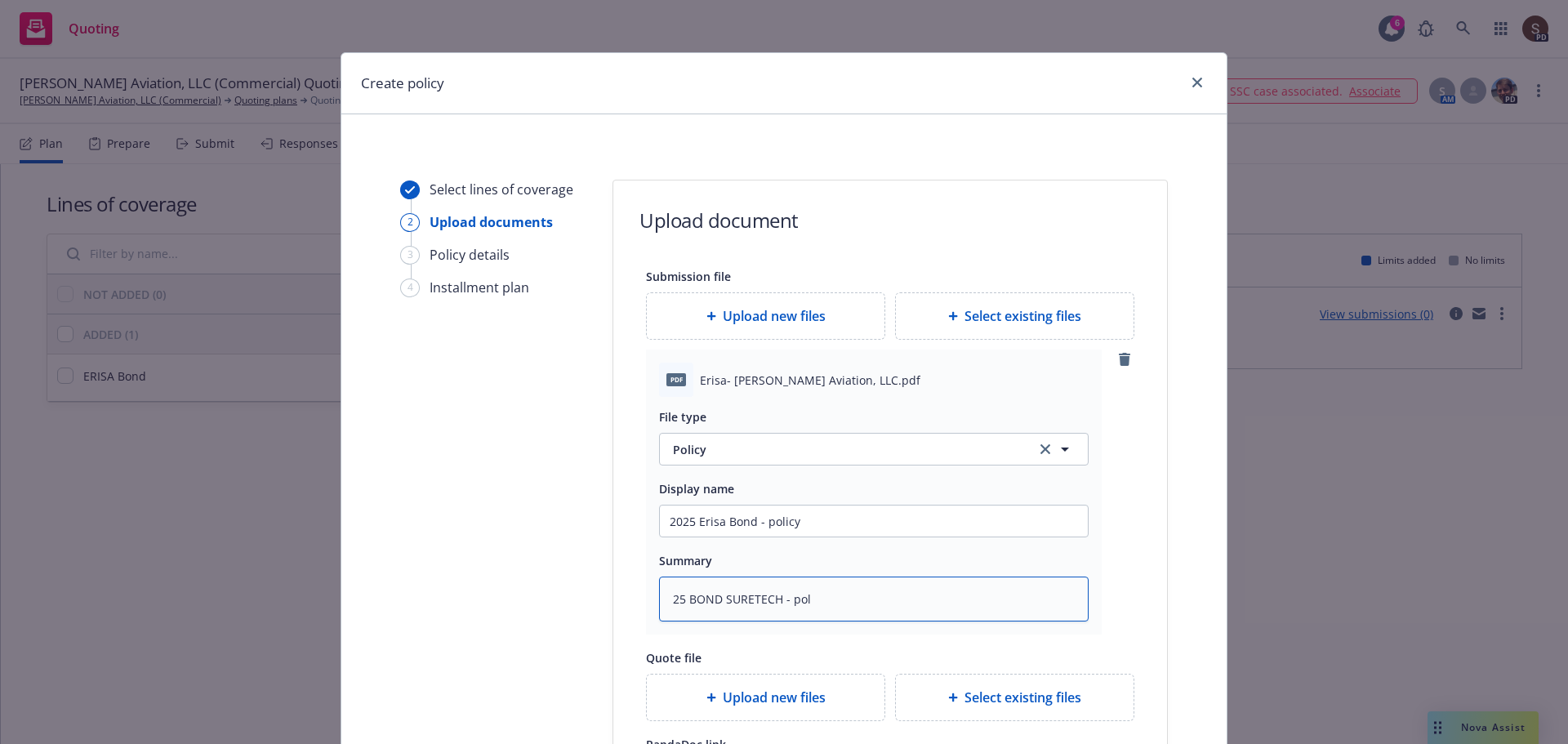
type textarea "x"
type textarea "25 BOND SURETECH - poli"
type textarea "x"
type textarea "25 BOND SURETECH - polic"
type textarea "x"
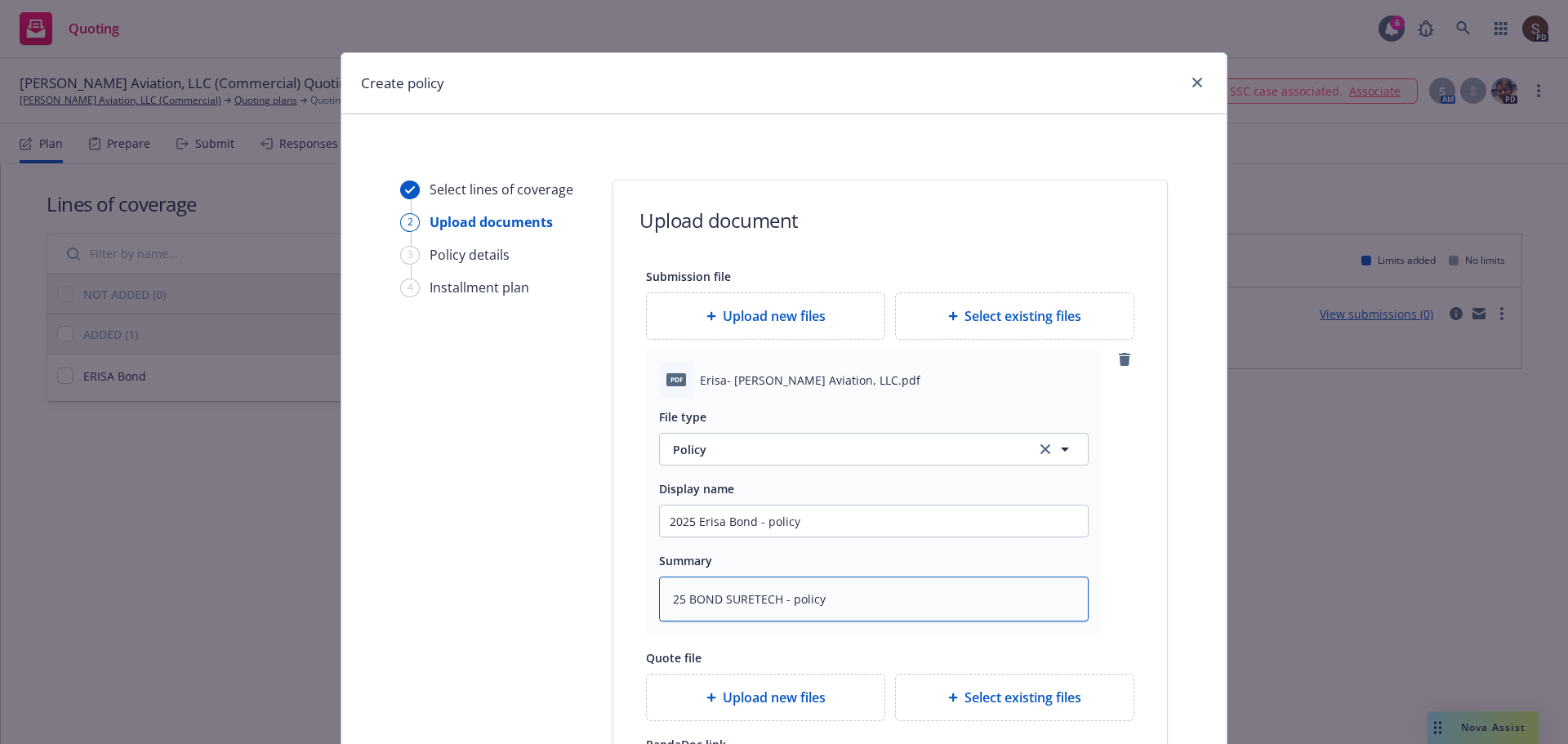
type textarea "25 BOND SURETECH - policy"
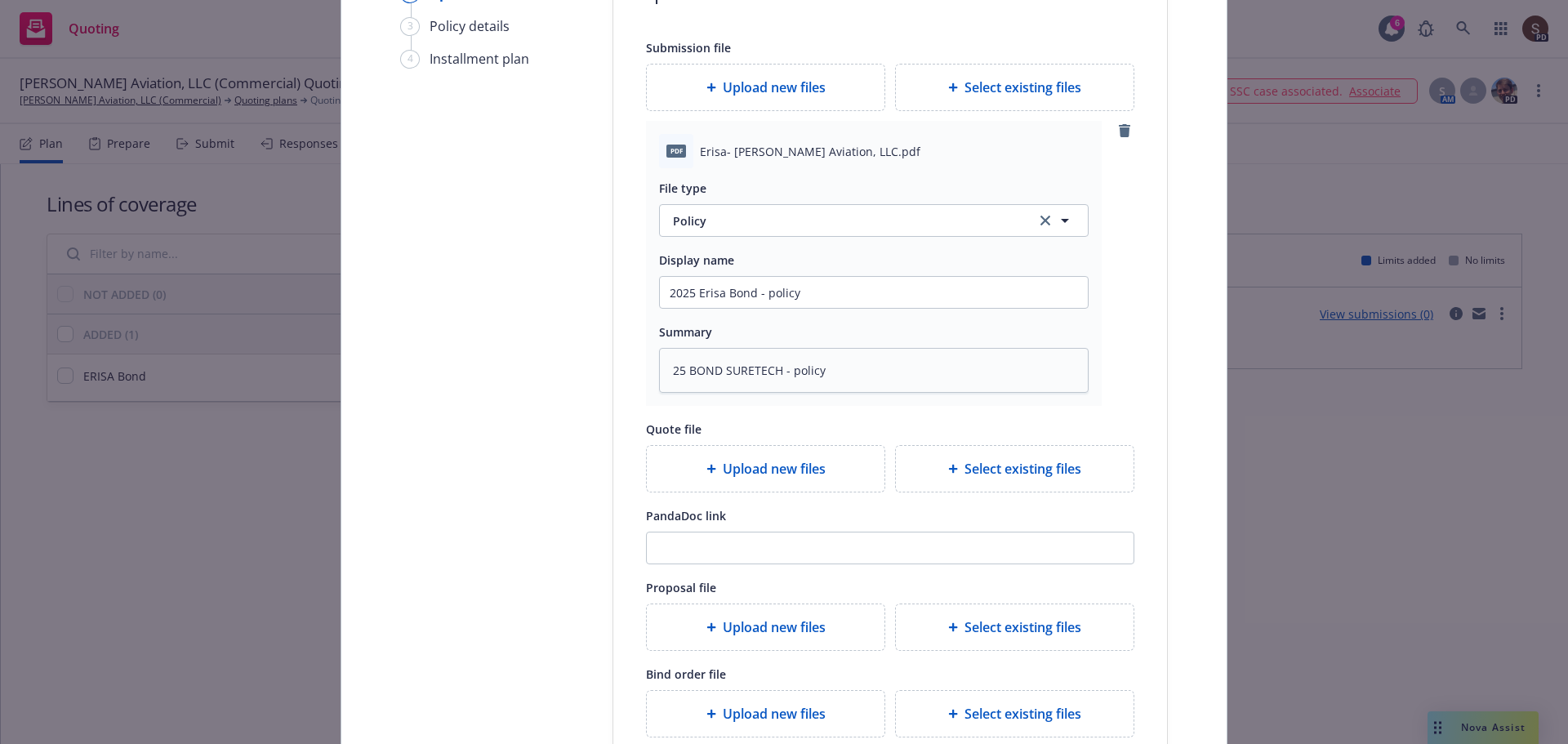
scroll to position [409, 0]
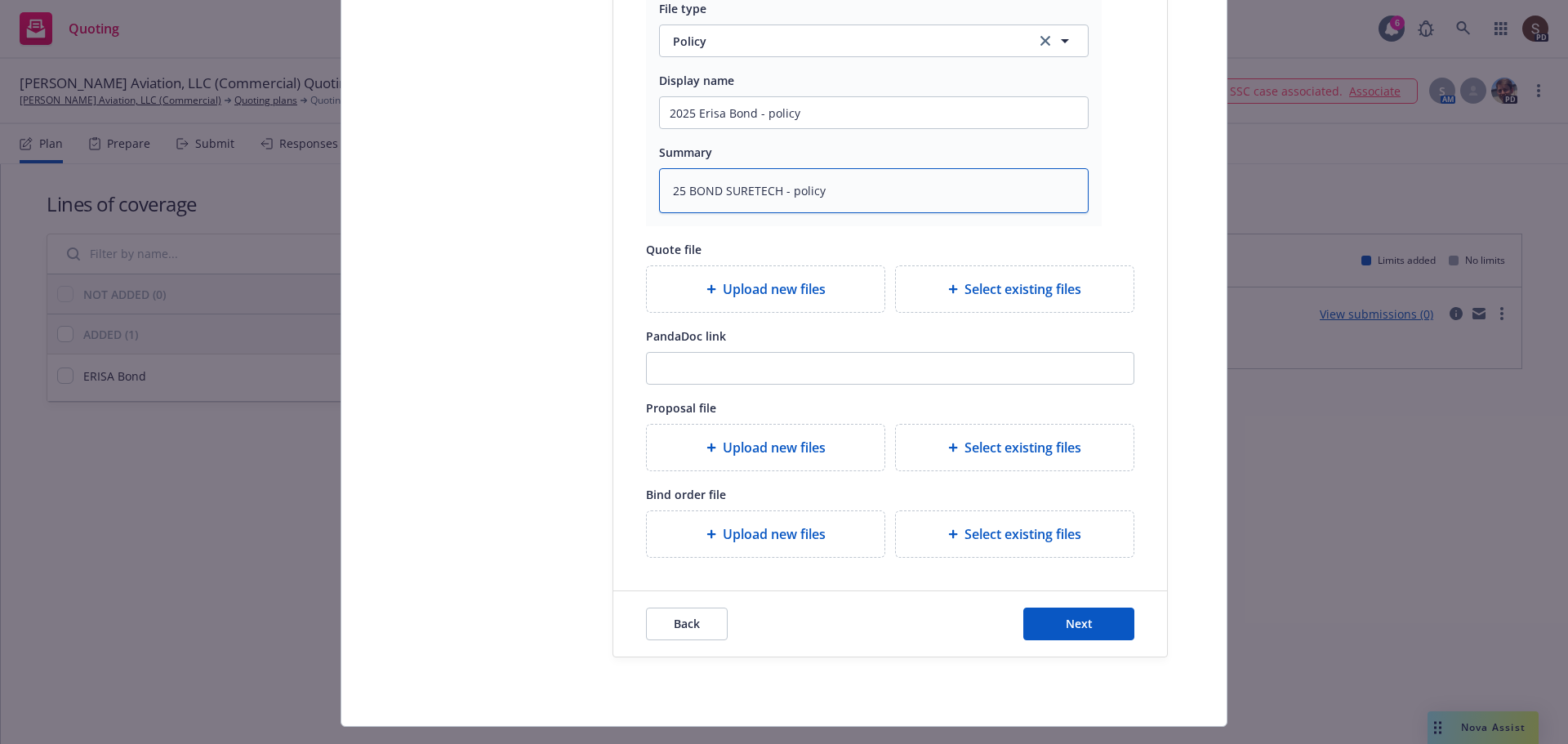
type textarea "x"
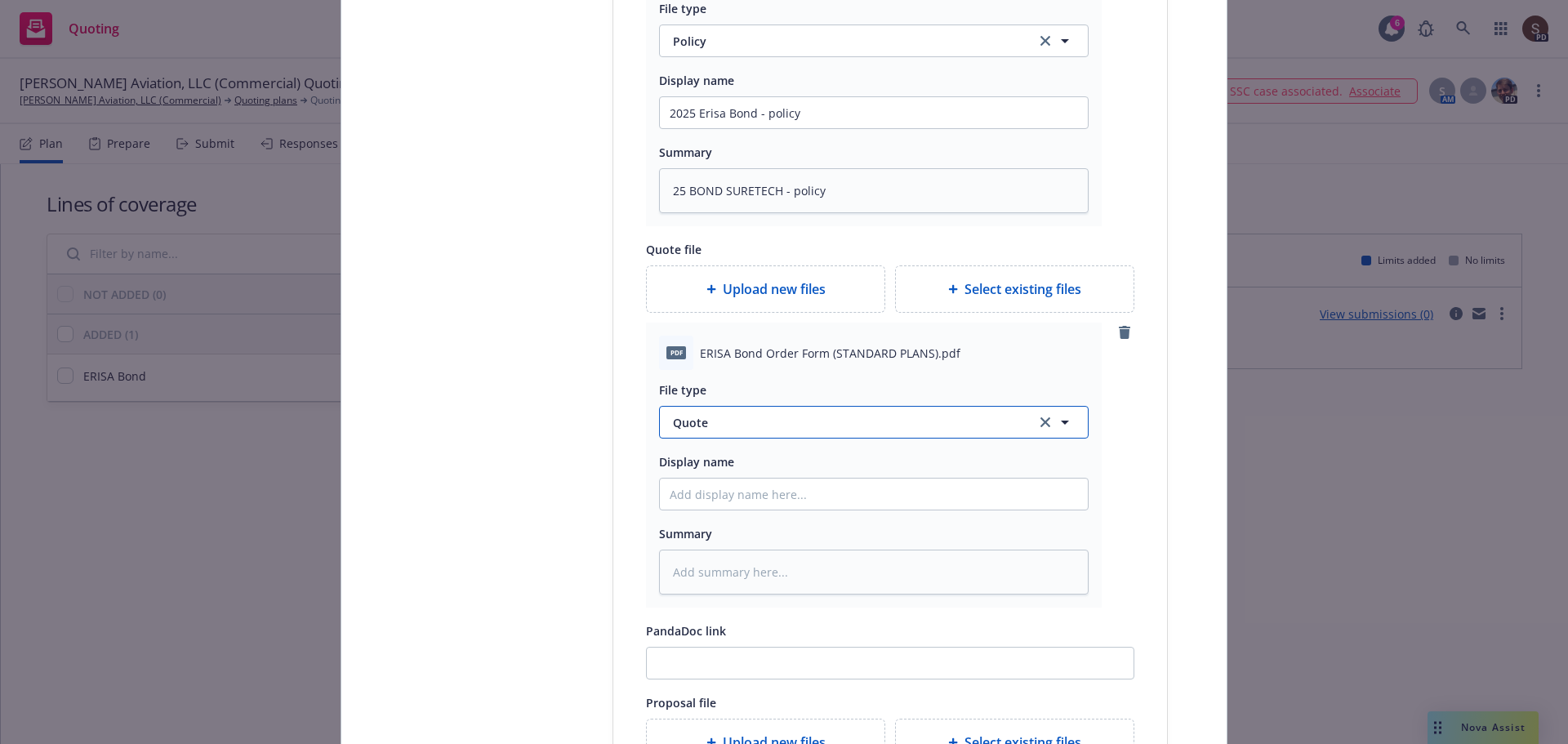
click at [766, 420] on span "Quote" at bounding box center [844, 422] width 344 height 18
type input "application - unsigned"
click at [761, 468] on span "Application - unsigned" at bounding box center [739, 467] width 126 height 18
drag, startPoint x: 747, startPoint y: 114, endPoint x: 521, endPoint y: 104, distance: 226.2
click at [521, 104] on div "Select lines of coverage 2 Upload documents 3 Policy details 4 Installment plan…" at bounding box center [784, 361] width 846 height 1181
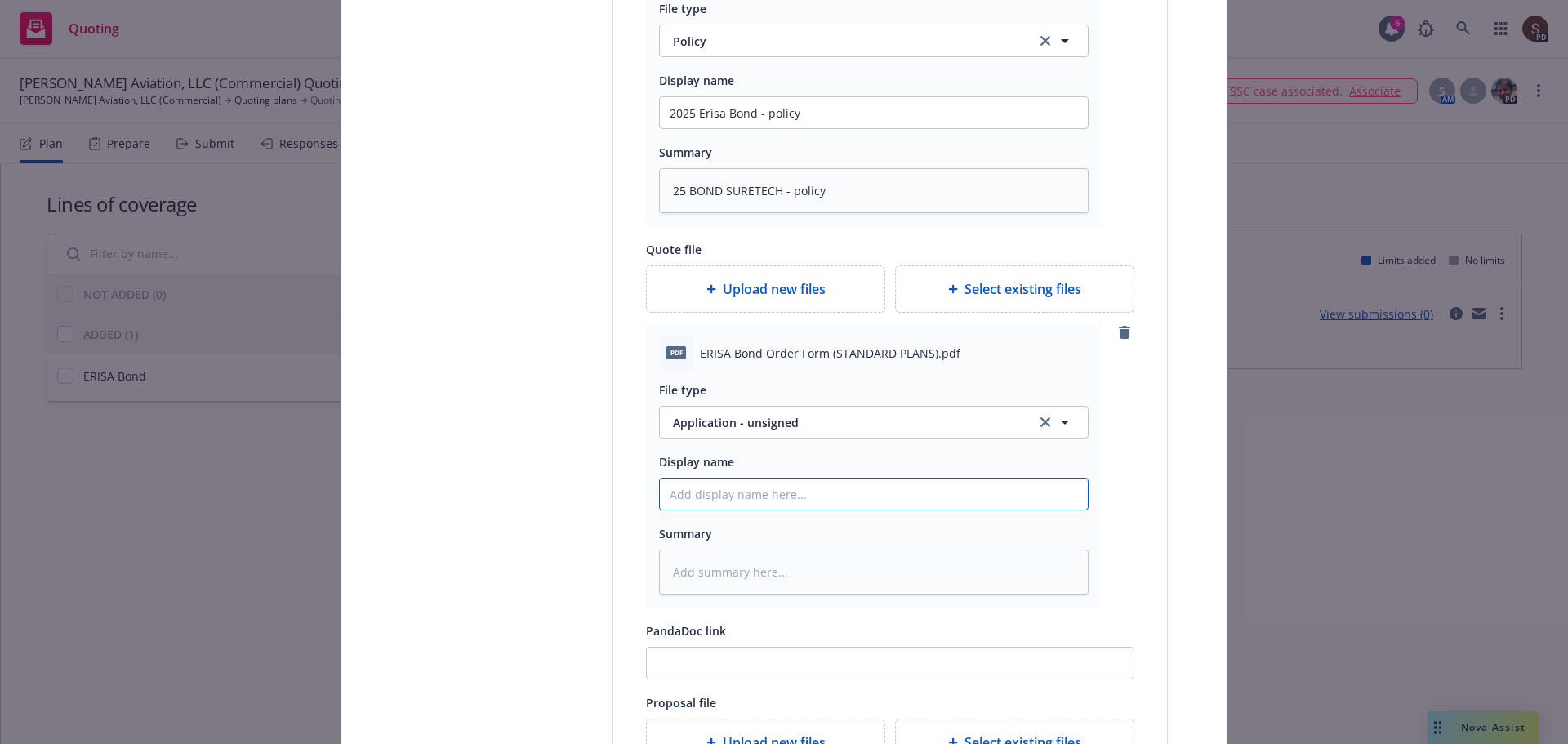
click at [683, 483] on input "Display name" at bounding box center [873, 494] width 428 height 31
paste input "2025 Erisa Bond"
type textarea "x"
paste input "2025 Erisa Bond"
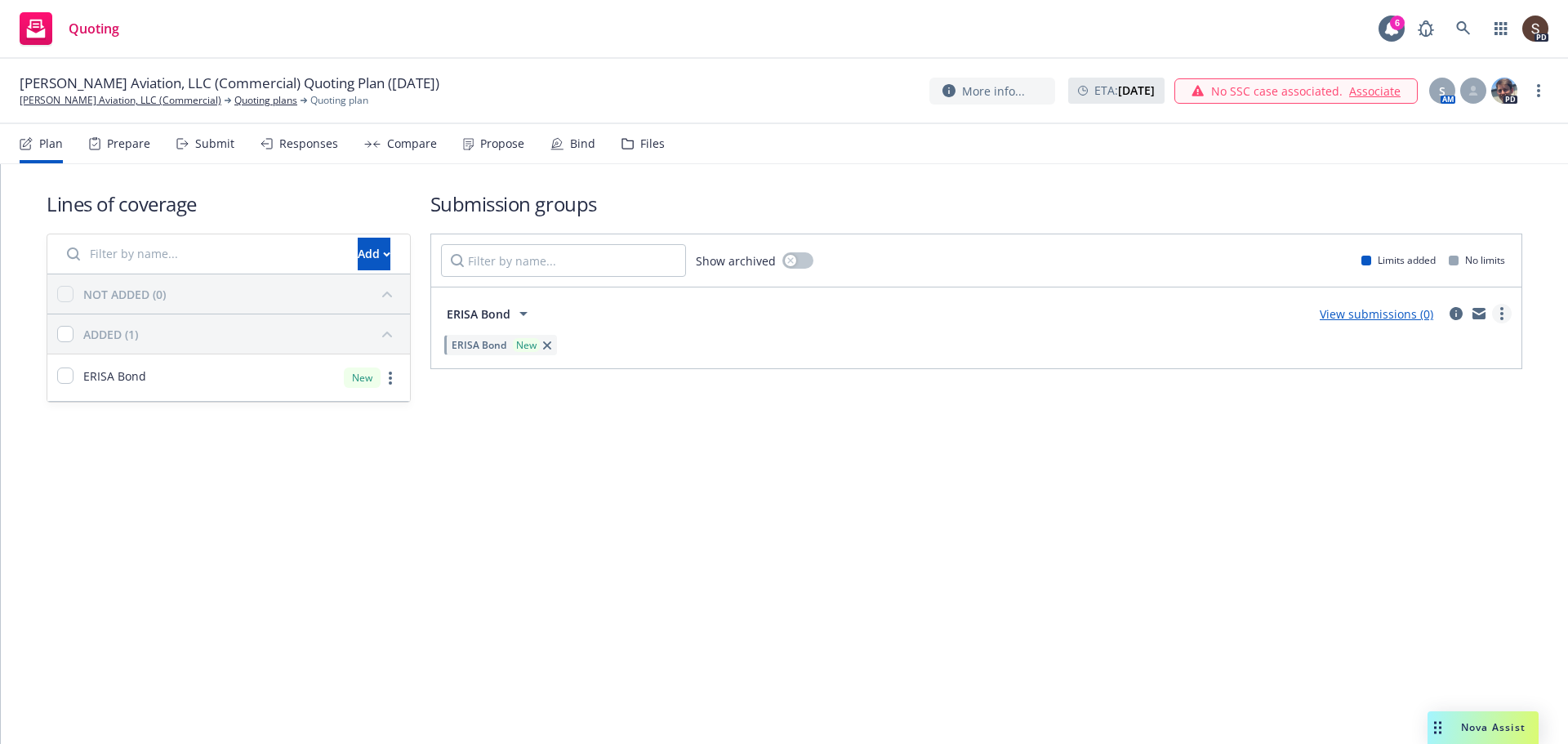
click at [1505, 309] on link "more" at bounding box center [1501, 313] width 19 height 19
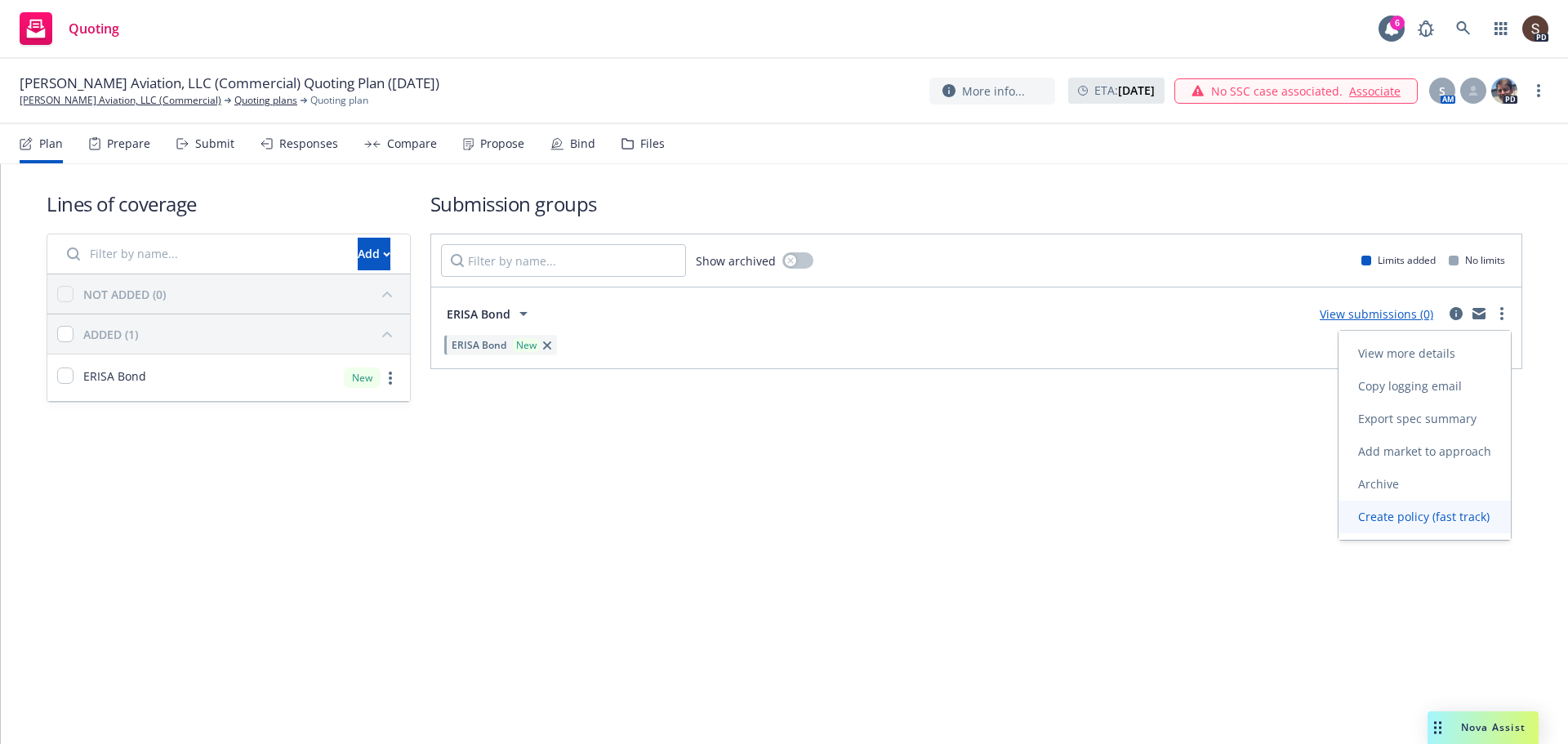
click at [1385, 509] on span "Create policy (fast track)" at bounding box center [1424, 516] width 170 height 16
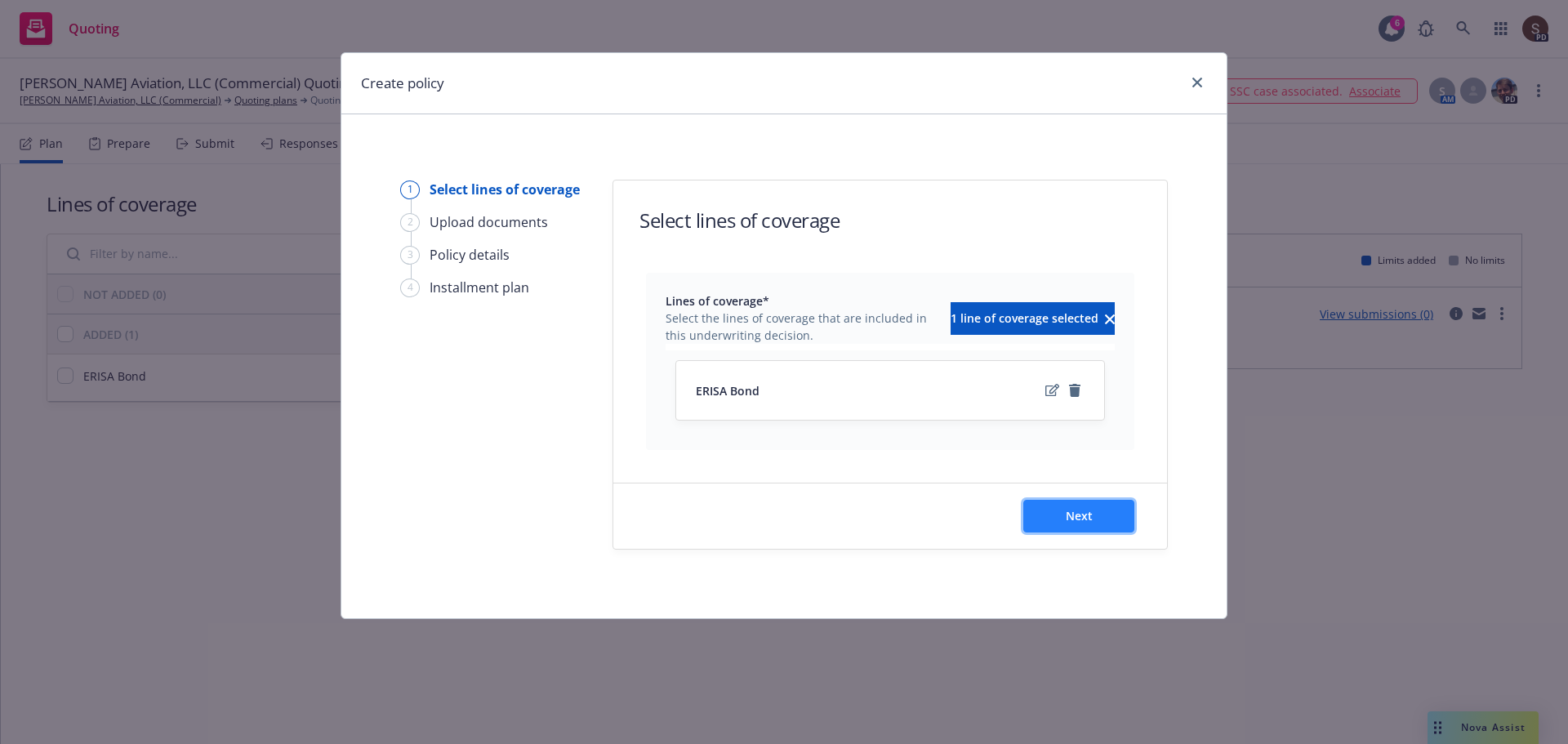
click at [1069, 520] on span "Next" at bounding box center [1078, 515] width 27 height 16
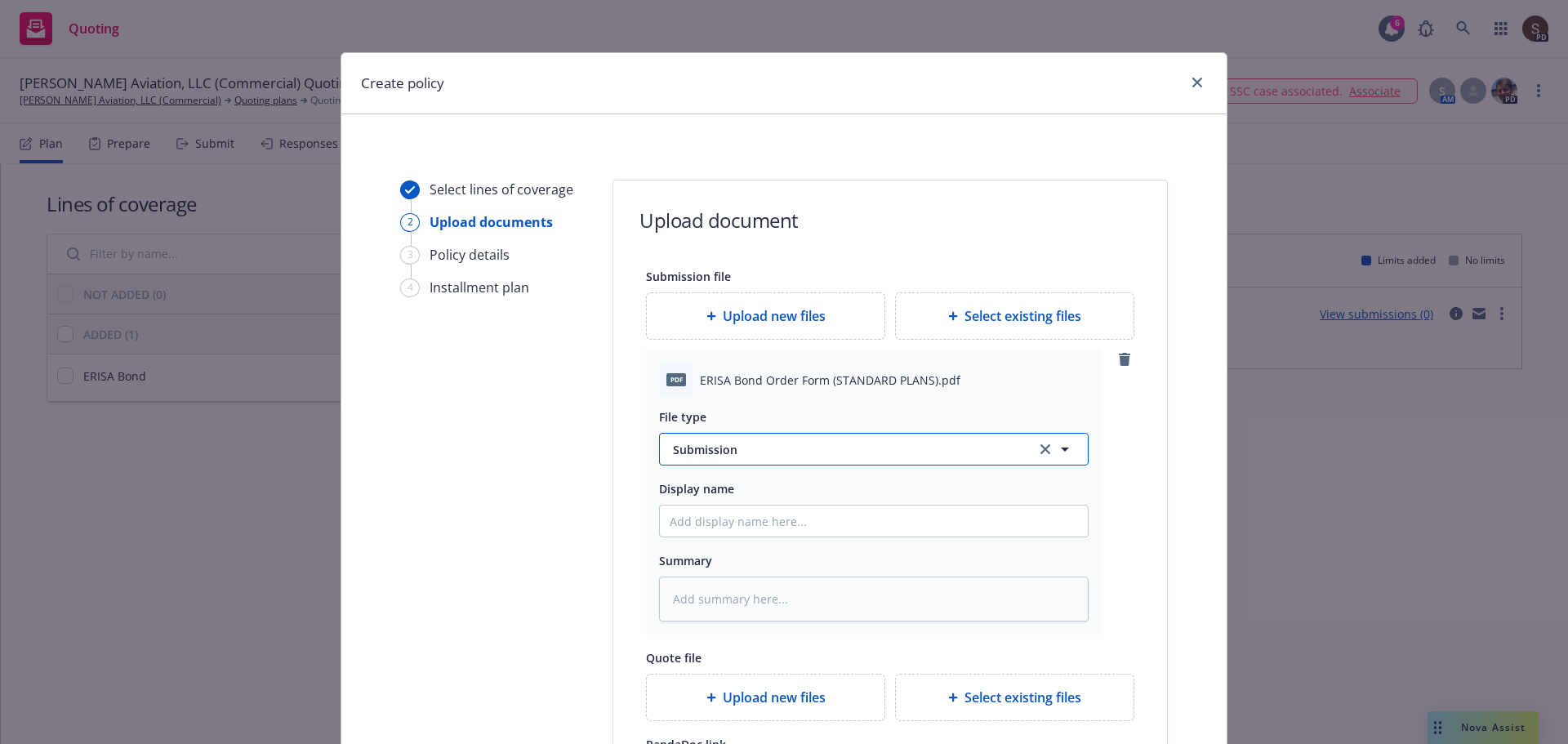
click at [769, 449] on span "Submission" at bounding box center [844, 449] width 344 height 18
drag, startPoint x: 749, startPoint y: 359, endPoint x: 733, endPoint y: 423, distance: 66.0
click at [748, 359] on span "Application - unsigned" at bounding box center [739, 360] width 126 height 18
click at [751, 513] on input "Display name" at bounding box center [873, 521] width 428 height 31
click at [734, 599] on textarea "25 BOND" at bounding box center [873, 599] width 430 height 44
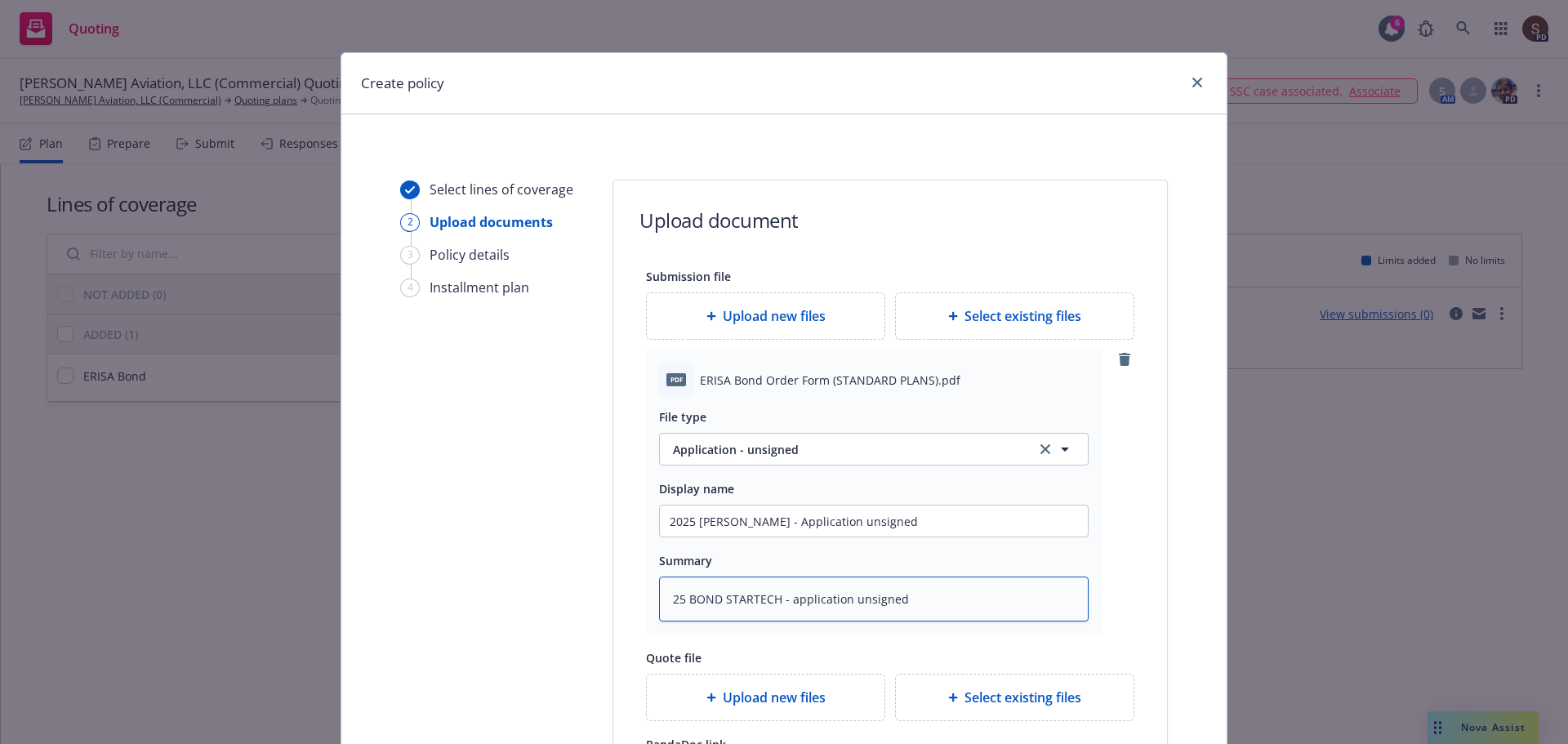
scroll to position [327, 0]
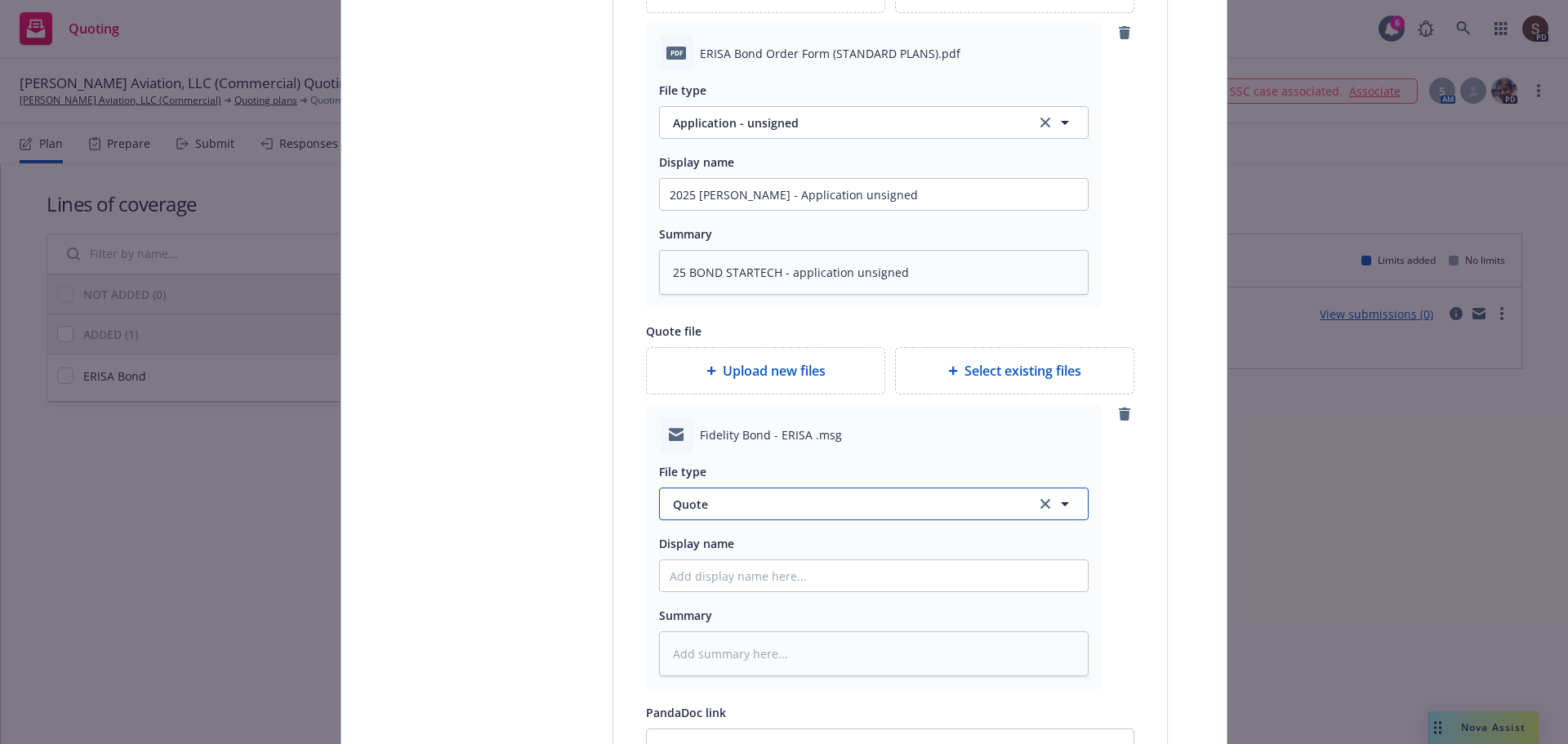
click at [761, 504] on span "Quote" at bounding box center [844, 504] width 344 height 18
click at [709, 464] on div "Email" at bounding box center [873, 459] width 408 height 24
drag, startPoint x: 889, startPoint y: 190, endPoint x: 373, endPoint y: 182, distance: 516.1
click at [410, 188] on div "Select lines of coverage 2 Upload documents 3 Policy details 4 Installment plan…" at bounding box center [784, 443] width 846 height 1181
click at [691, 580] on input "Display name" at bounding box center [873, 575] width 428 height 31
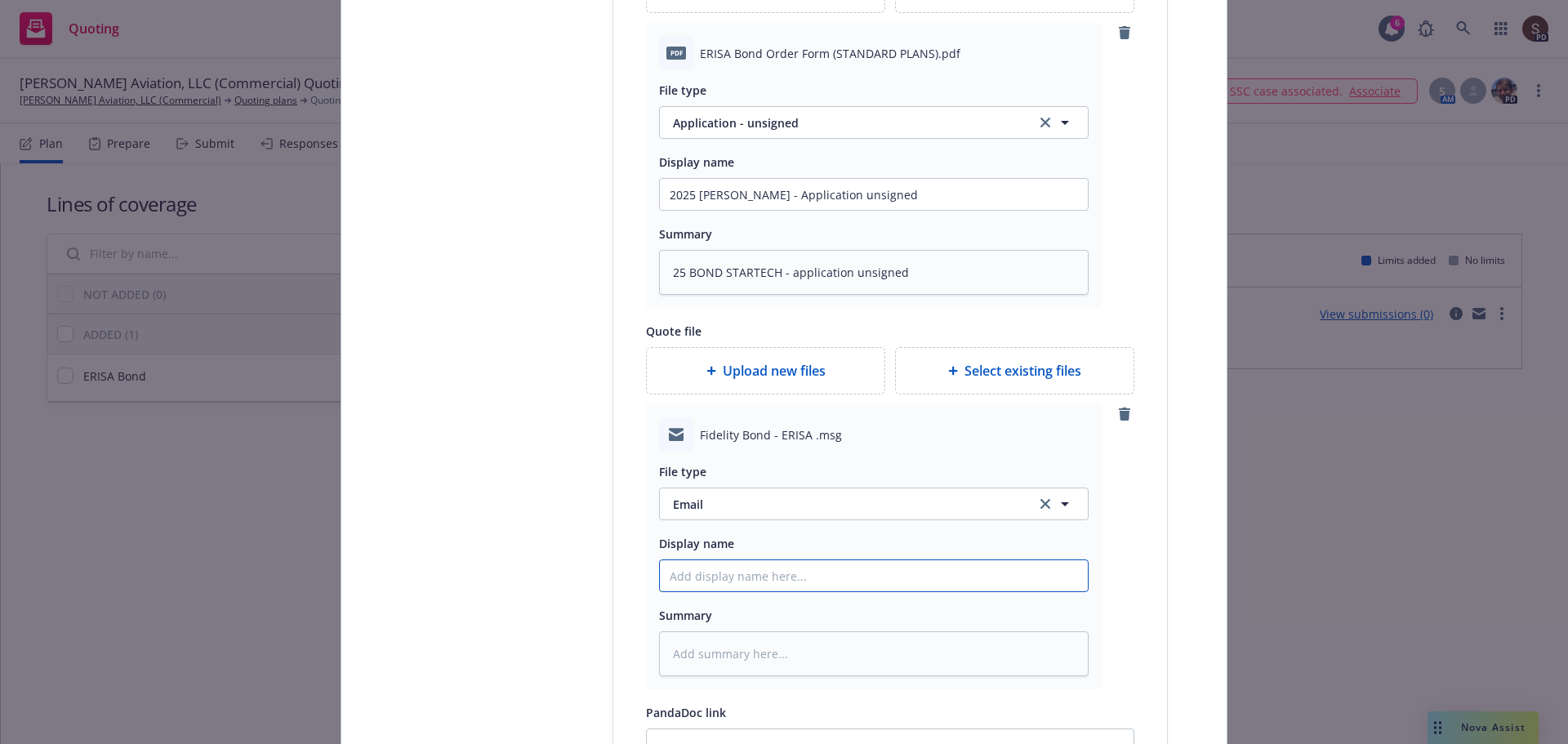
paste input "2025 Erisa Bond - Application unsigned"
drag, startPoint x: 913, startPoint y: 267, endPoint x: 314, endPoint y: 271, distance: 599.0
click at [314, 271] on div "Create policy Select lines of coverage 2 Upload documents 3 Policy details 4 In…" at bounding box center [784, 372] width 1568 height 744
click at [712, 651] on textarea at bounding box center [873, 653] width 430 height 44
paste textarea "25 BOND STARTECH - application unsigned"
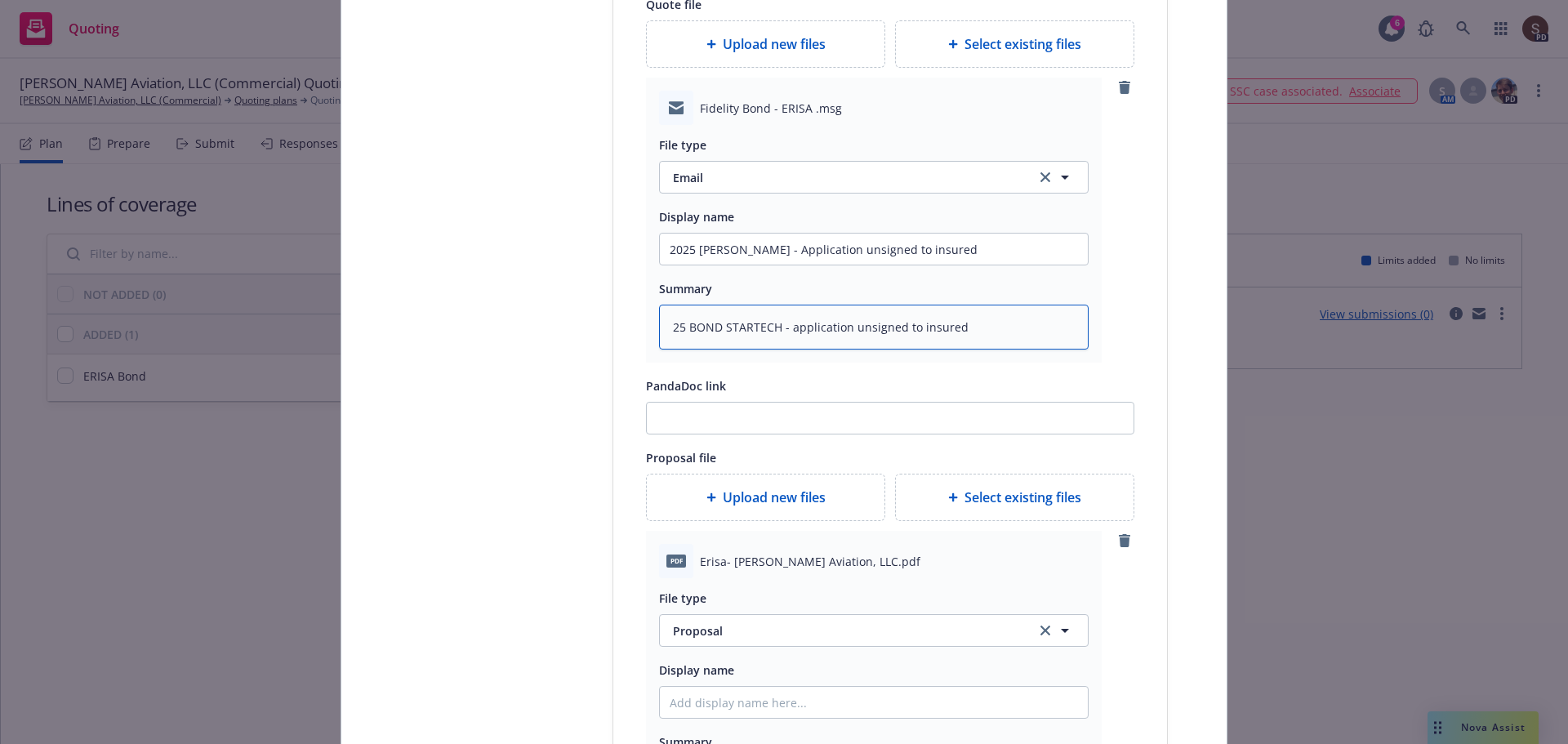
scroll to position [817, 0]
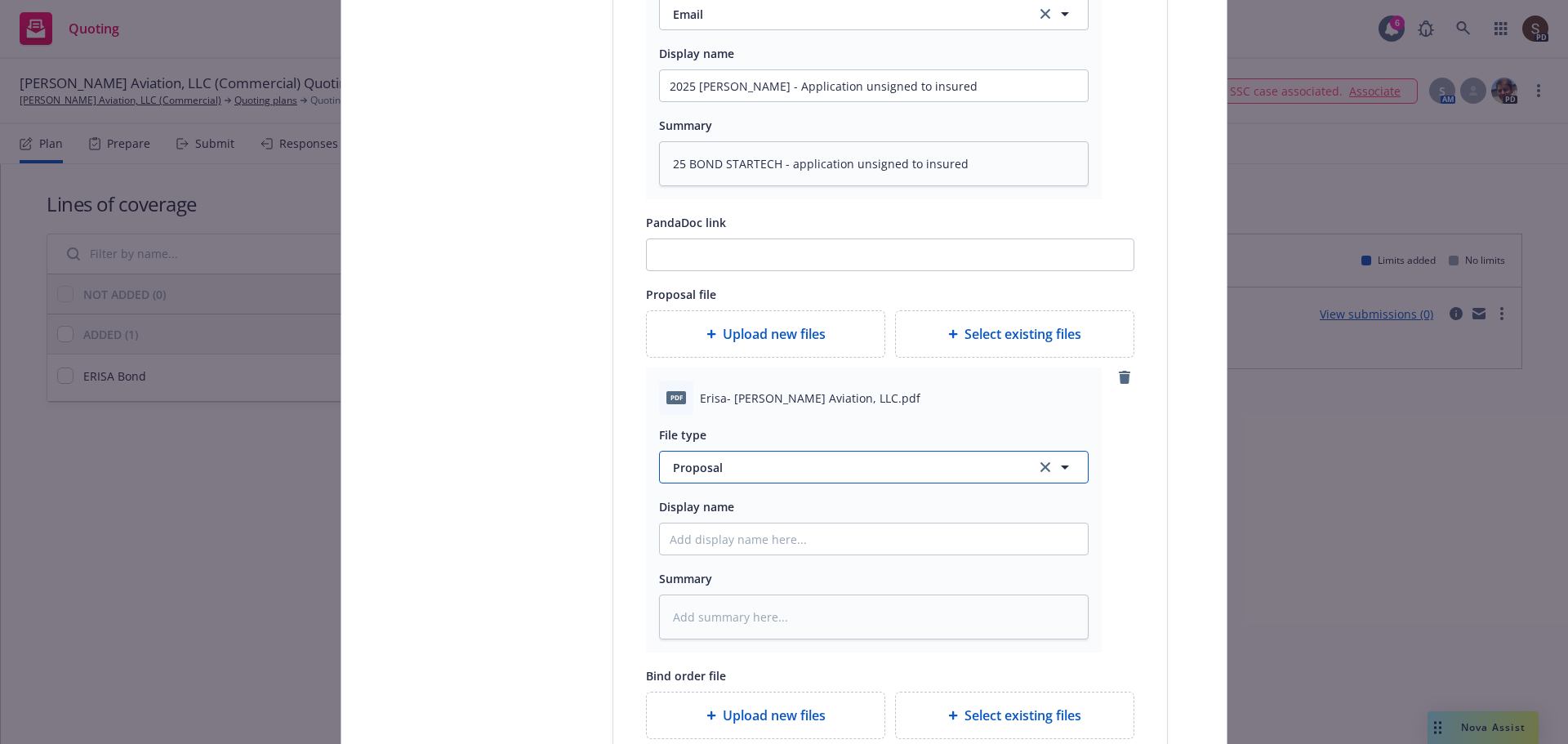
click at [703, 464] on span "Proposal" at bounding box center [844, 467] width 344 height 18
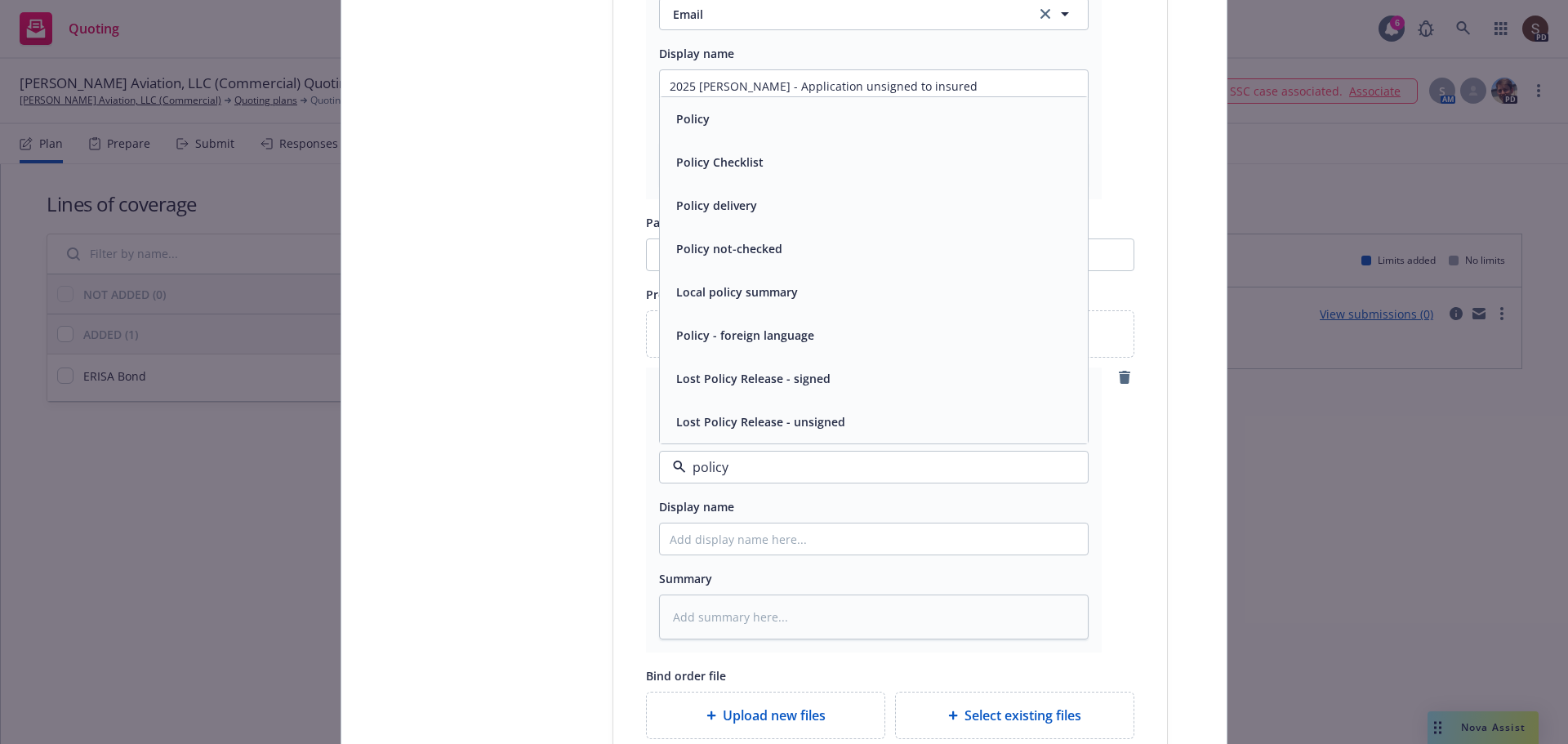
click at [744, 120] on div "Policy" at bounding box center [873, 119] width 408 height 24
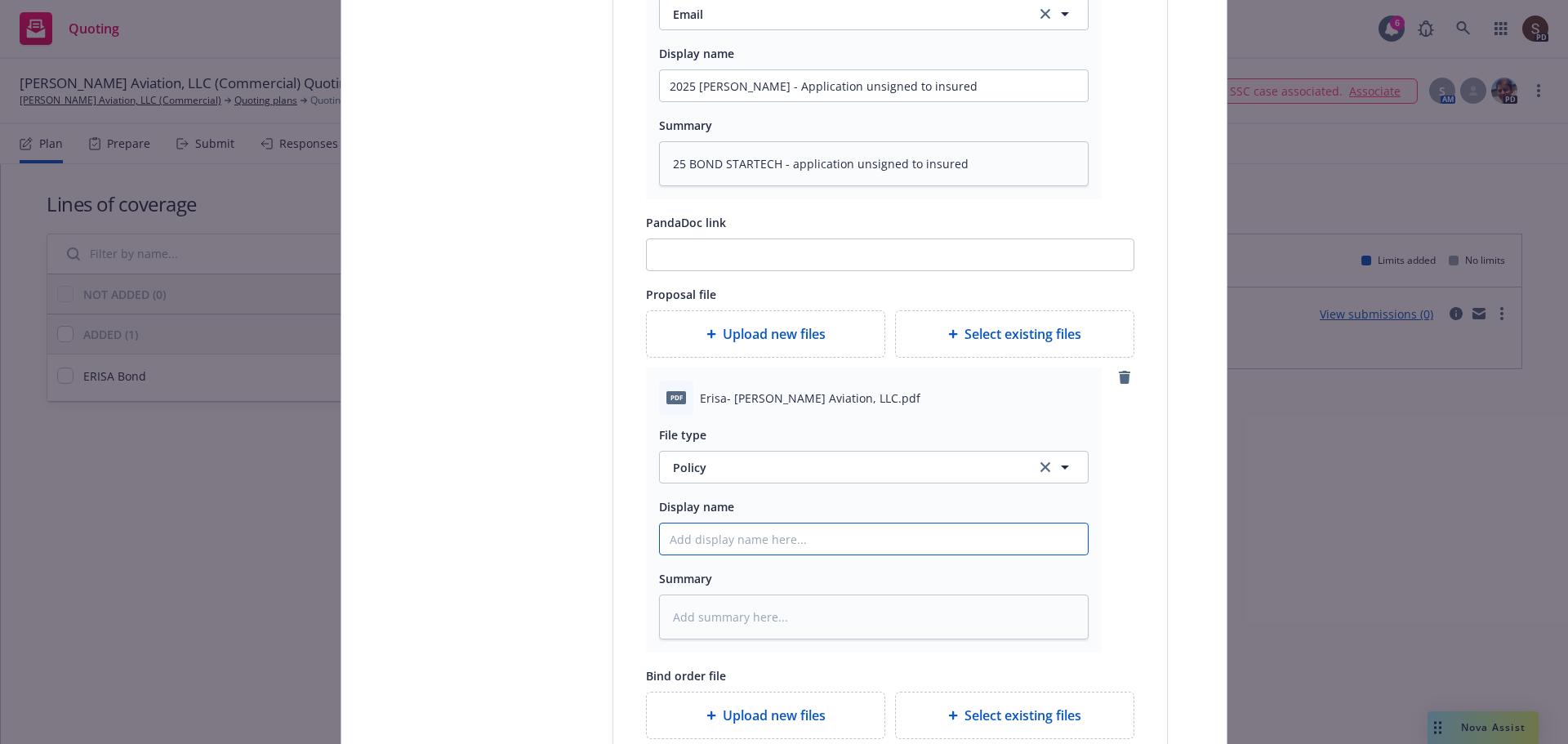
click at [688, 541] on input "Display name" at bounding box center [873, 538] width 428 height 31
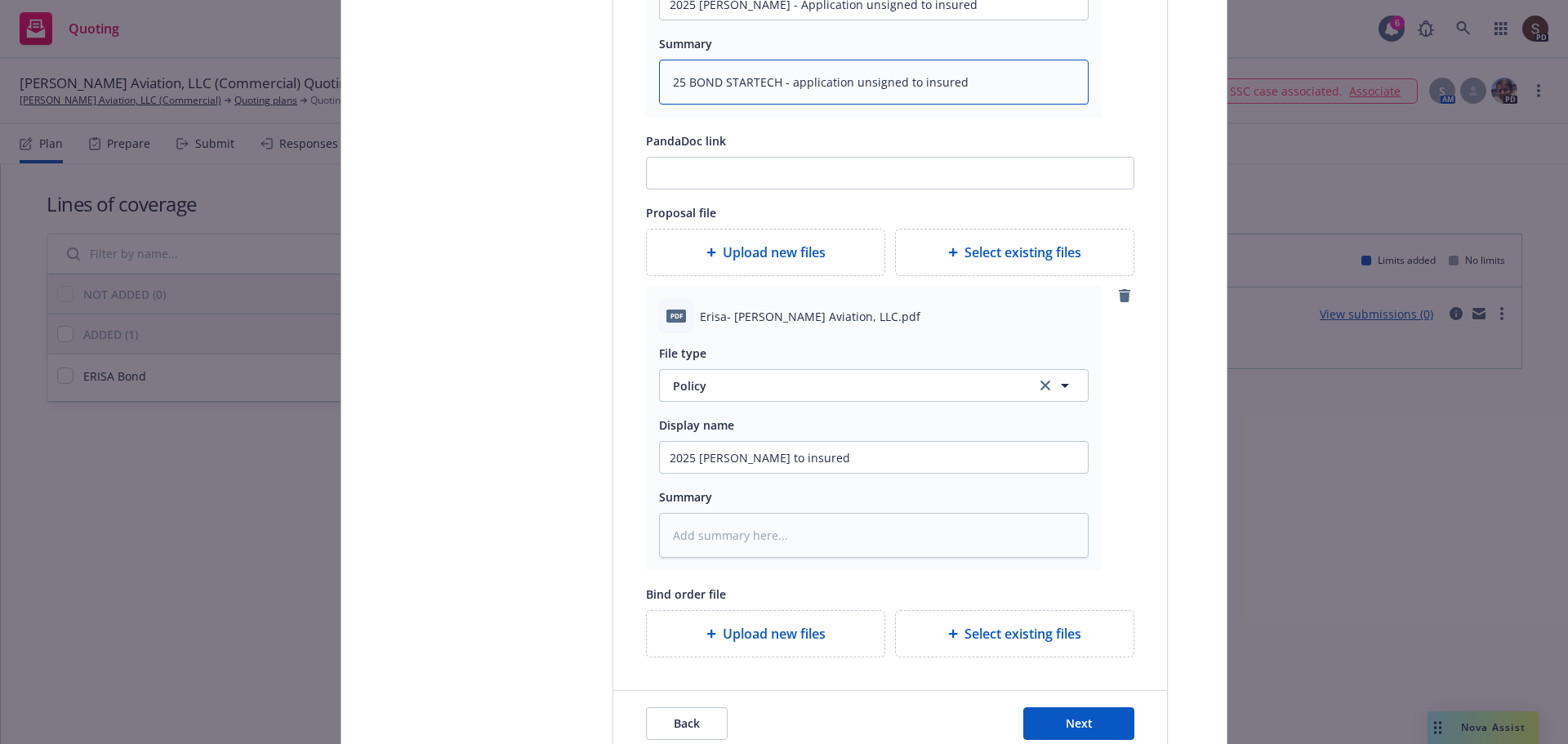
drag, startPoint x: 771, startPoint y: 79, endPoint x: 583, endPoint y: 71, distance: 188.2
click at [583, 71] on div "Select lines of coverage 2 Upload documents 3 Policy details 4 Installment plan…" at bounding box center [784, 19] width 846 height 1476
click at [761, 538] on textarea at bounding box center [873, 536] width 430 height 44
paste textarea "25 BOND STARTECH"
drag, startPoint x: 755, startPoint y: 459, endPoint x: 910, endPoint y: 479, distance: 156.3
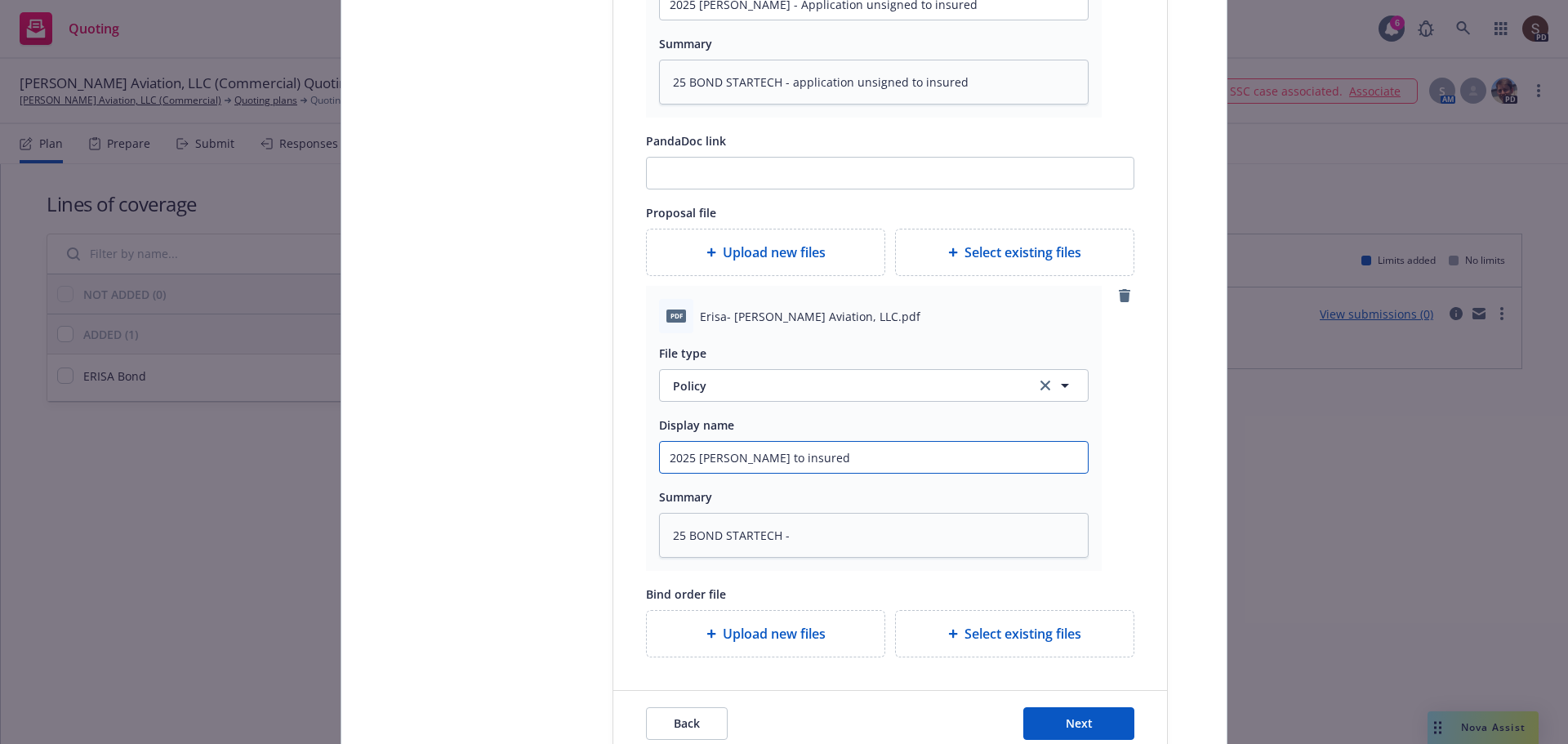
click at [910, 479] on div "File type Policy Display name 2025 Erisa Bond - bond to insured Summary 25 BOND…" at bounding box center [873, 446] width 430 height 224
click at [859, 540] on textarea "25 BOND STARTECH -" at bounding box center [873, 536] width 430 height 44
paste textarea "bond to insured"
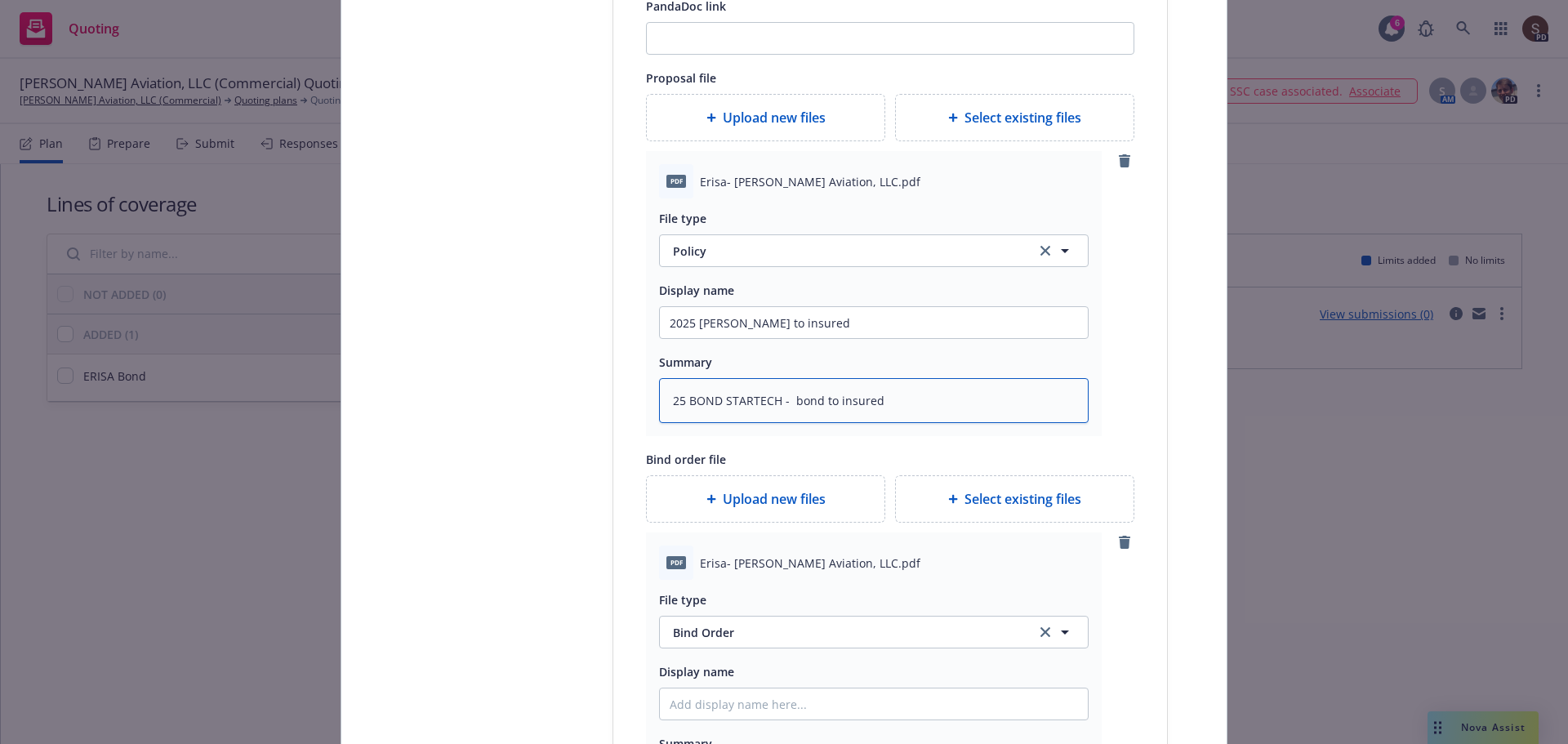
scroll to position [1279, 0]
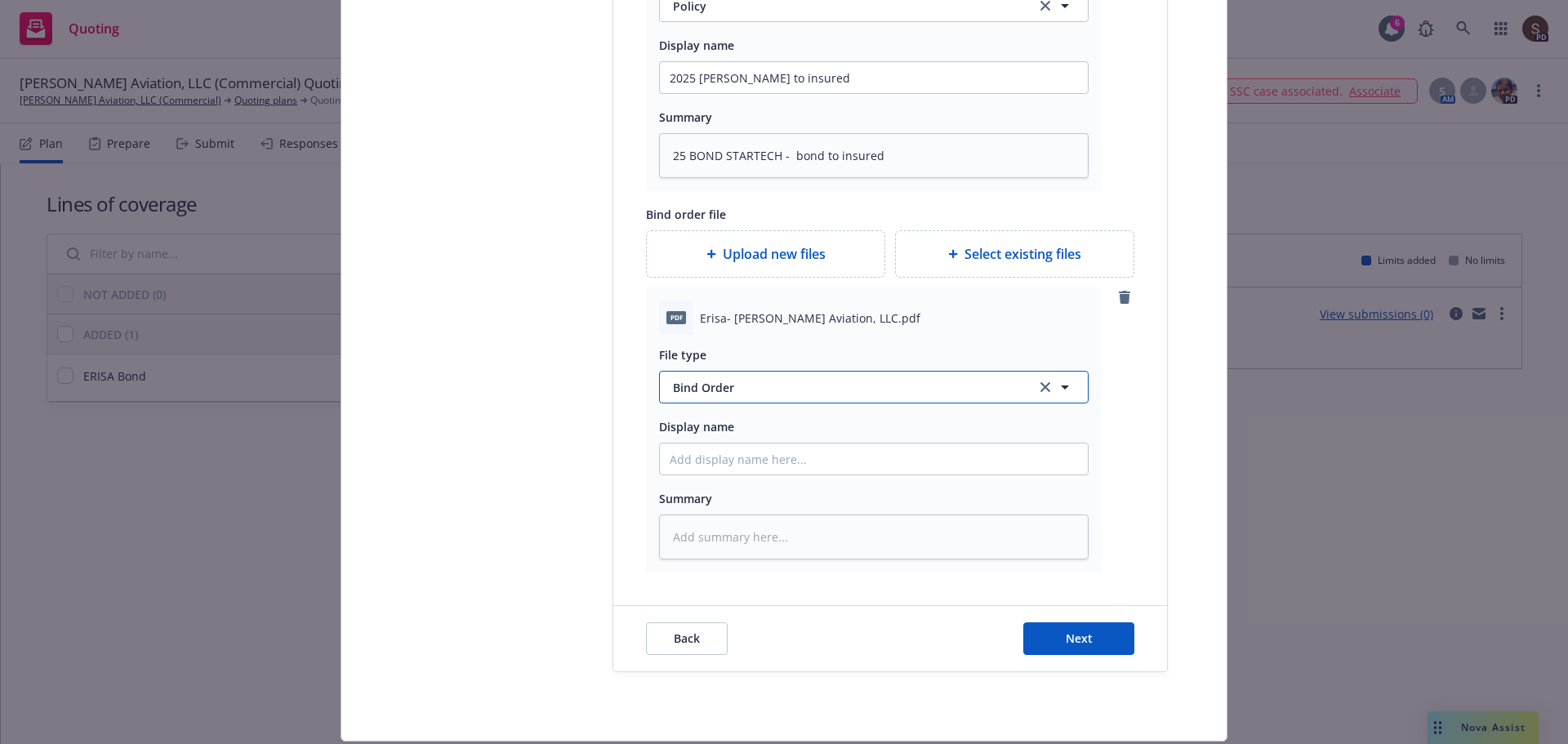
click at [699, 386] on span "Bind Order" at bounding box center [844, 387] width 344 height 18
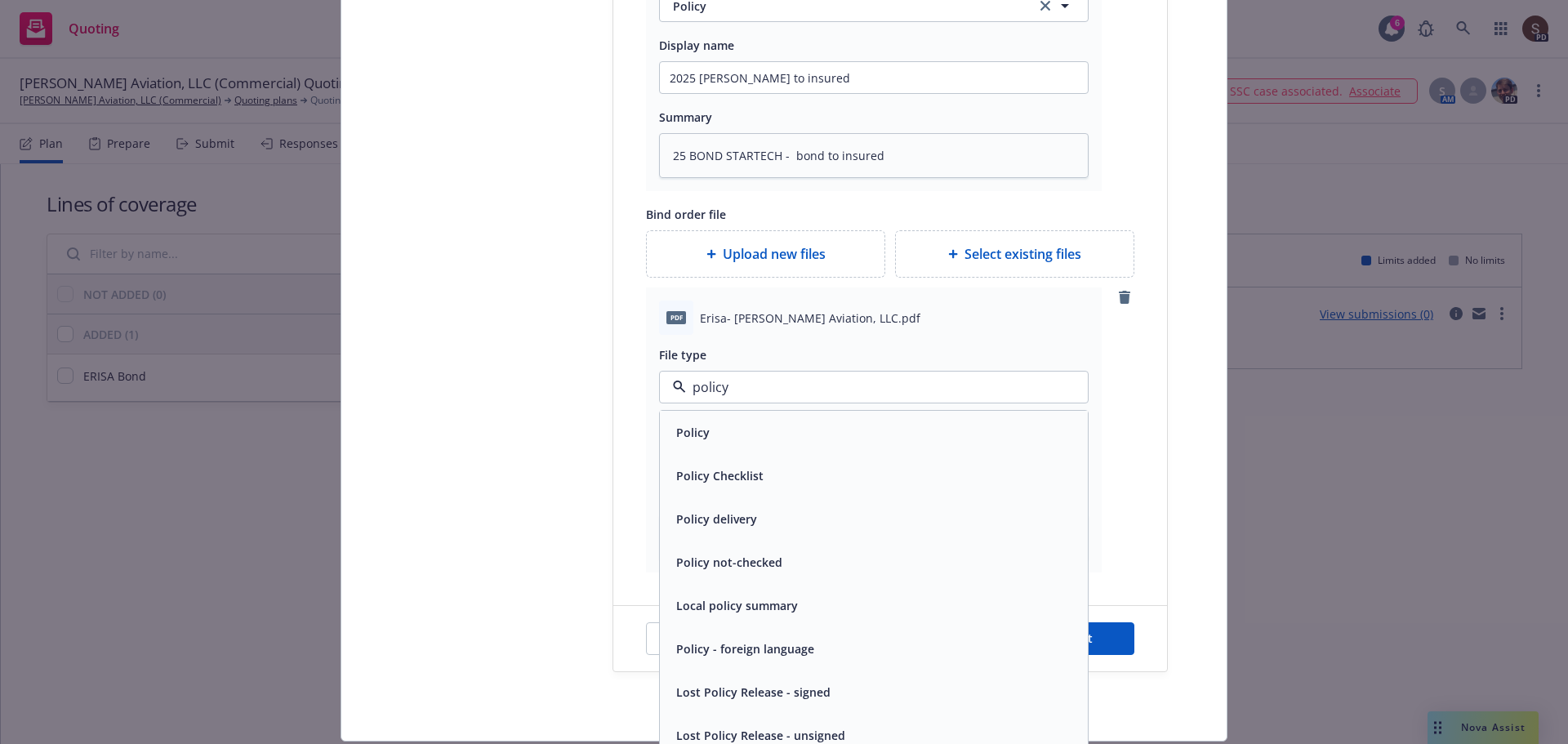
click at [671, 422] on div "Policy" at bounding box center [691, 433] width 44 height 24
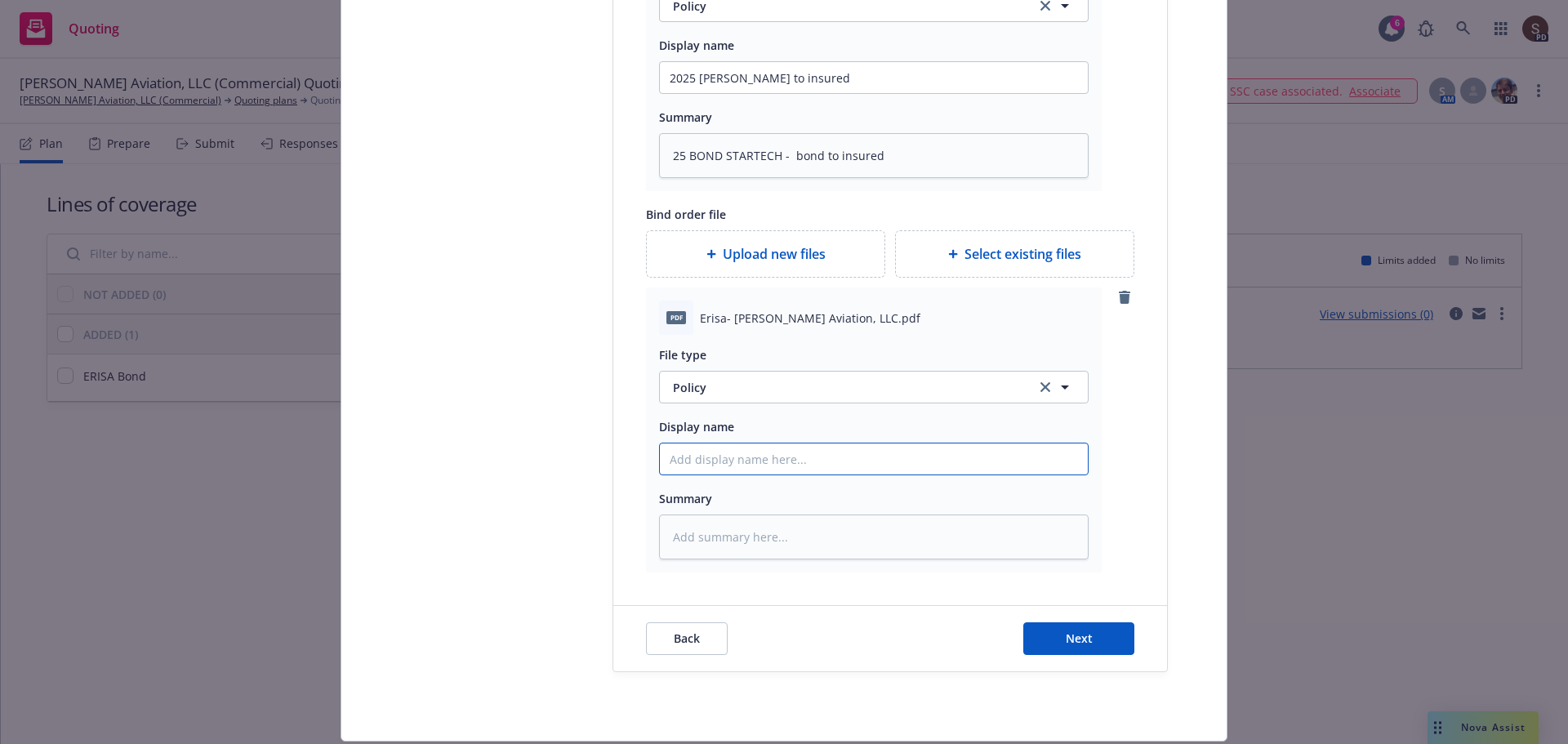
click at [696, 462] on input "Display name" at bounding box center [873, 459] width 428 height 31
drag, startPoint x: 785, startPoint y: 76, endPoint x: 600, endPoint y: 53, distance: 186.4
click at [765, 465] on input "Display name" at bounding box center [873, 459] width 428 height 31
paste input "2025 Erisa Bond - bond"
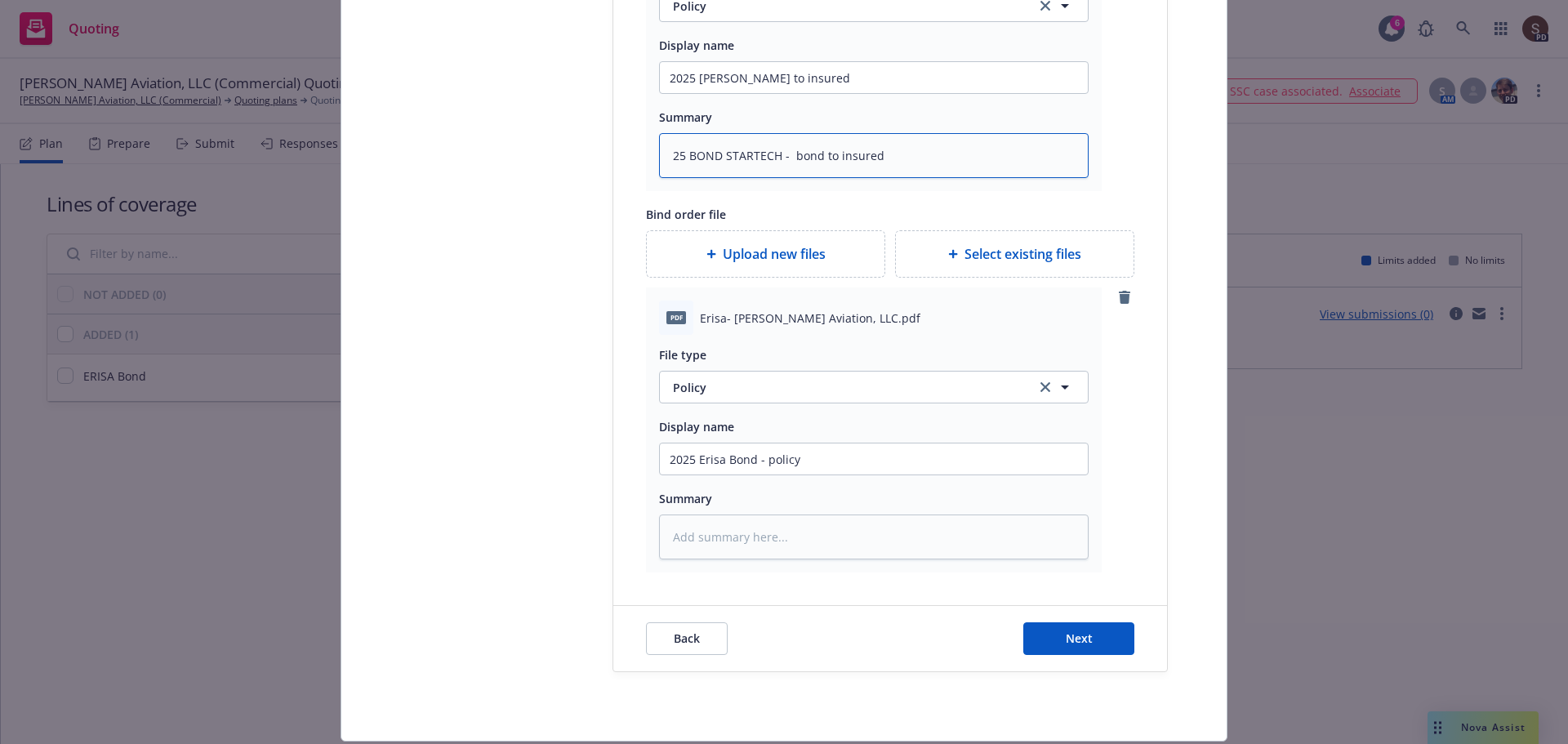
drag, startPoint x: 779, startPoint y: 153, endPoint x: 470, endPoint y: 155, distance: 309.0
click at [758, 541] on textarea at bounding box center [873, 536] width 430 height 44
paste textarea "25 BOND STARTECH -"
click at [1094, 637] on button "Next" at bounding box center [1079, 638] width 111 height 32
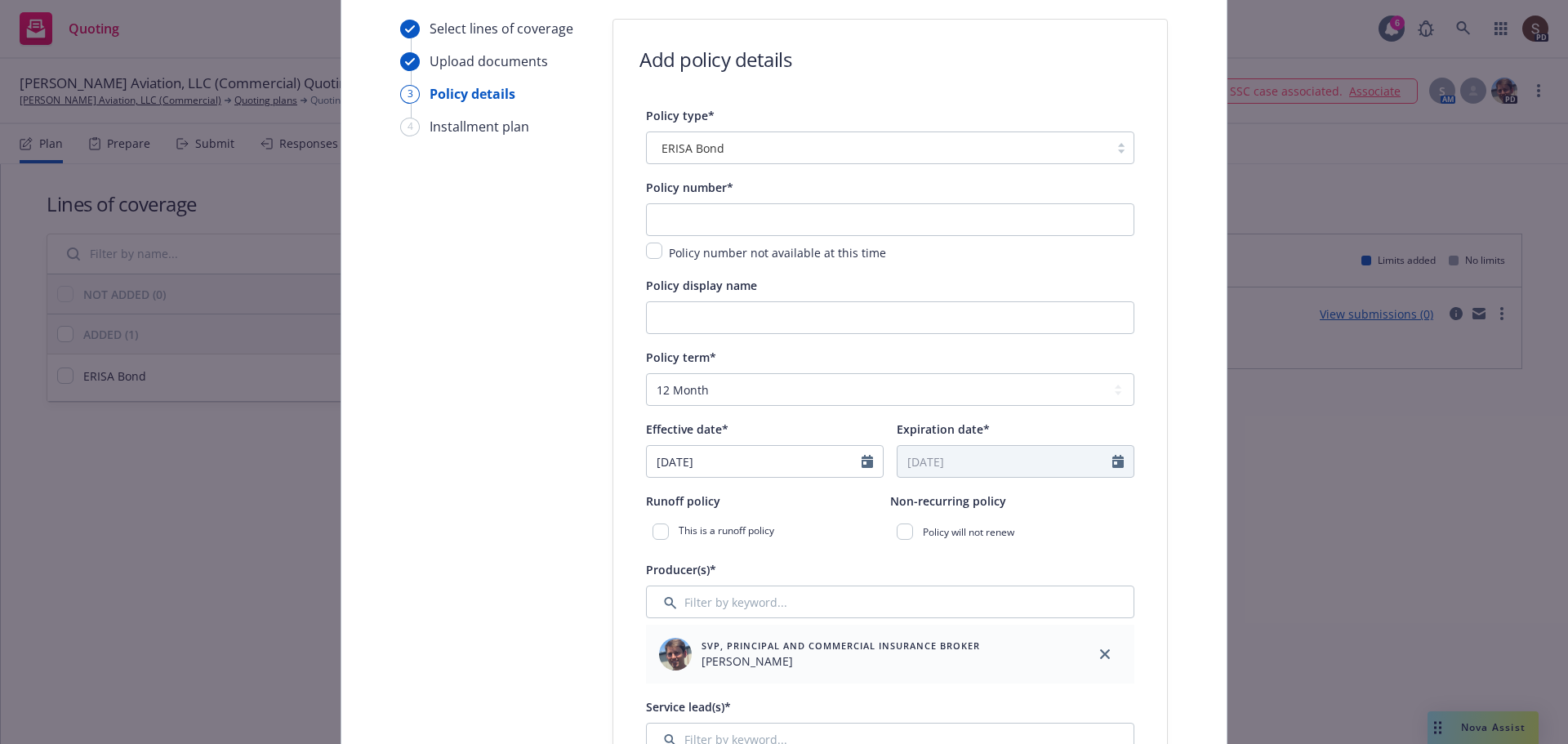
scroll to position [82, 0]
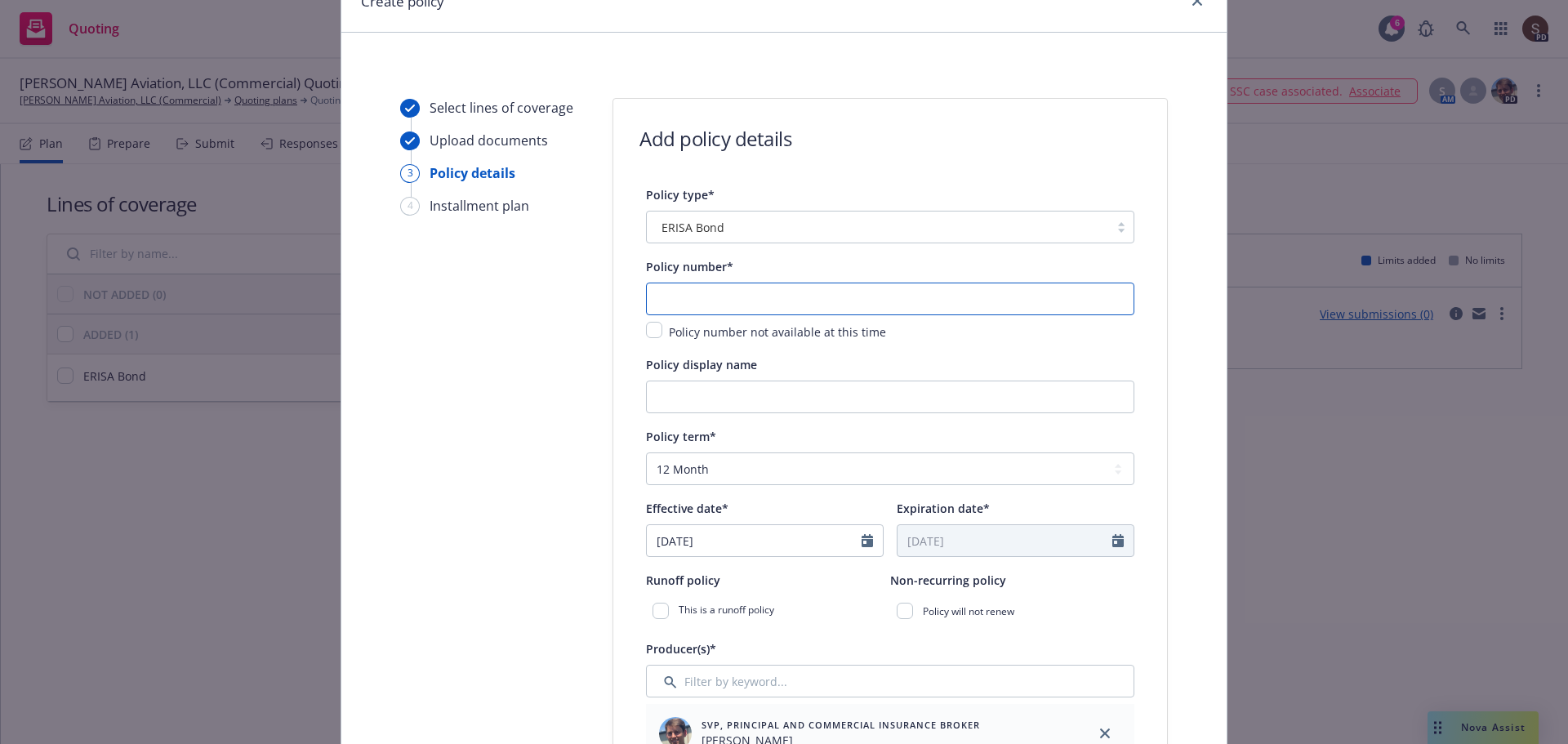
click at [708, 302] on input "text" at bounding box center [889, 298] width 488 height 32
click at [684, 289] on input "text" at bounding box center [889, 298] width 488 height 32
click at [771, 385] on input "Policy display name" at bounding box center [889, 397] width 488 height 32
click at [1101, 473] on select "Select policy term 12 Month 6 Month 4 Month 3 Month 2 Month 1 Month 36 Month (3…" at bounding box center [889, 468] width 488 height 32
click at [646, 452] on select "Select policy term 12 Month 6 Month 4 Month 3 Month 2 Month 1 Month 36 Month (3…" at bounding box center [889, 468] width 488 height 32
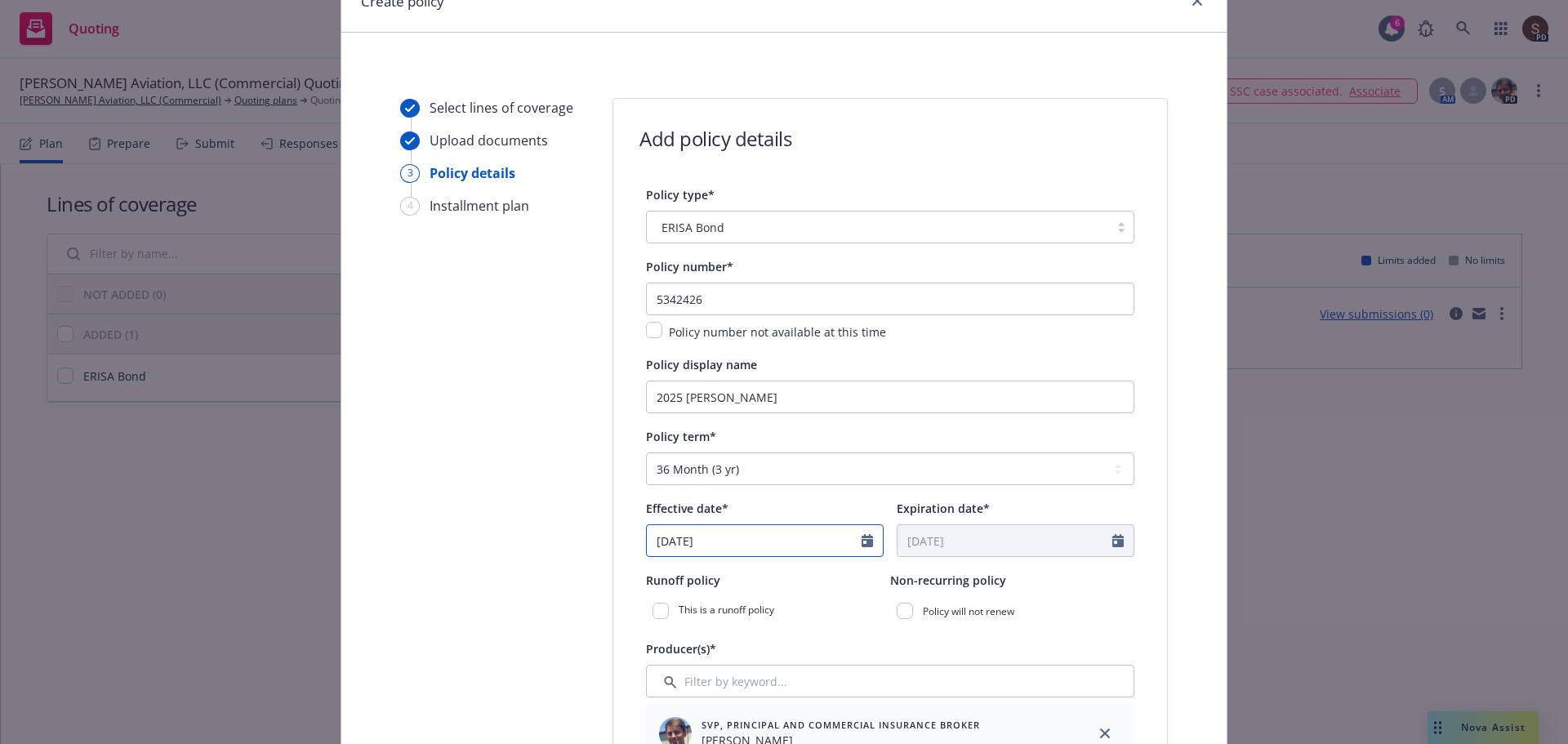
click at [861, 539] on icon "Calendar" at bounding box center [867, 541] width 11 height 13
click at [744, 371] on span "1" at bounding box center [746, 380] width 24 height 20
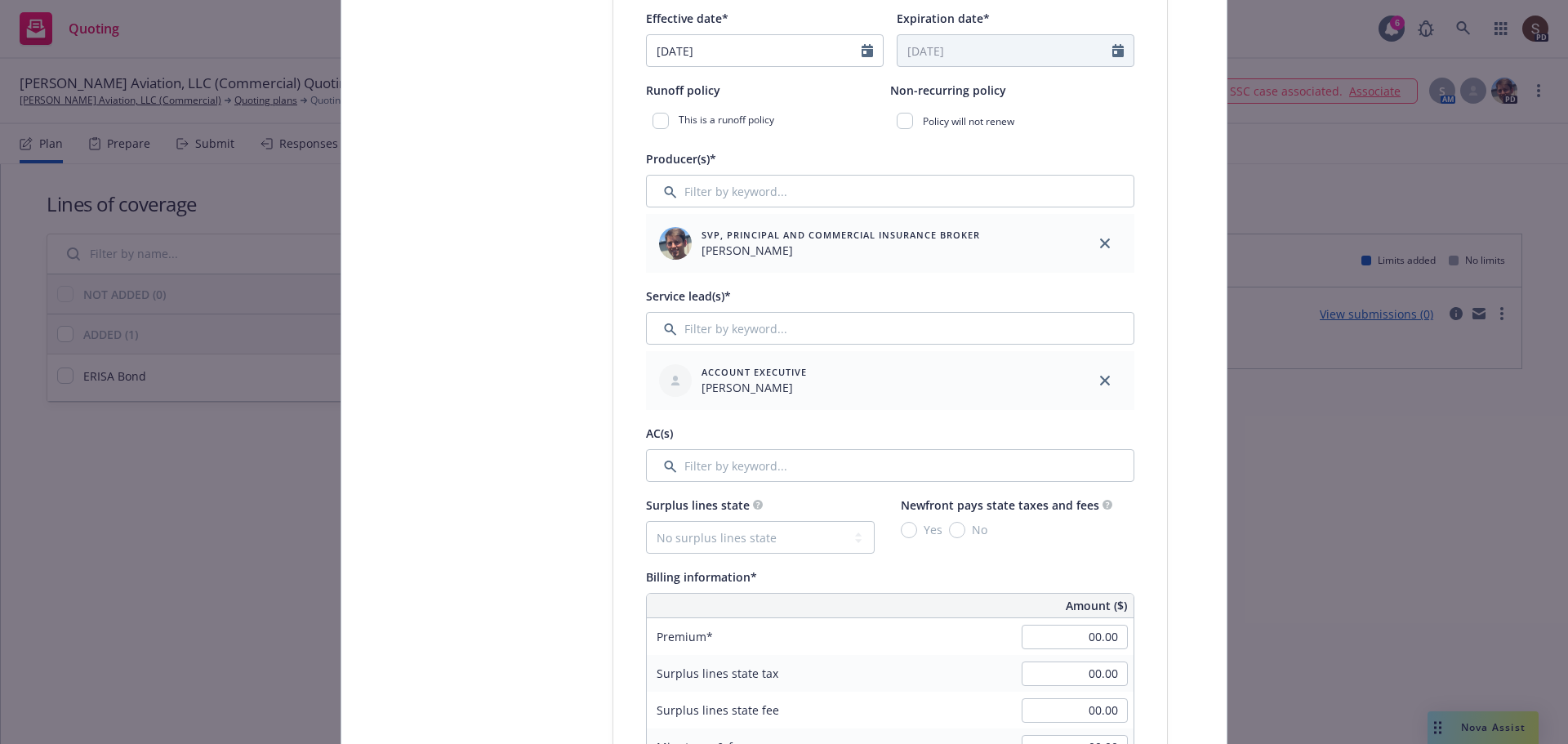
scroll to position [735, 0]
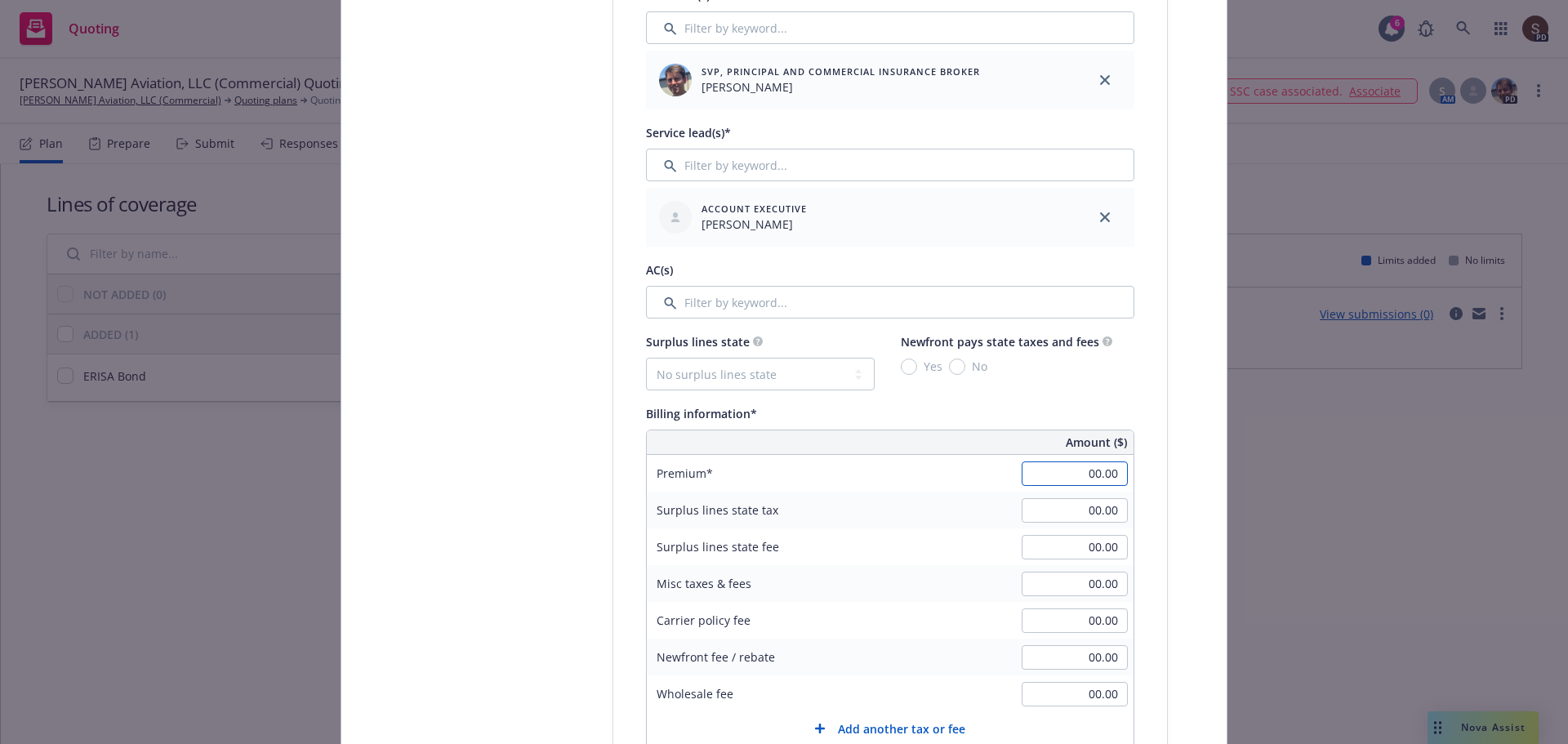
click at [1065, 475] on input "00.00" at bounding box center [1074, 473] width 107 height 24
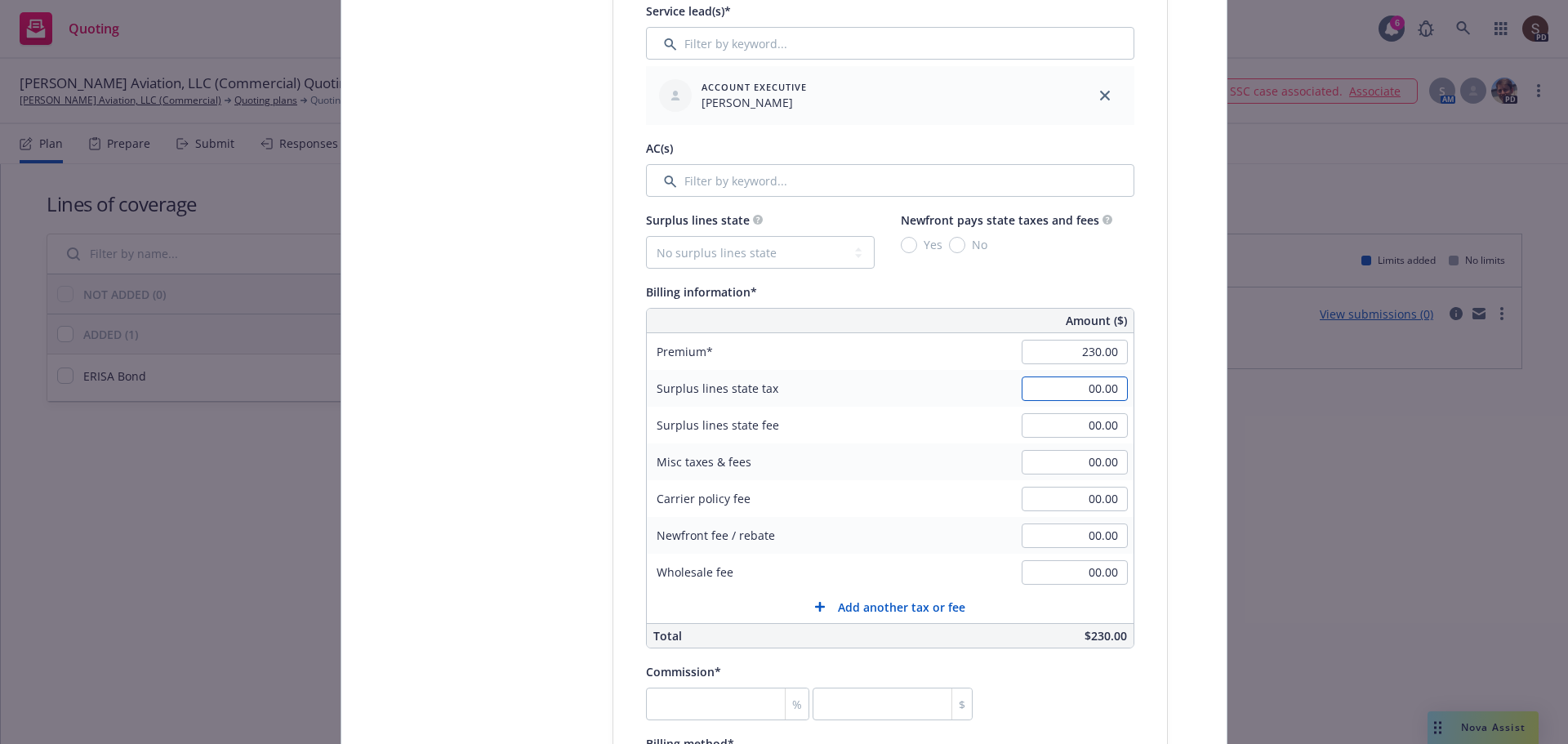
scroll to position [980, 0]
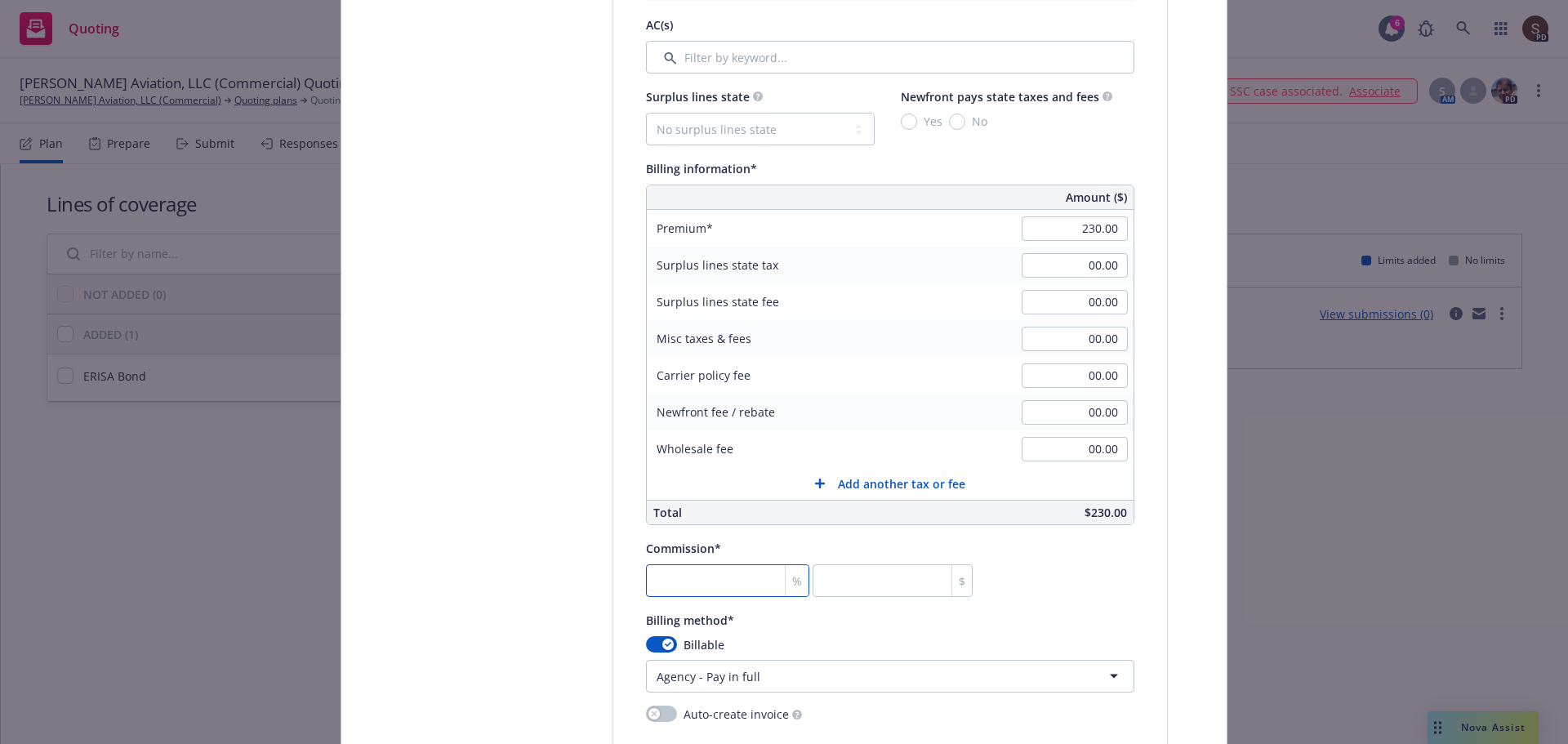
click at [734, 583] on input "number" at bounding box center [727, 580] width 163 height 32
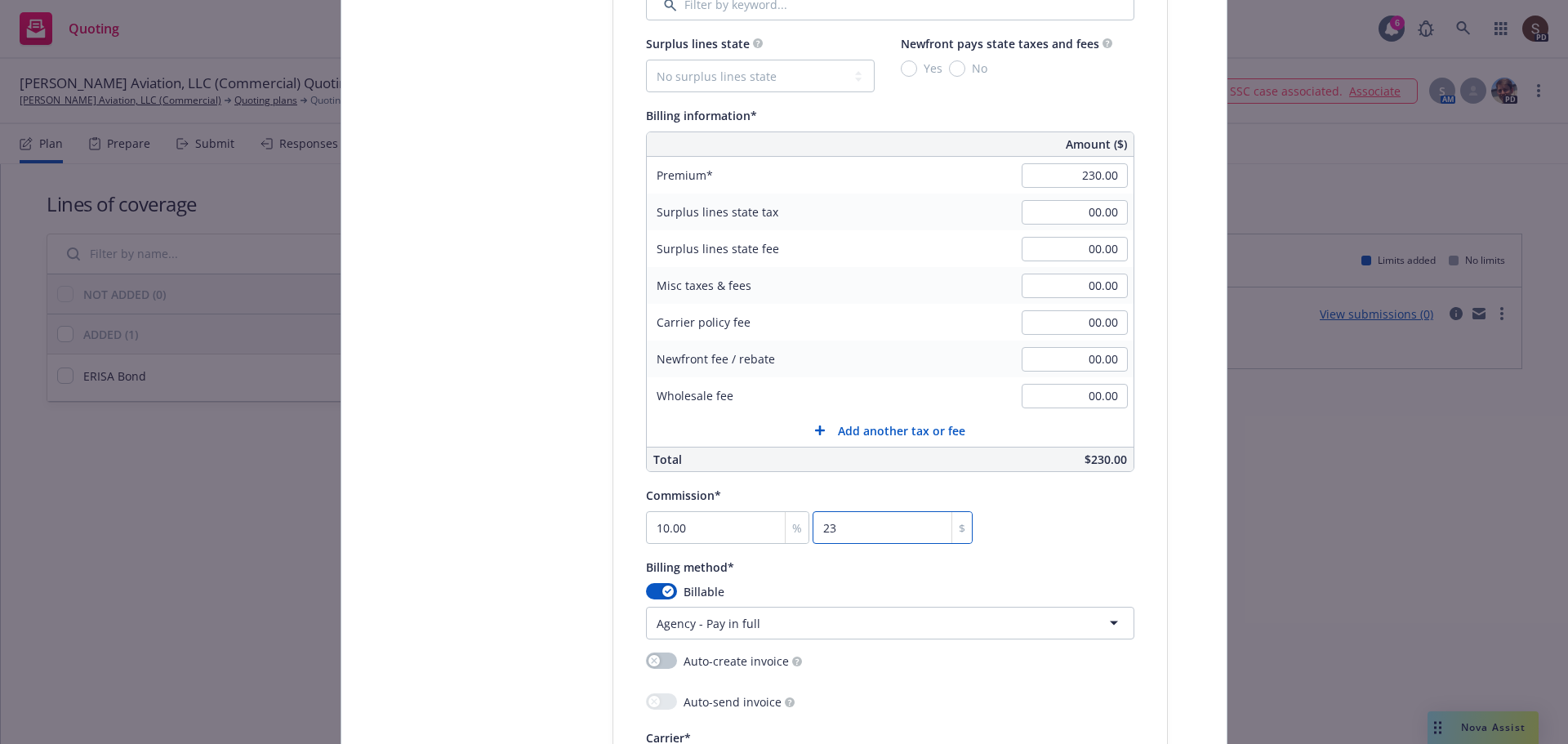
scroll to position [1062, 0]
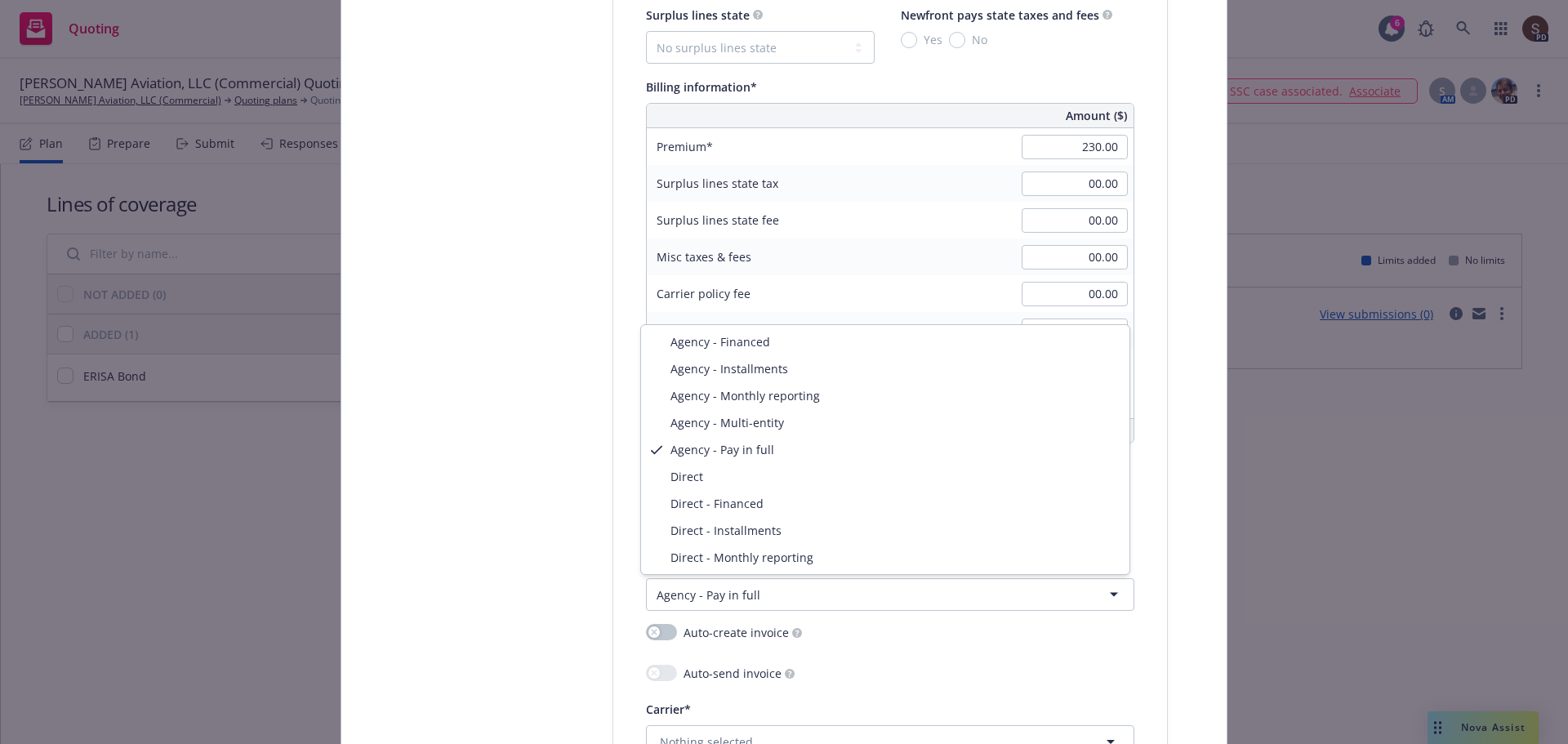
click at [1101, 590] on html "Quoting 6 PD Regenald Michaud Aviation, LLC (Commercial) Quoting Plan (2025-10-…" at bounding box center [784, 372] width 1568 height 744
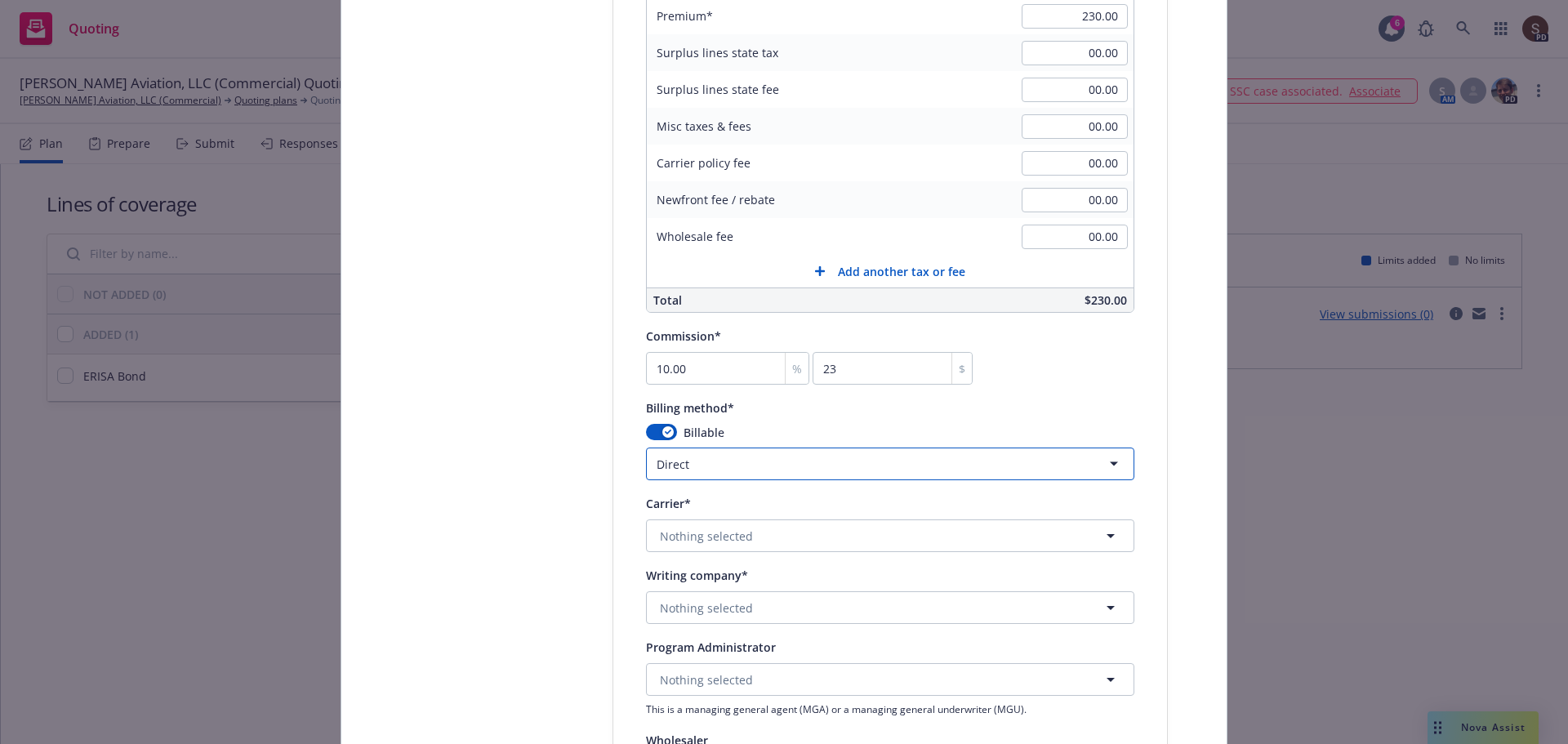
scroll to position [1306, 0]
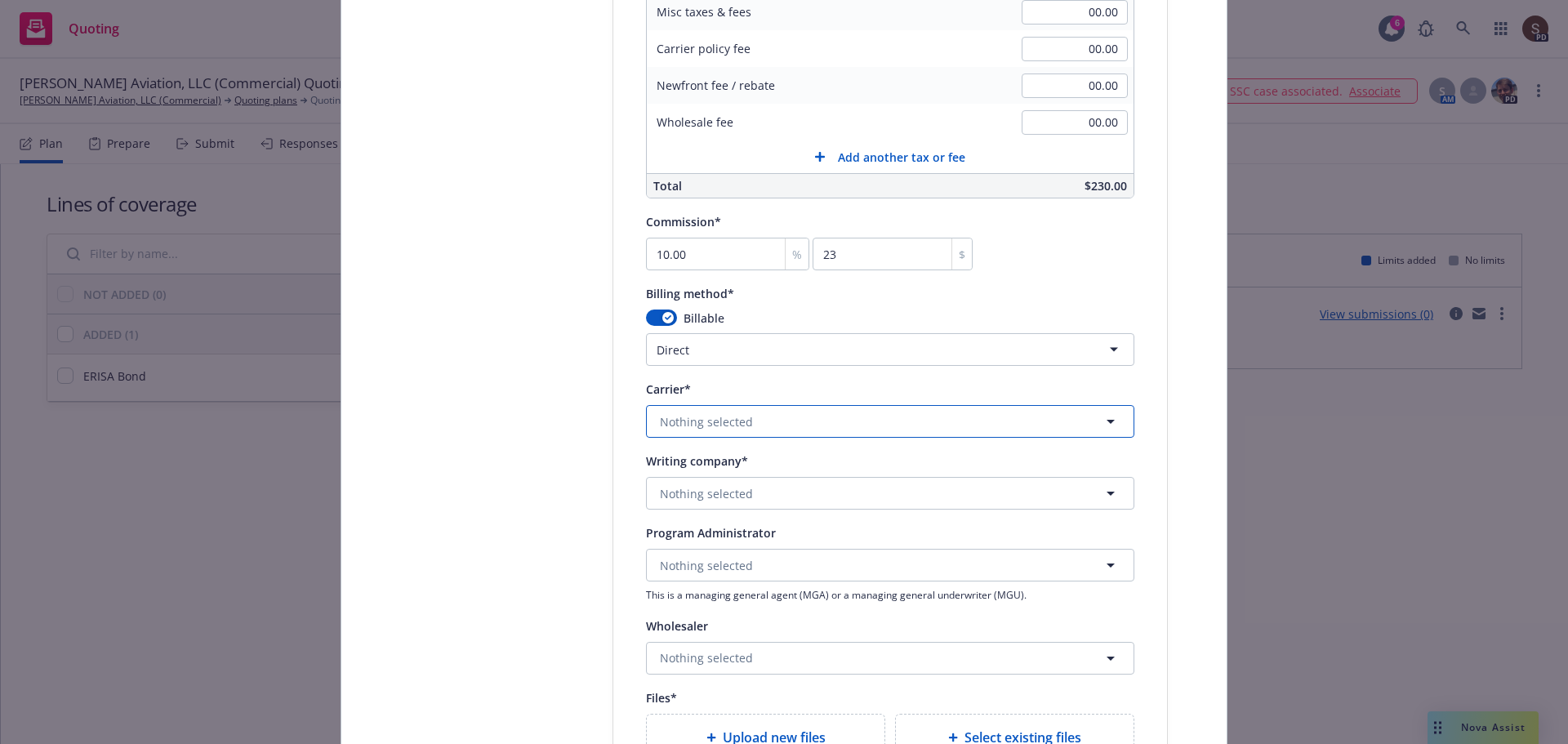
click at [797, 425] on button "Nothing selected" at bounding box center [889, 421] width 488 height 32
click at [671, 424] on span "Nothing selected" at bounding box center [706, 422] width 93 height 18
click at [828, 561] on button "Nothing selected" at bounding box center [889, 564] width 488 height 32
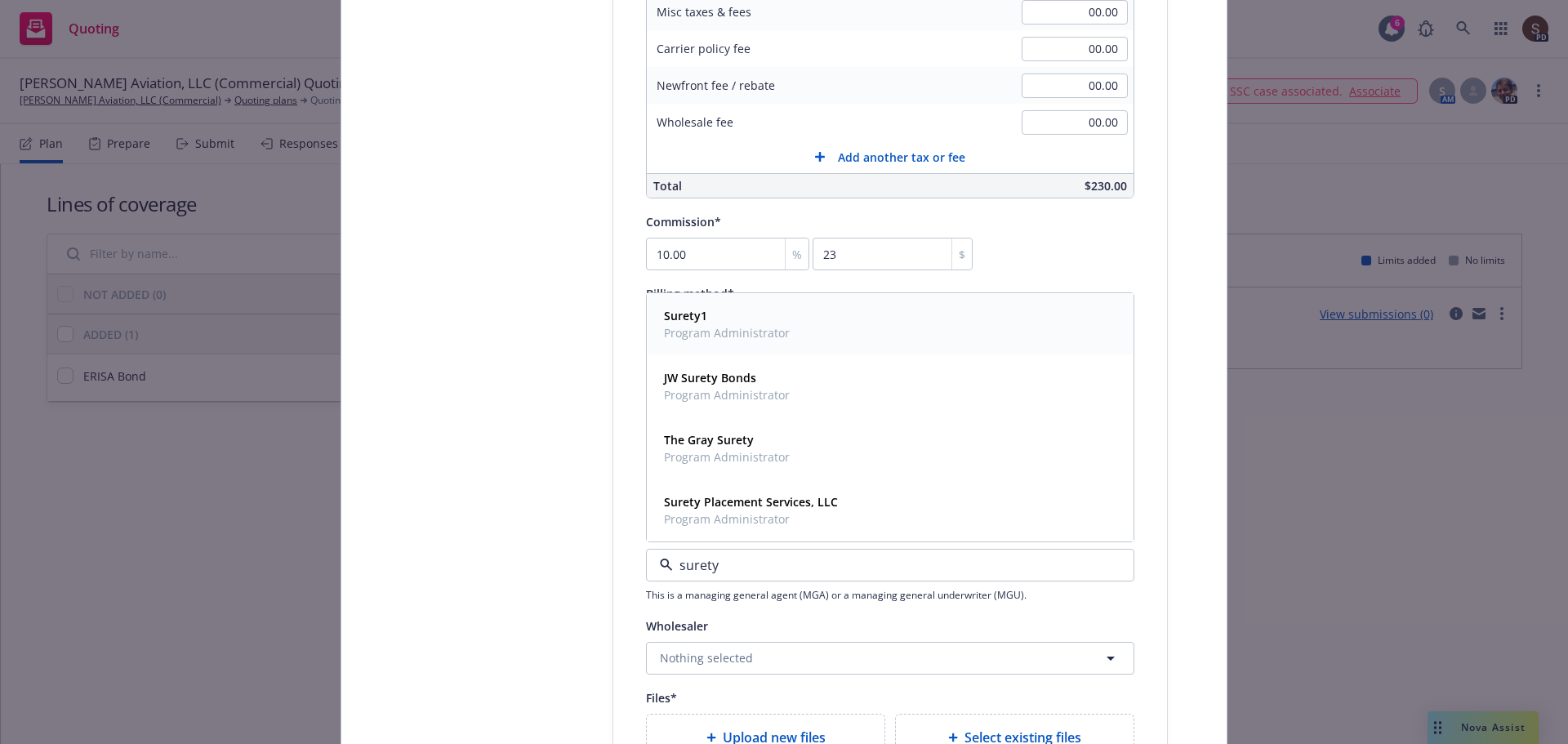
click at [731, 321] on span "Surety1" at bounding box center [727, 315] width 126 height 18
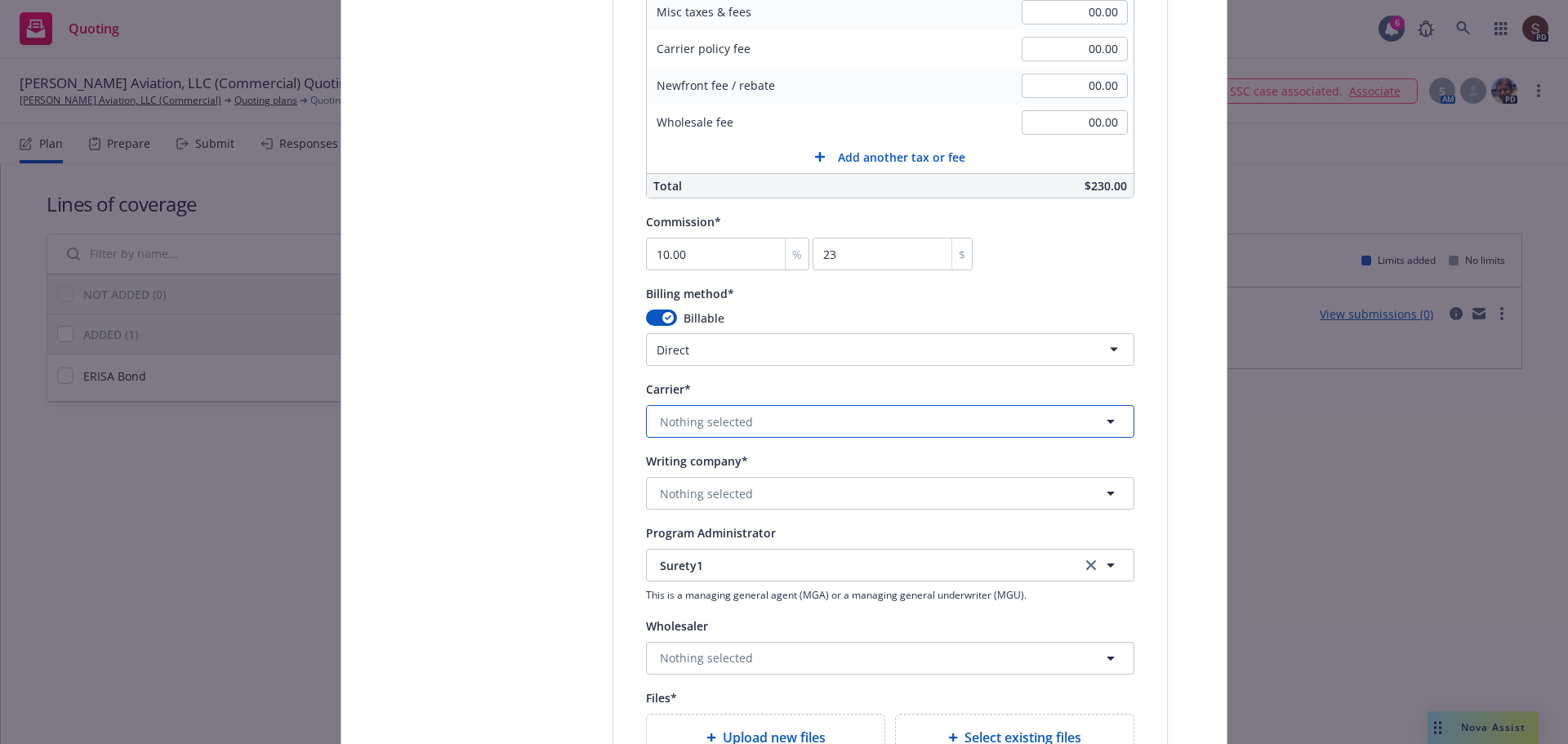
click at [759, 424] on button "Nothing selected" at bounding box center [889, 421] width 488 height 32
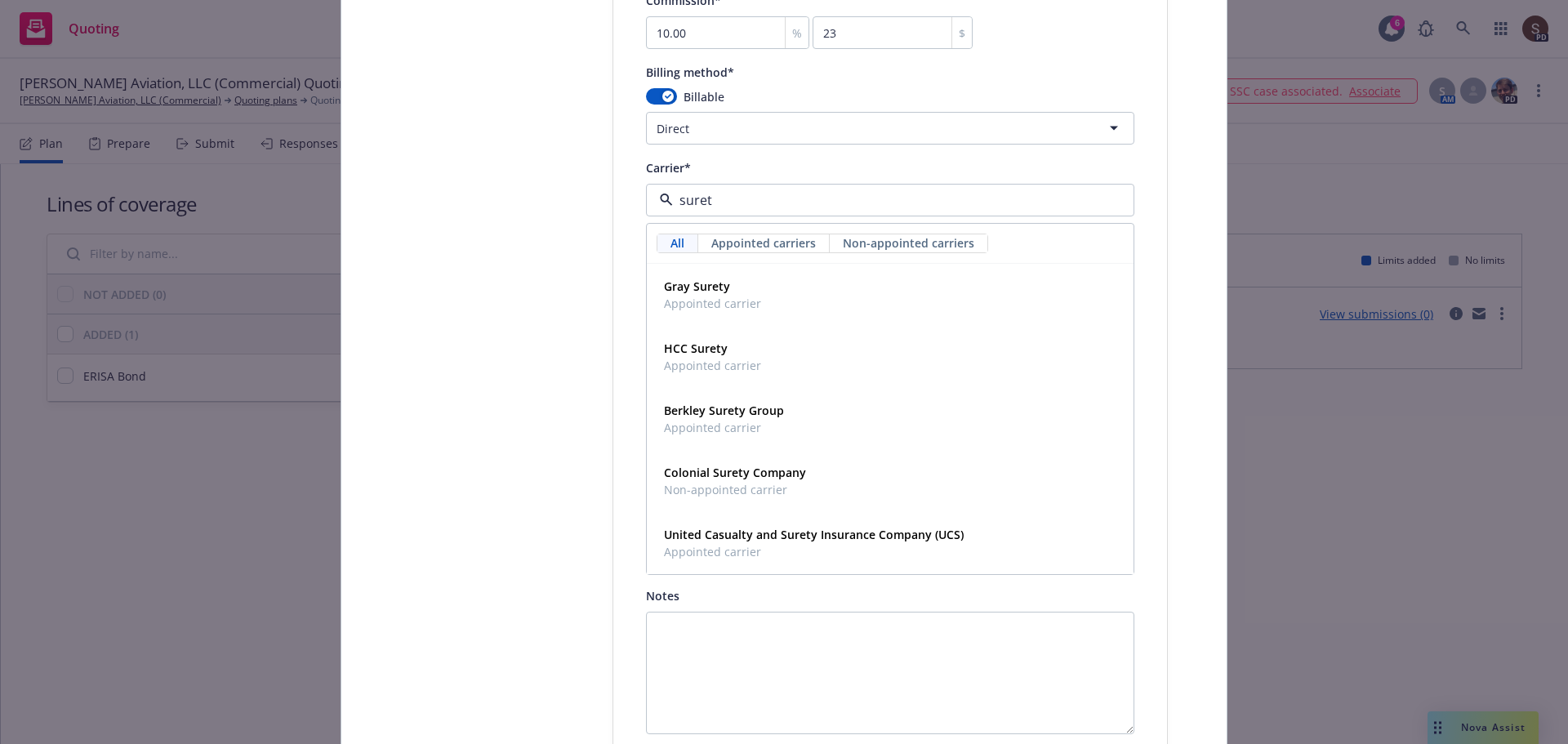
scroll to position [1552, 0]
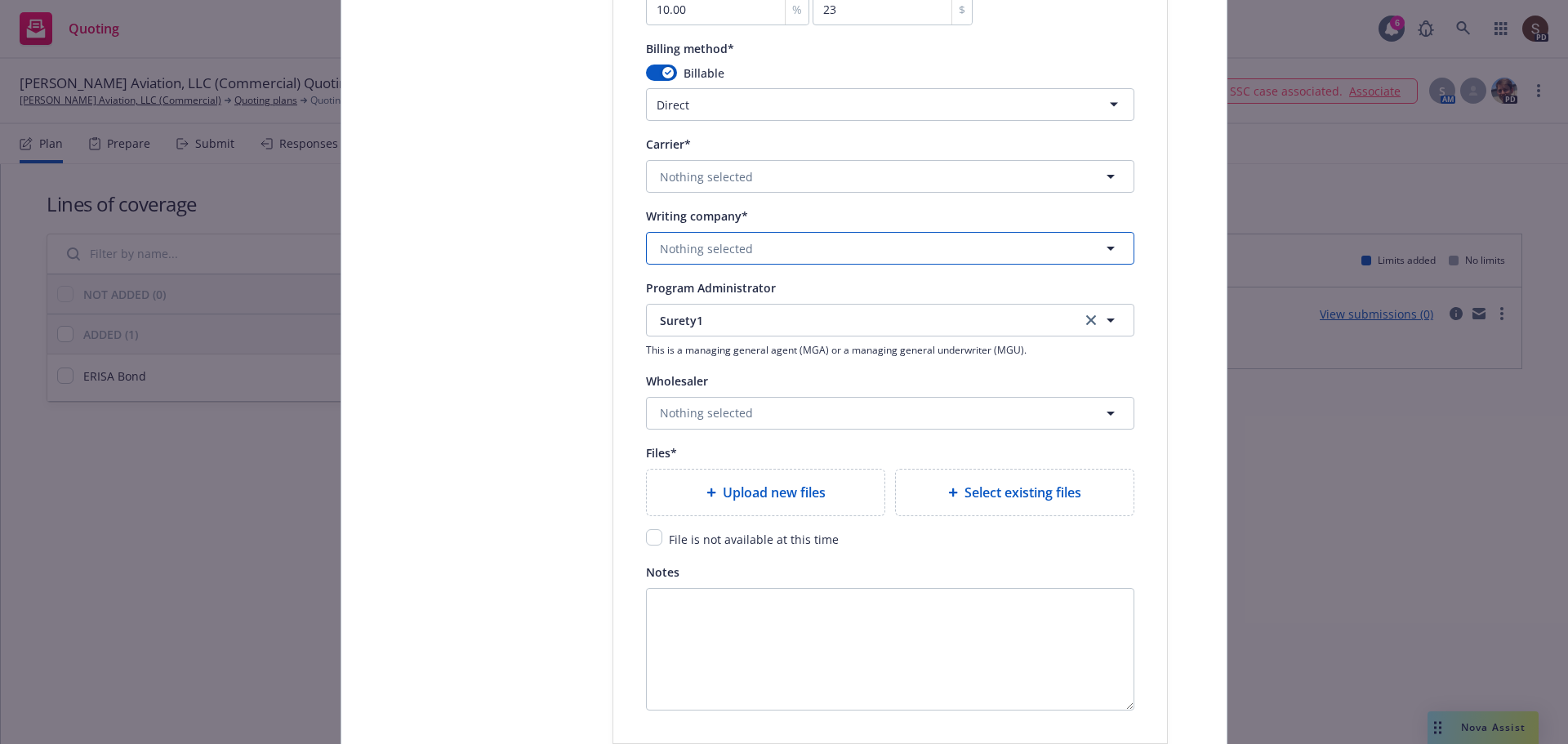
drag, startPoint x: 749, startPoint y: 242, endPoint x: 733, endPoint y: 215, distance: 31.4
click at [748, 241] on button "Nothing selected" at bounding box center [889, 247] width 488 height 32
click at [696, 309] on span "Domestic - 10916" at bounding box center [743, 311] width 158 height 18
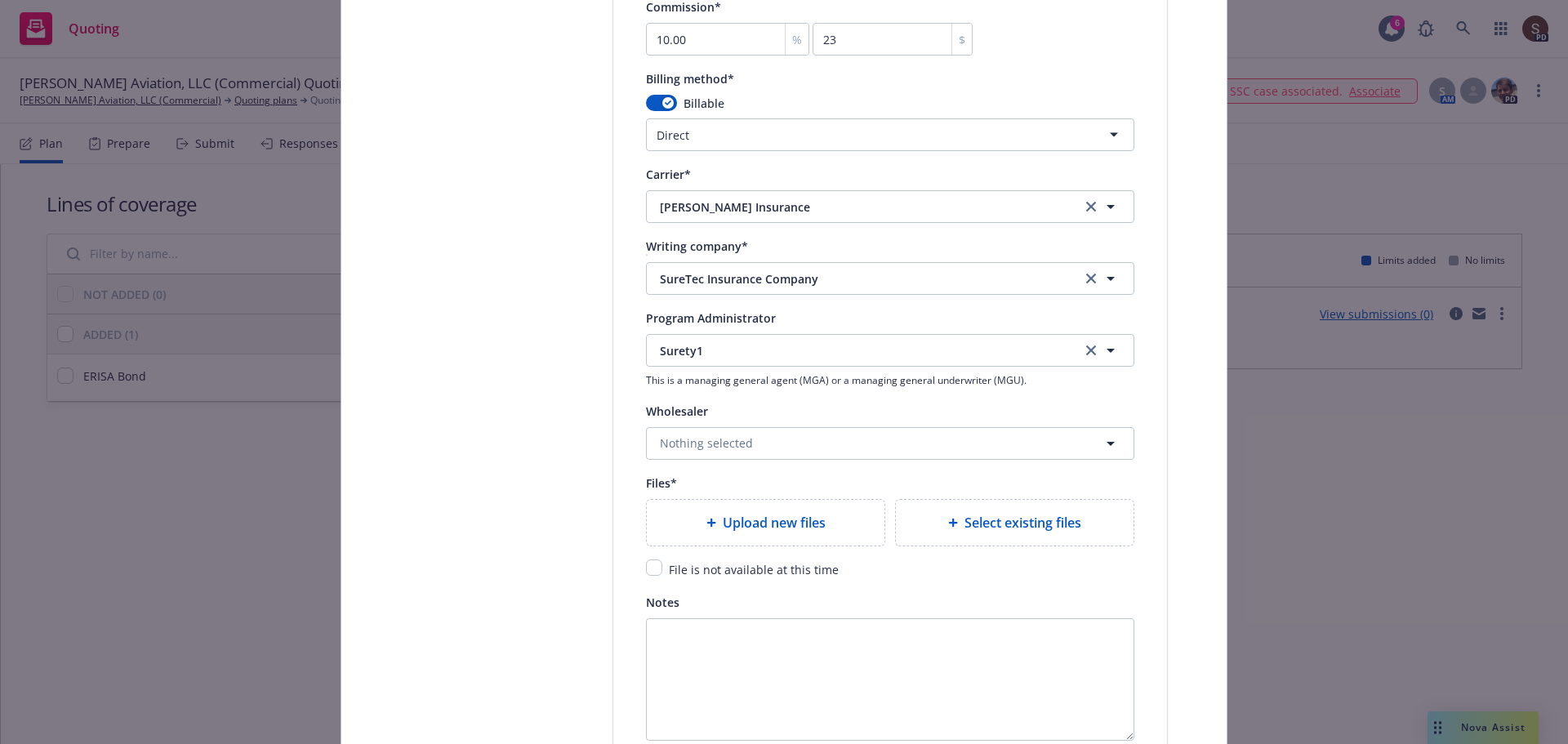
scroll to position [1413, 0]
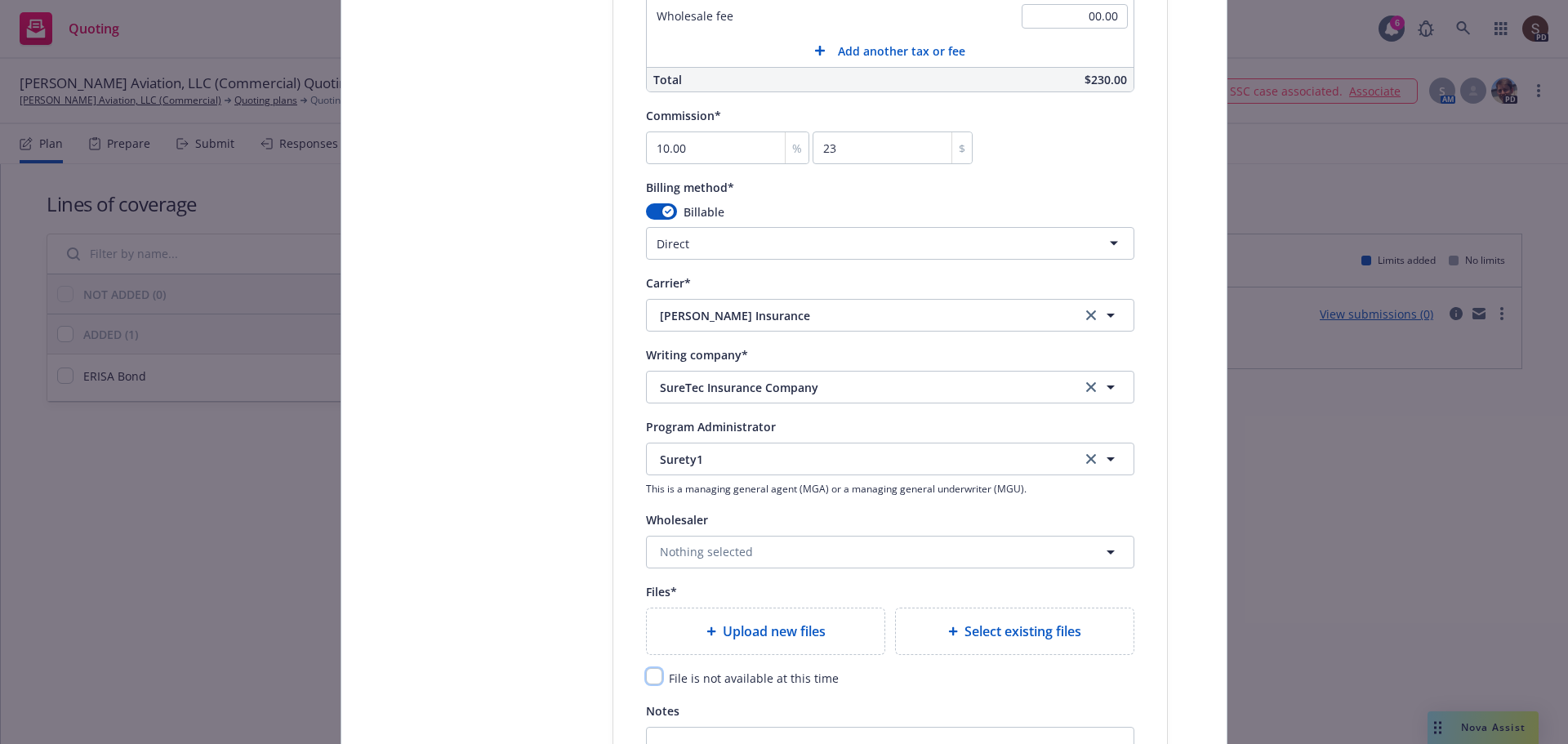
click at [647, 676] on input "checkbox" at bounding box center [654, 676] width 17 height 17
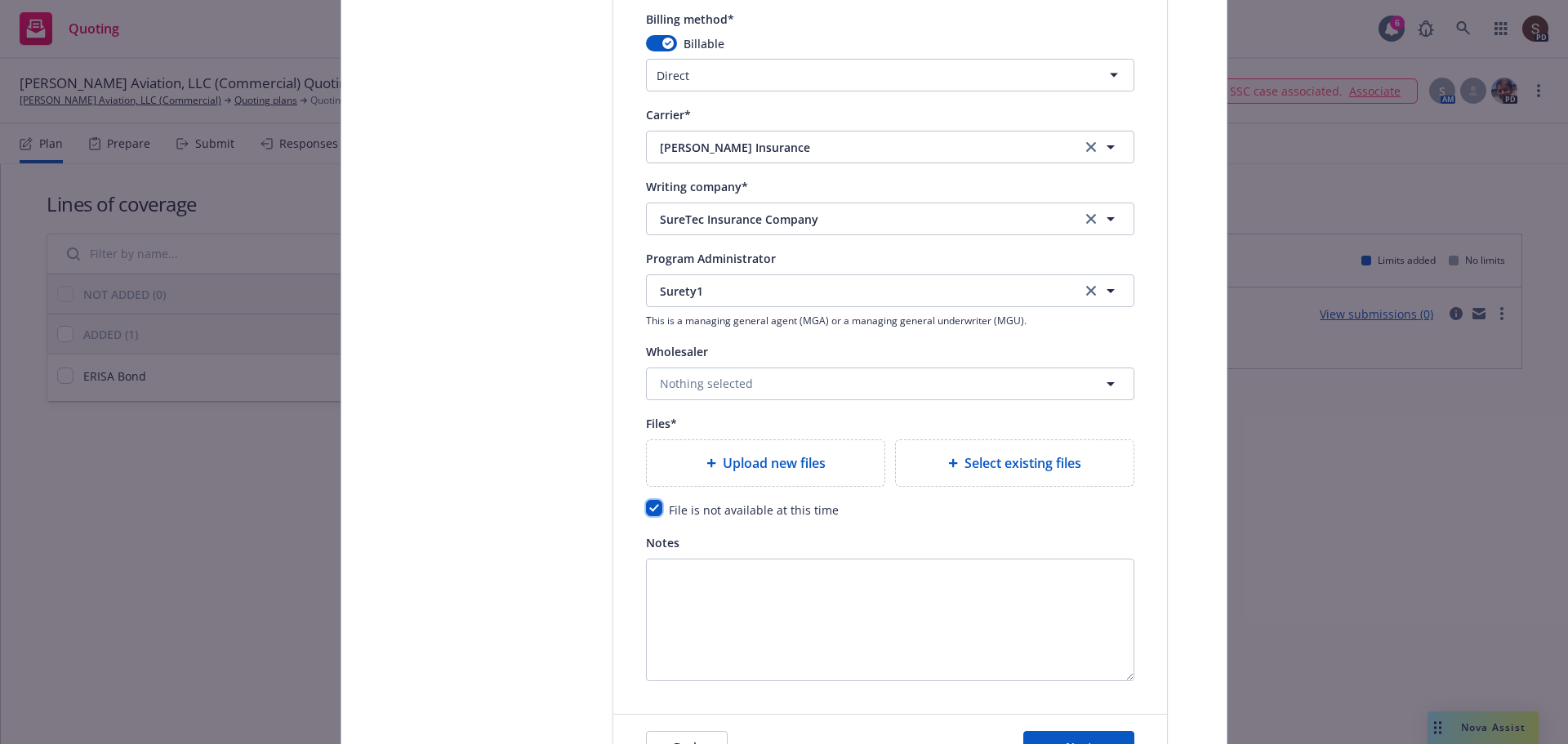
scroll to position [1740, 0]
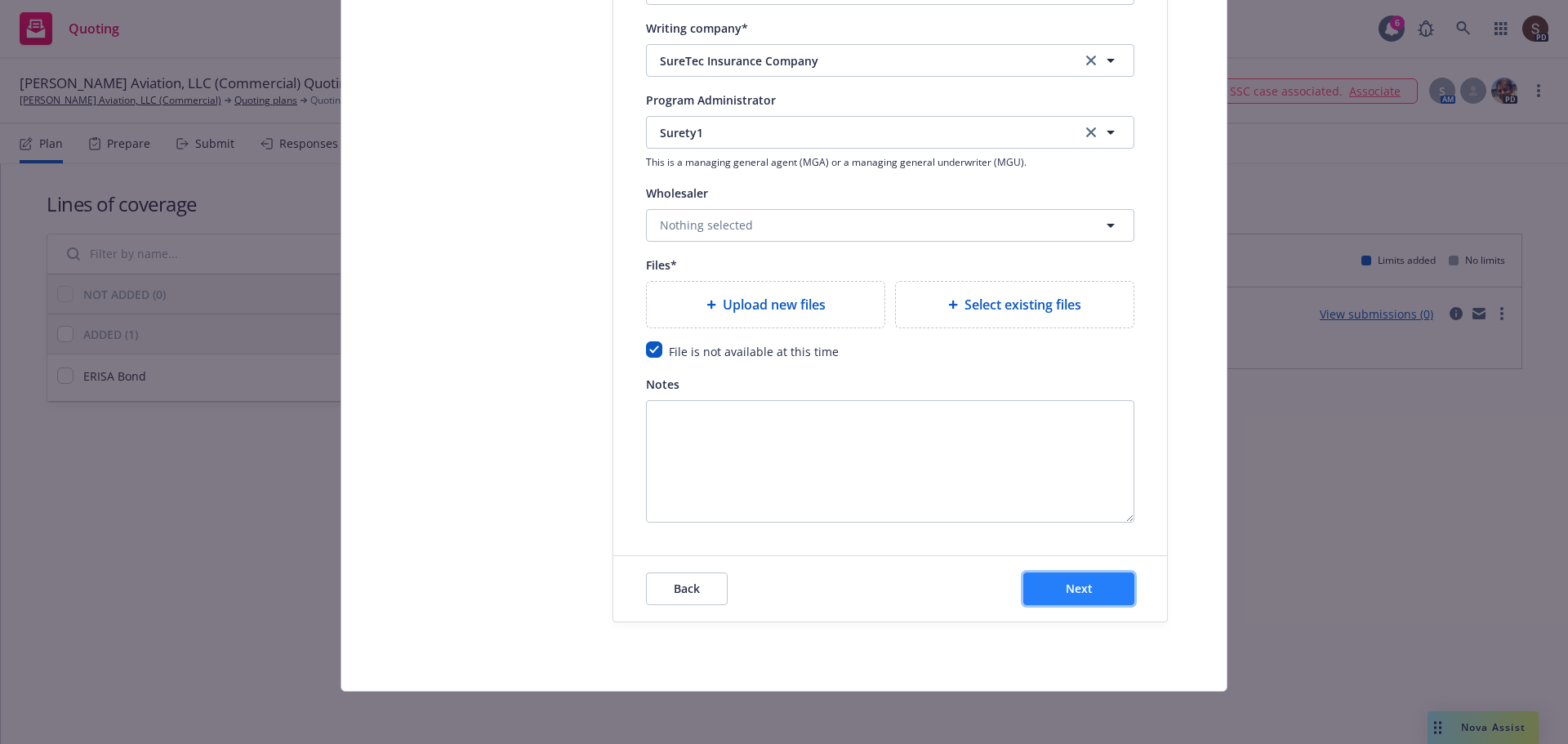
click at [1065, 586] on span "Next" at bounding box center [1078, 588] width 27 height 16
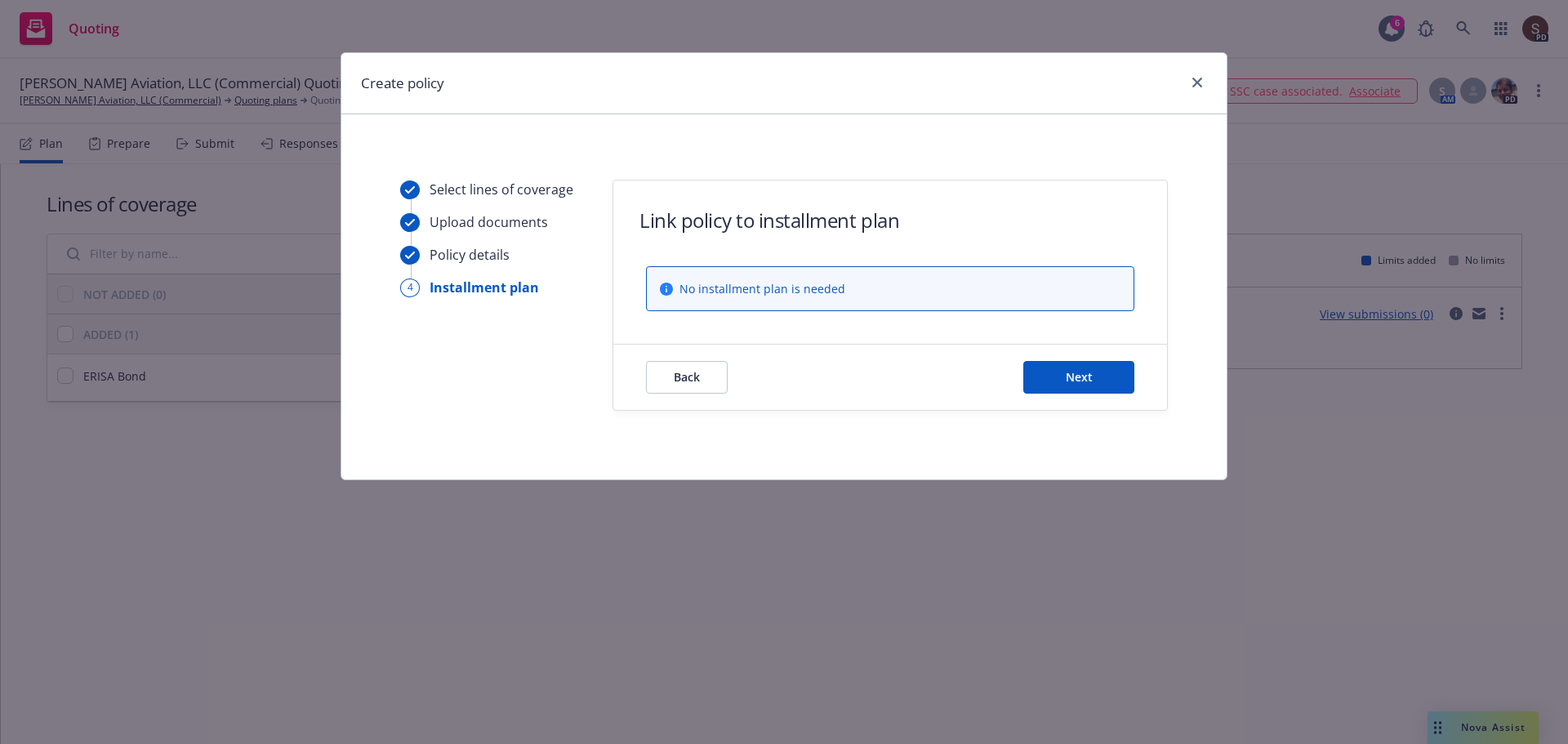
scroll to position [0, 0]
click at [1098, 384] on button "Next" at bounding box center [1079, 377] width 111 height 32
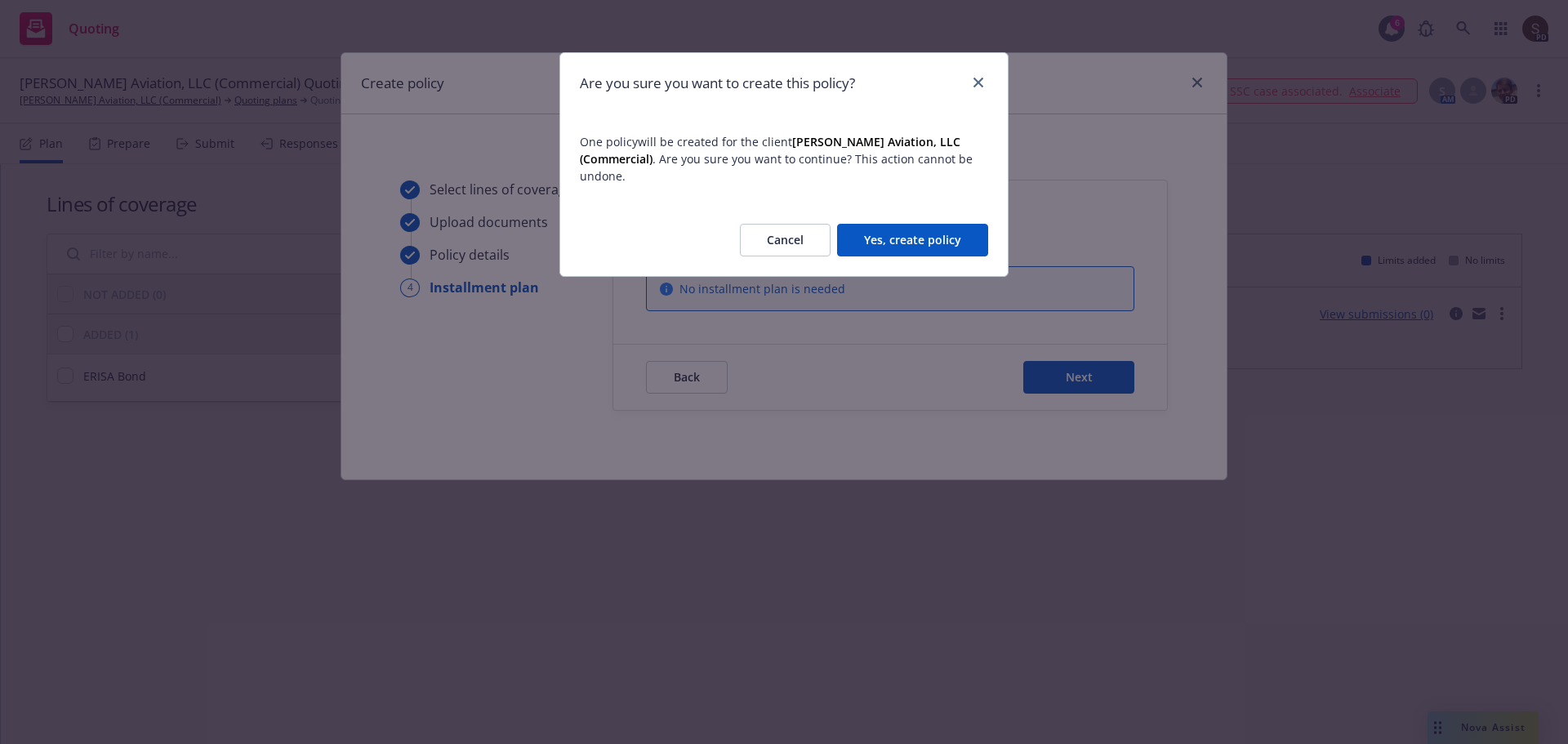
click at [907, 230] on button "Yes, create policy" at bounding box center [912, 240] width 151 height 32
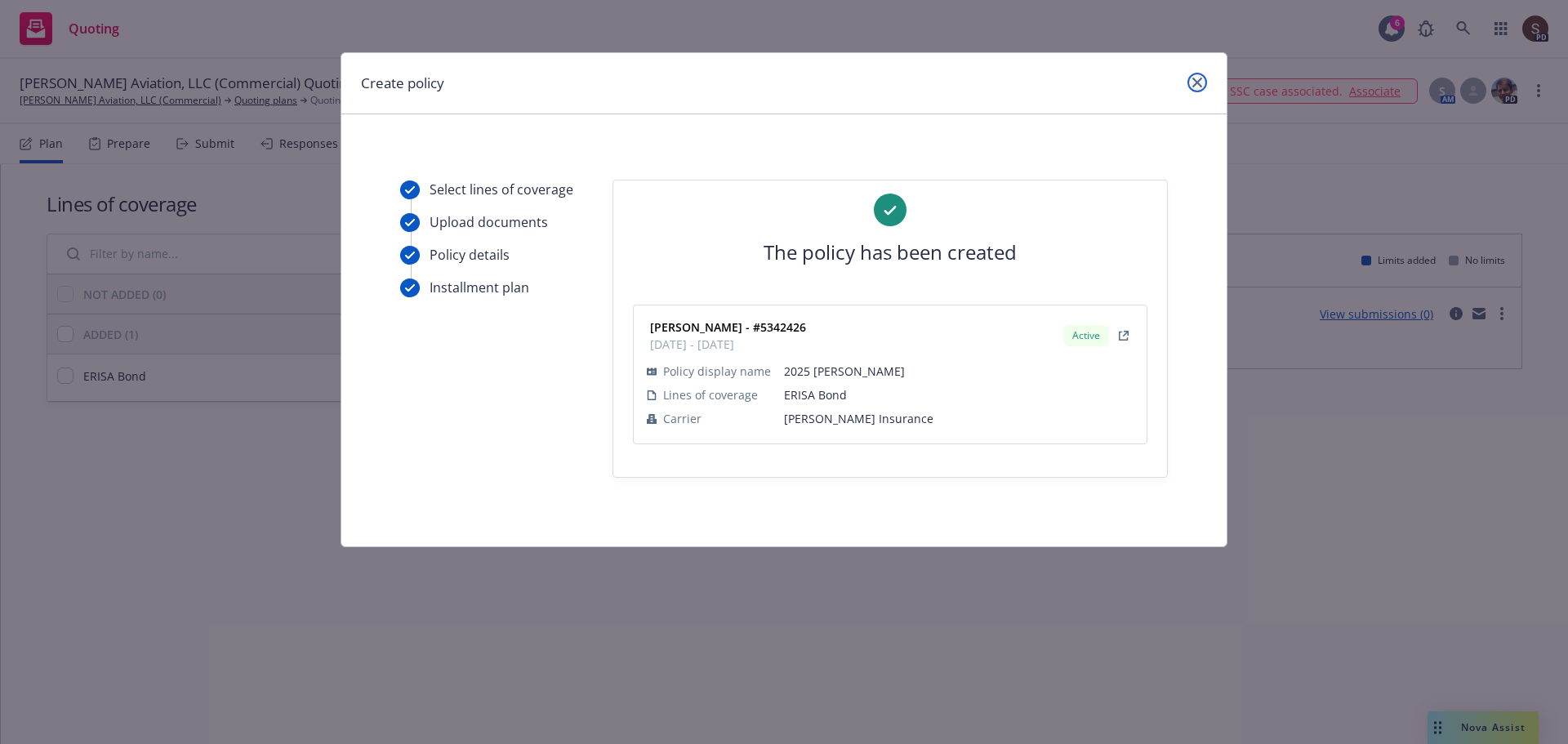
click at [1201, 78] on icon "close" at bounding box center [1197, 82] width 10 height 10
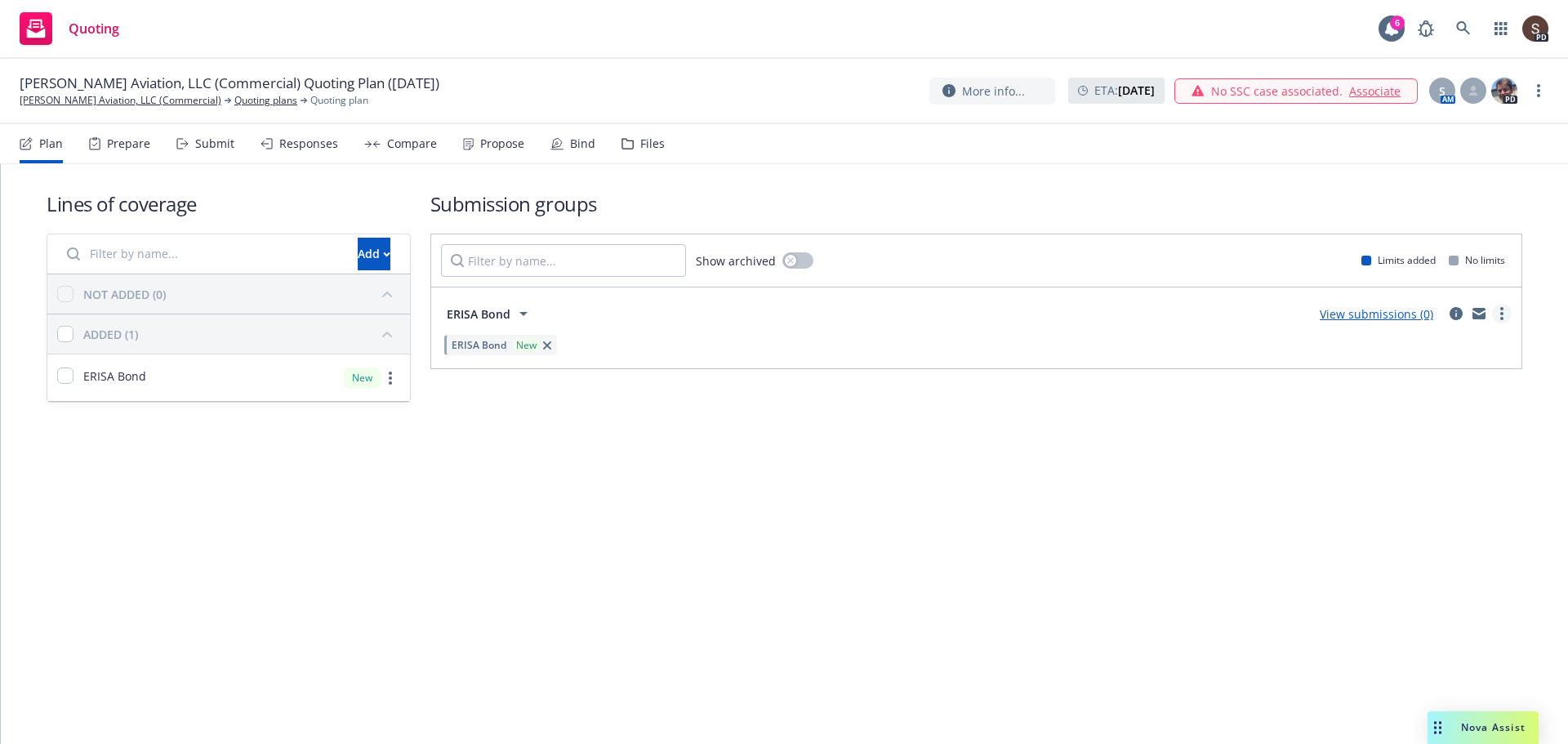
click at [1506, 309] on link "more" at bounding box center [1501, 313] width 19 height 19
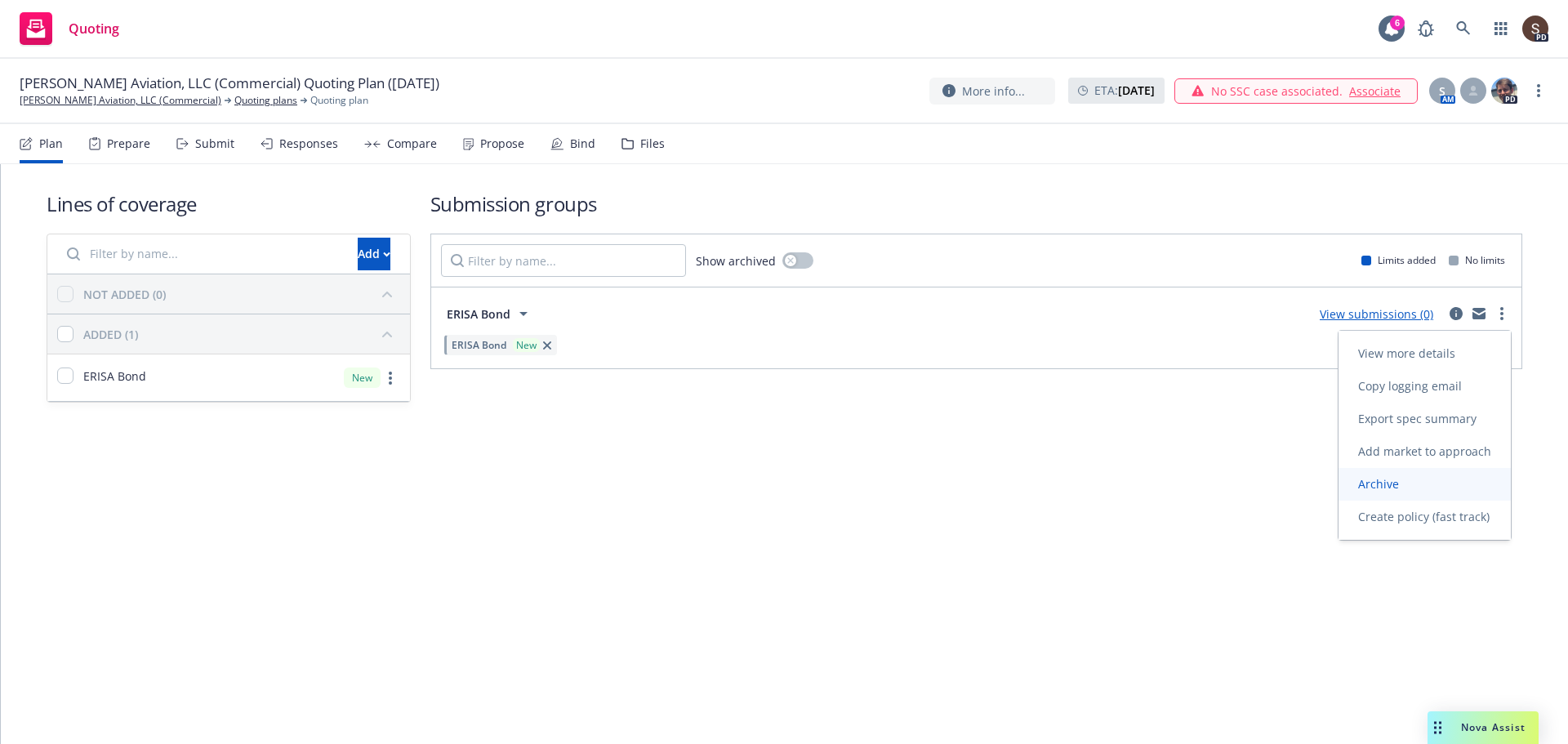
click at [1386, 485] on span "Archive" at bounding box center [1378, 484] width 80 height 16
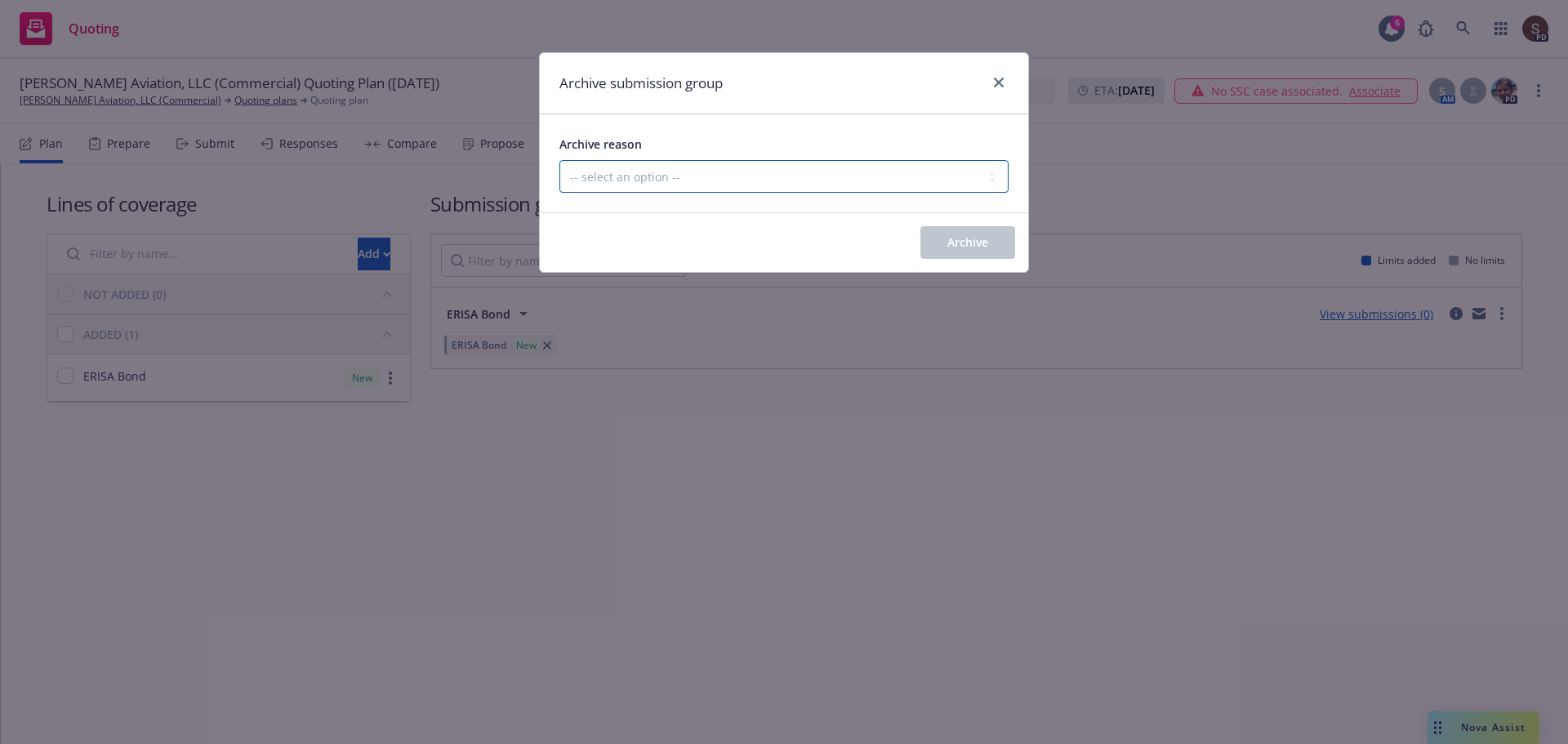
click at [998, 181] on select "-- select an option -- Customer no longer needs this coverage Duplicate Histori…" at bounding box center [784, 176] width 449 height 32
drag, startPoint x: 912, startPoint y: 448, endPoint x: 817, endPoint y: 390, distance: 111.3
click at [906, 450] on div "Archive submission group Archive reason -- select an option -- Customer no long…" at bounding box center [784, 372] width 1568 height 744
click at [1005, 80] on link "close" at bounding box center [998, 82] width 19 height 19
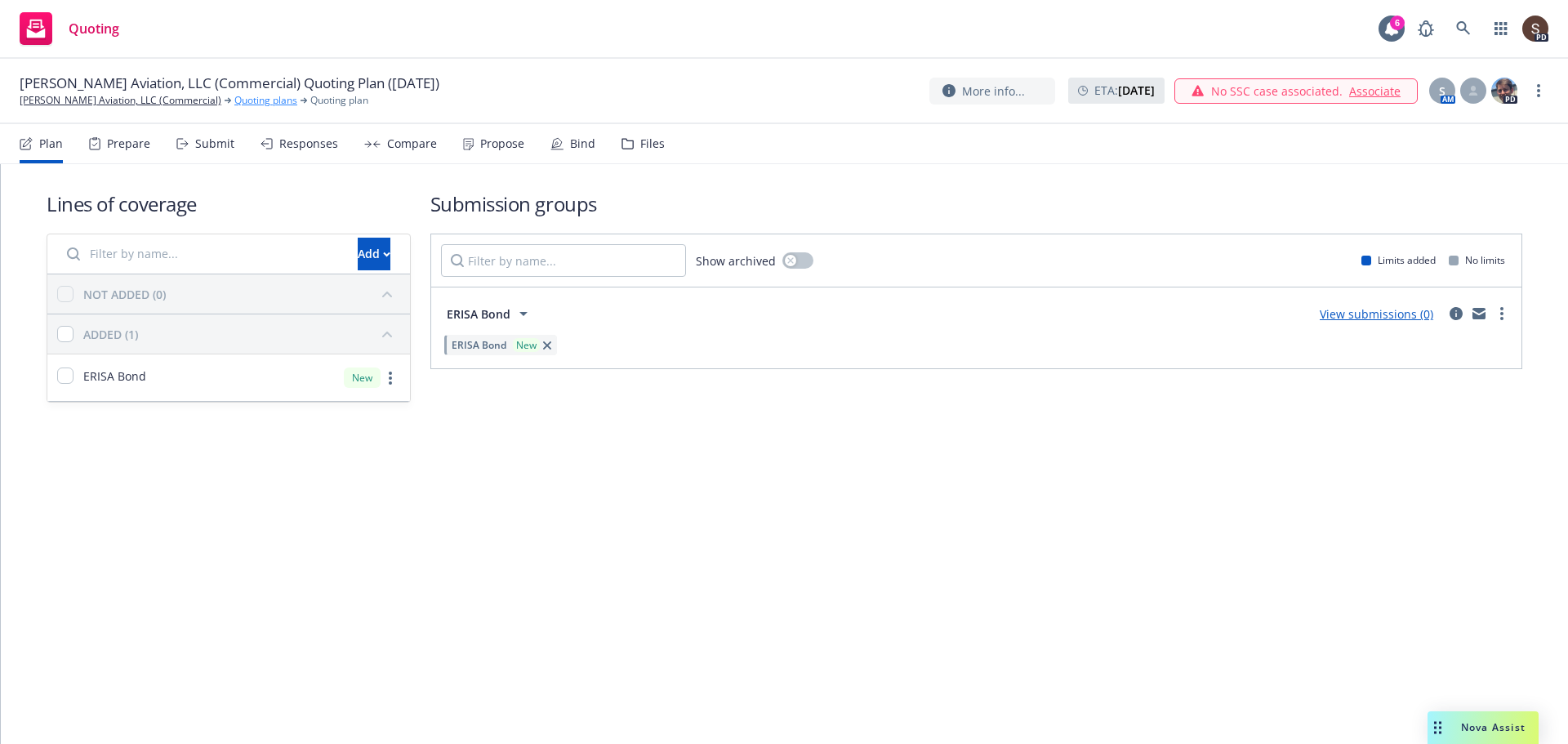
click at [264, 100] on link "Quoting plans" at bounding box center [266, 100] width 63 height 15
